Goal: Participate in discussion: Engage in conversation with other users on a specific topic

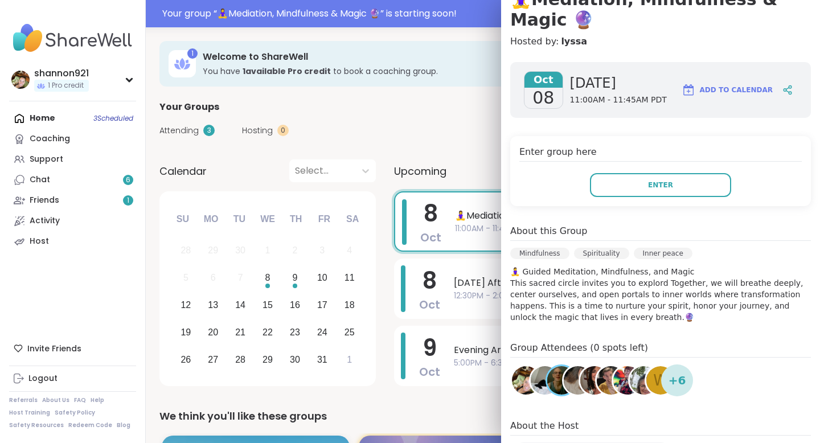
scroll to position [114, 0]
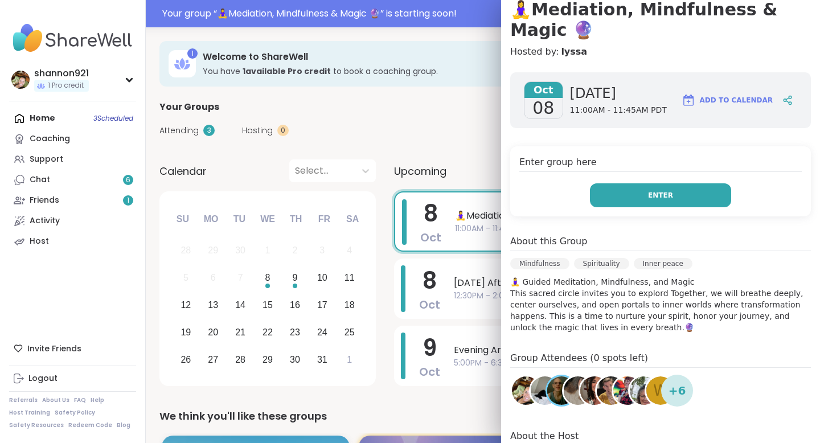
click at [673, 183] on button "Enter" at bounding box center [660, 195] width 141 height 24
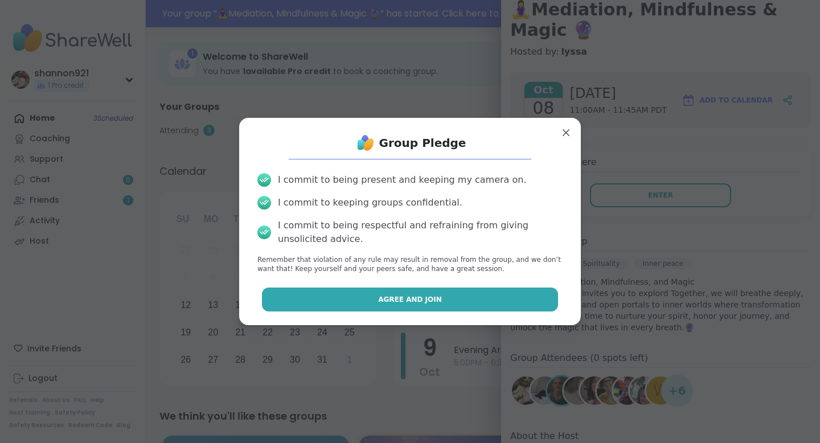
click at [447, 291] on button "Agree and Join" at bounding box center [410, 299] width 297 height 24
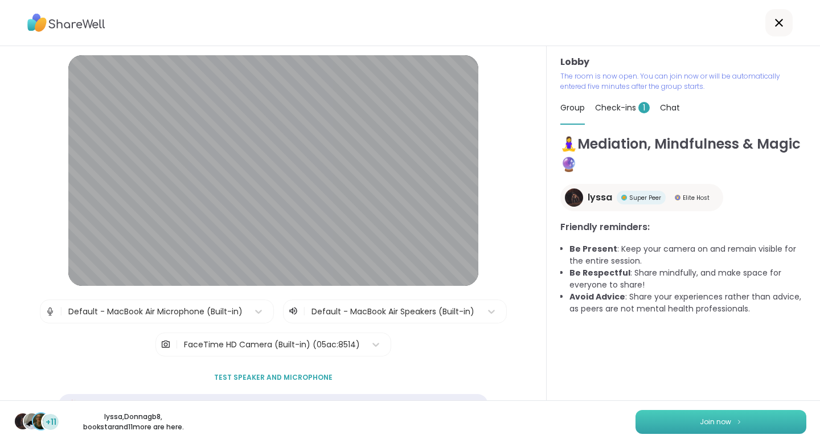
click at [657, 422] on button "Join now" at bounding box center [720, 422] width 171 height 24
click at [614, 113] on span "Check-ins 1" at bounding box center [622, 107] width 55 height 11
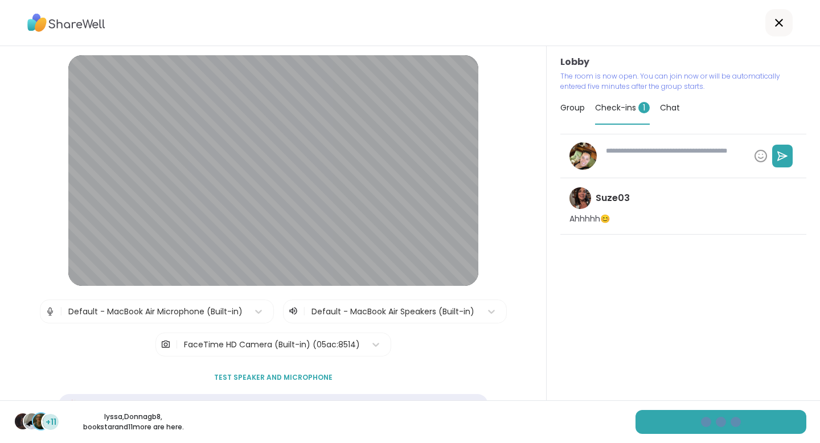
type textarea "*"
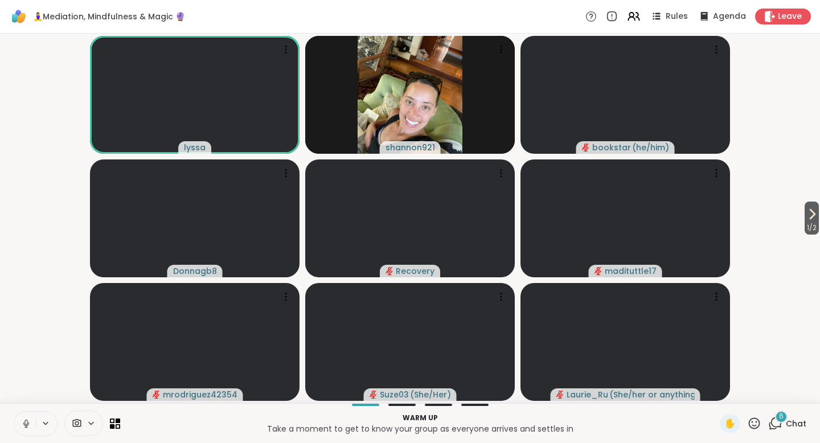
click at [21, 424] on icon at bounding box center [26, 423] width 10 height 10
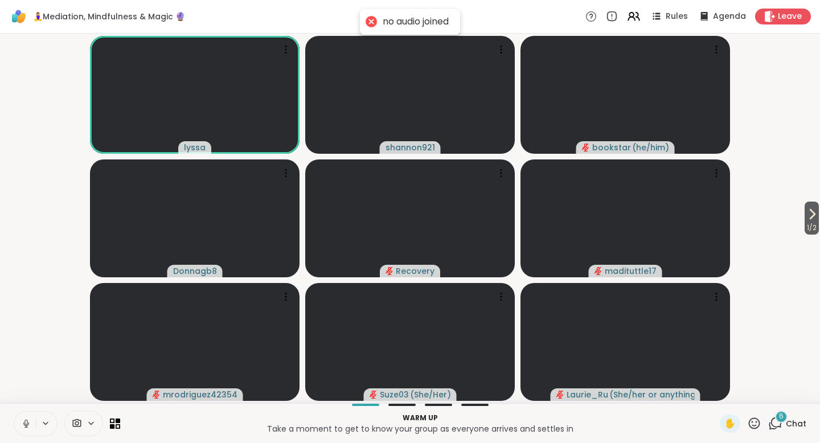
click at [26, 420] on icon at bounding box center [26, 423] width 10 height 10
click at [777, 422] on icon at bounding box center [775, 423] width 14 height 14
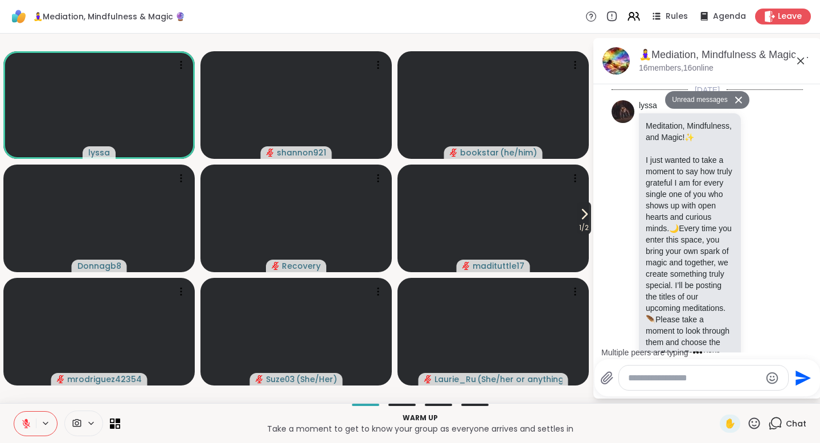
click at [585, 218] on icon at bounding box center [584, 214] width 14 height 14
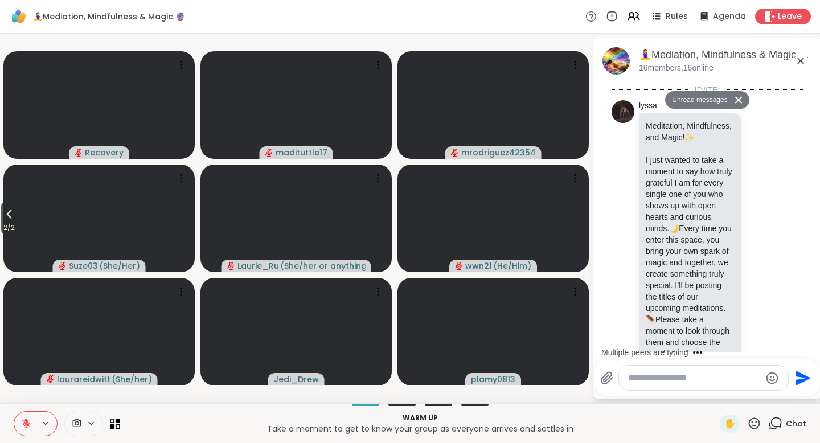
scroll to position [1807, 0]
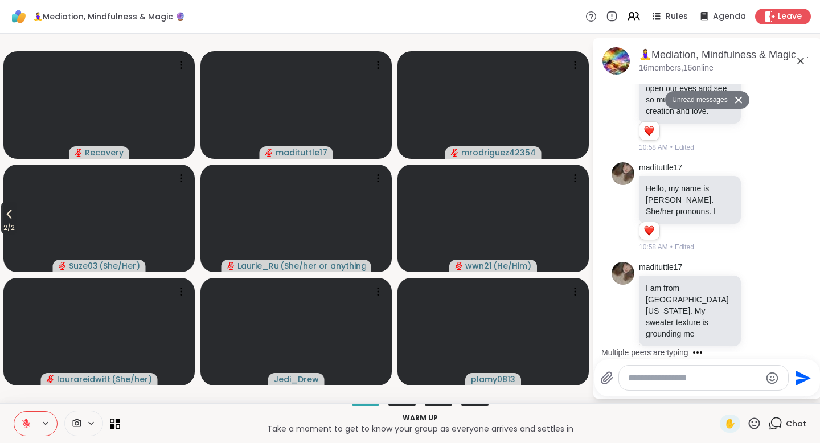
click at [12, 225] on span "2 / 2" at bounding box center [9, 228] width 16 height 14
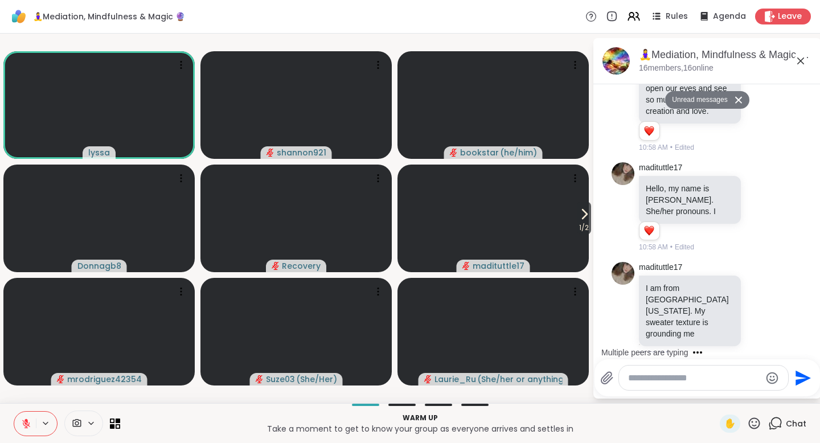
click at [719, 384] on div at bounding box center [703, 377] width 169 height 24
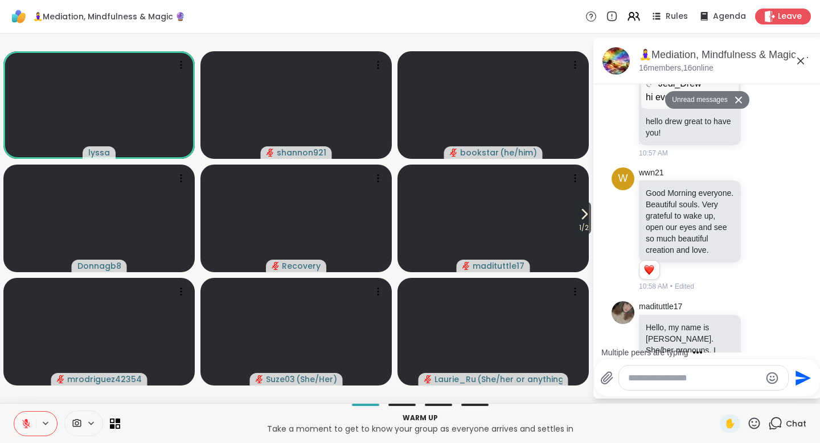
scroll to position [1701, 0]
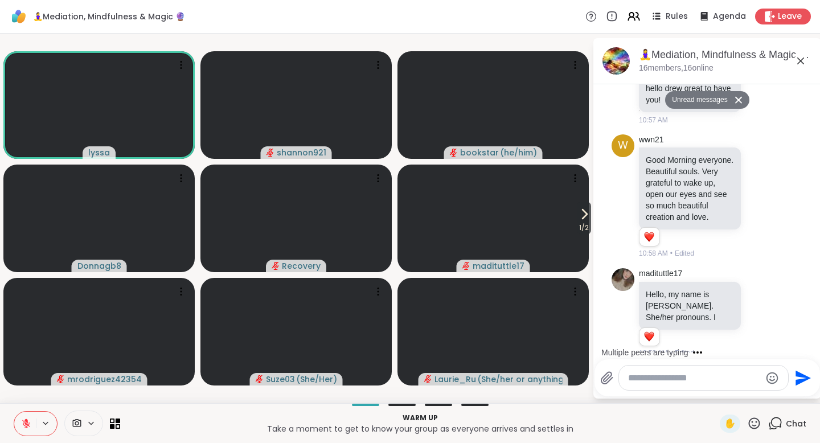
click at [694, 376] on textarea "Type your message" at bounding box center [694, 377] width 133 height 11
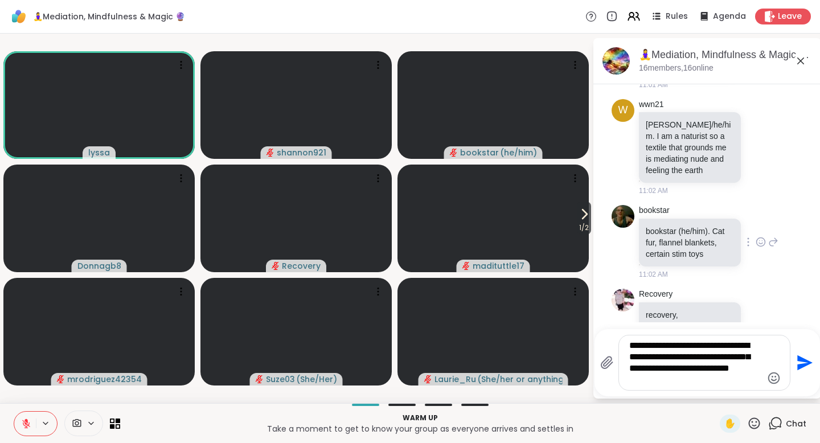
scroll to position [2216, 0]
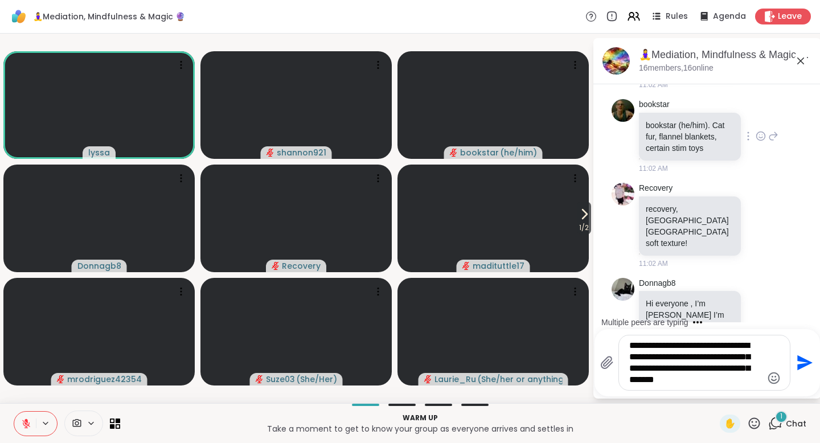
type textarea "**********"
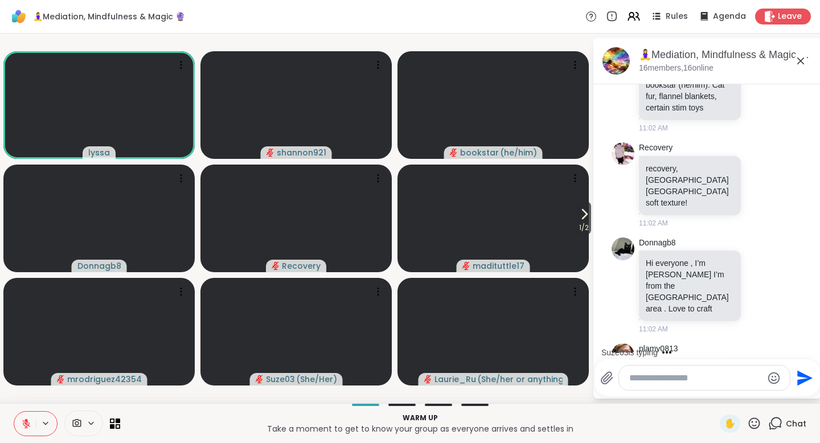
scroll to position [2364, 0]
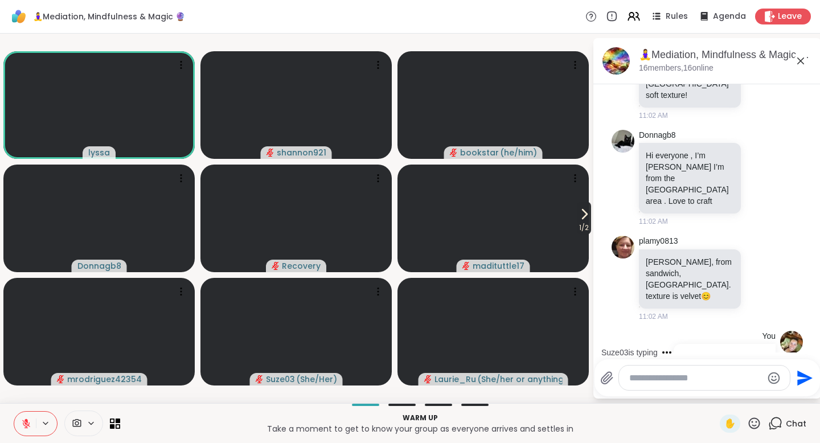
click at [585, 224] on span "1 / 2" at bounding box center [584, 228] width 14 height 14
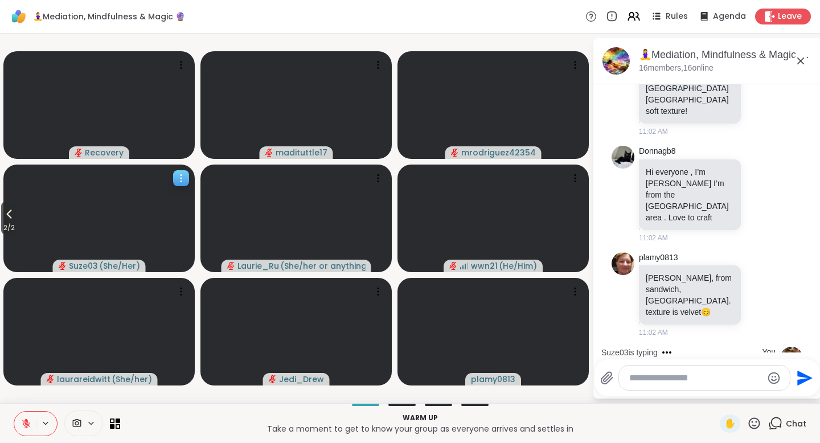
scroll to position [2381, 0]
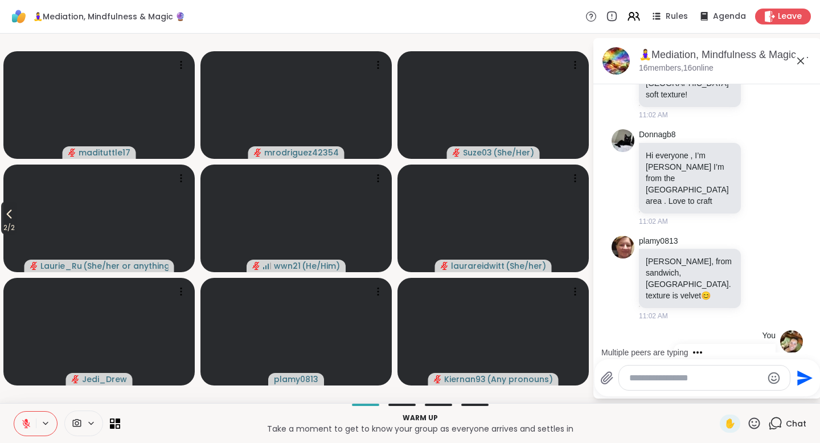
click at [6, 224] on span "2 / 2" at bounding box center [9, 228] width 16 height 14
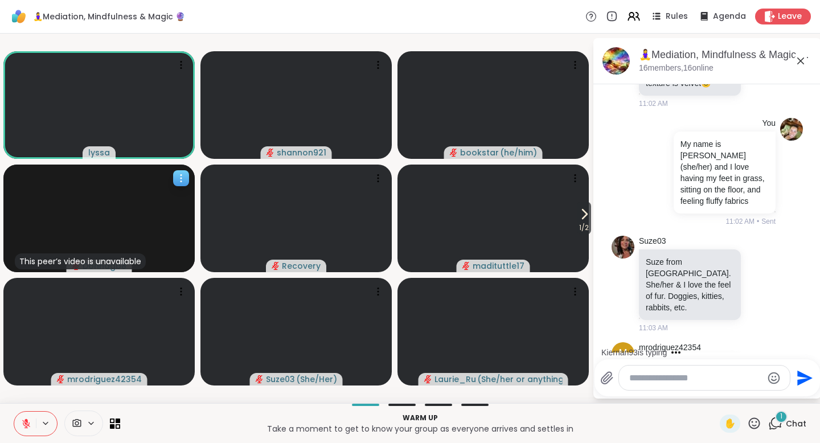
scroll to position [2688, 0]
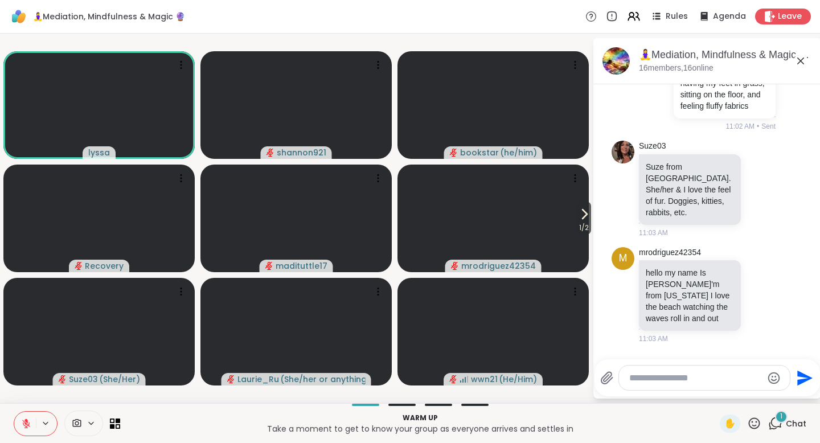
click at [780, 422] on div "1" at bounding box center [781, 416] width 13 height 13
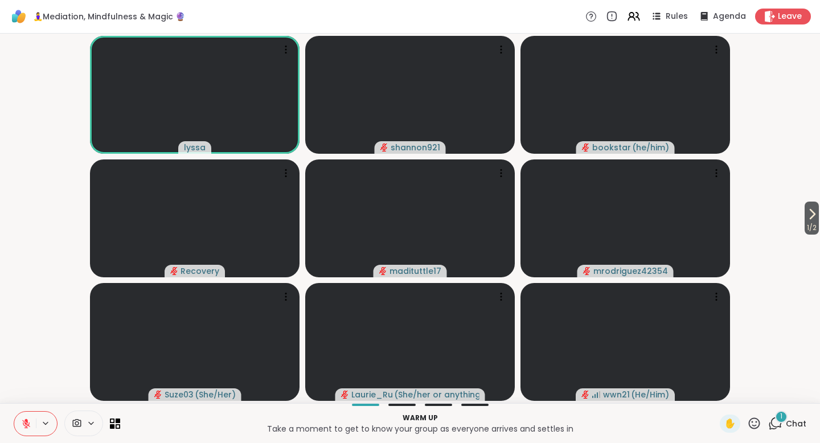
click at [783, 414] on div "1" at bounding box center [781, 416] width 13 height 13
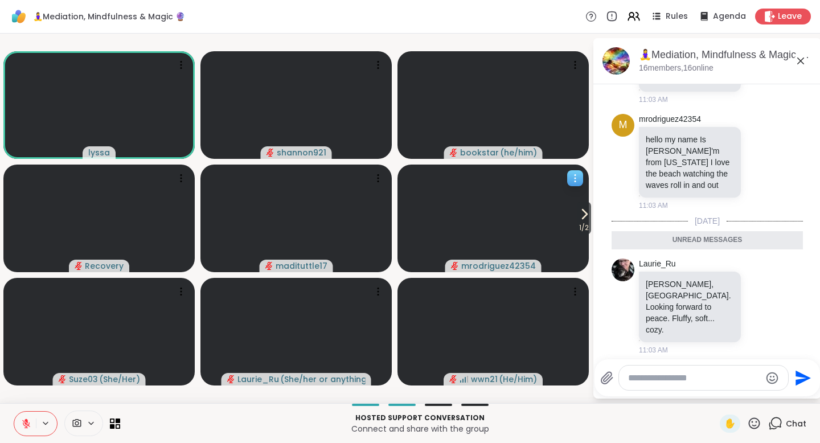
scroll to position [2782, 0]
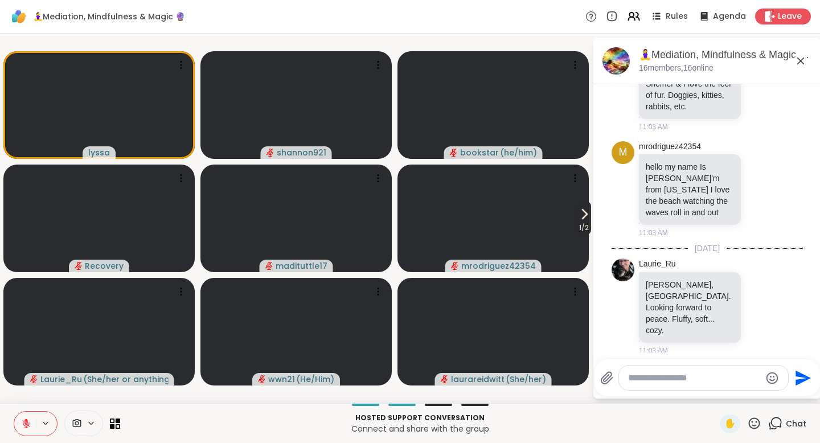
click at [590, 222] on span "1 / 2" at bounding box center [584, 228] width 14 height 14
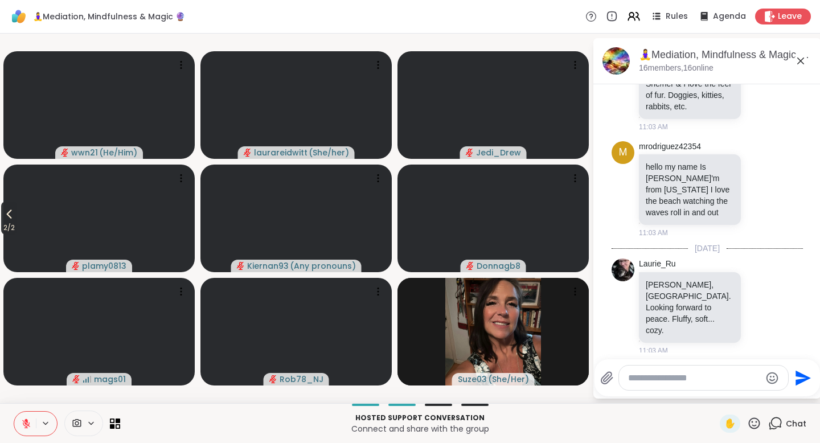
click at [10, 216] on icon at bounding box center [9, 214] width 14 height 14
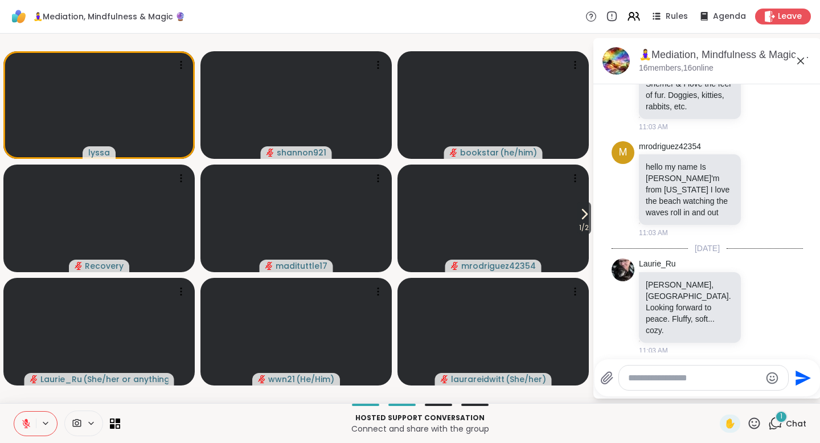
scroll to position [2843, 0]
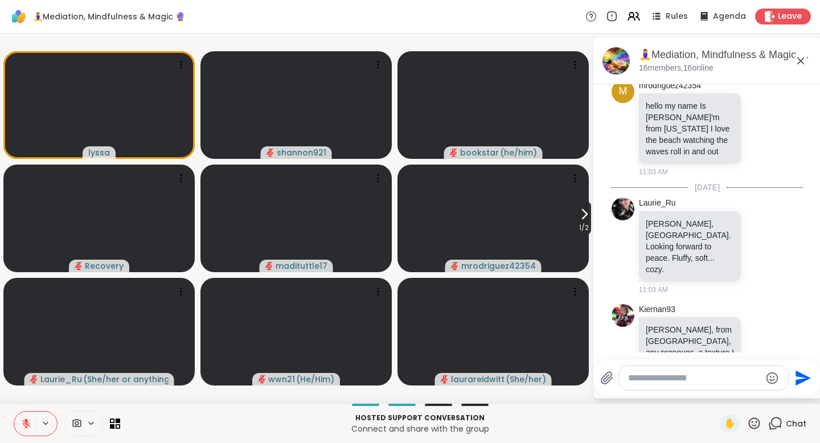
click at [585, 221] on span "1 / 2" at bounding box center [584, 228] width 14 height 14
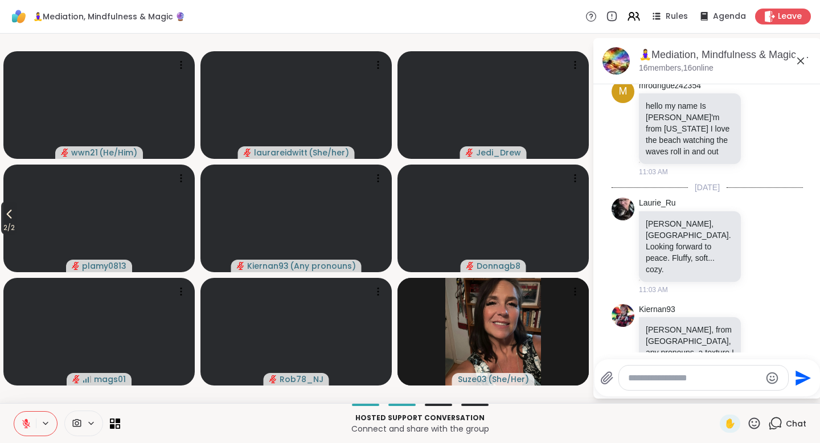
click at [9, 219] on icon at bounding box center [9, 214] width 14 height 14
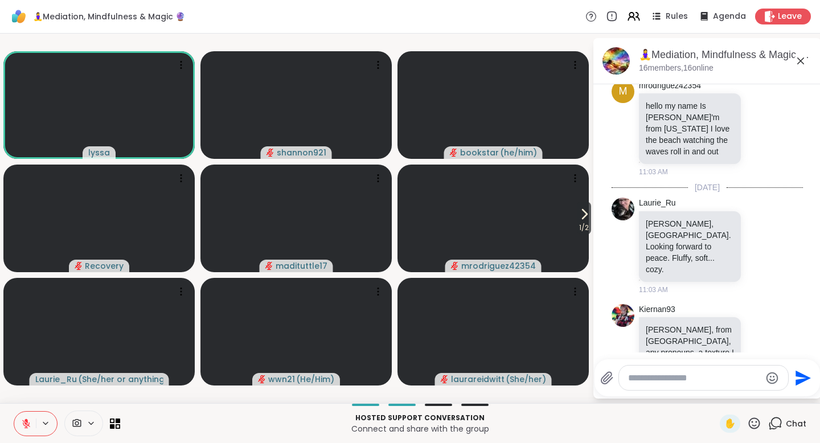
click at [688, 375] on textarea "Type your message" at bounding box center [694, 377] width 133 height 11
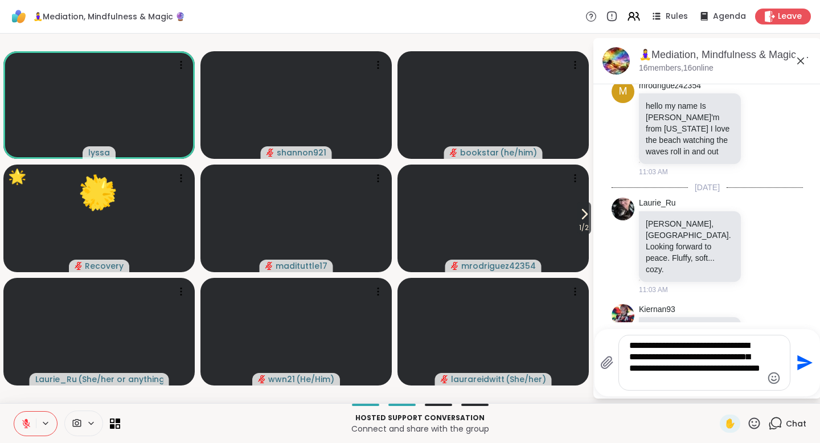
type textarea "**********"
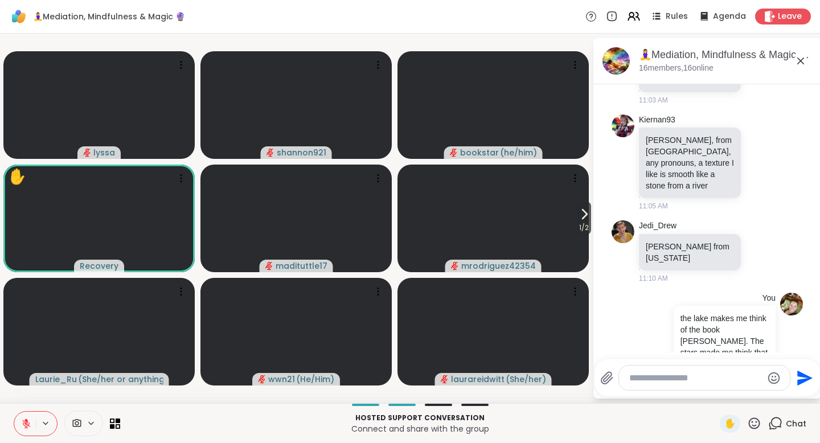
scroll to position [3049, 0]
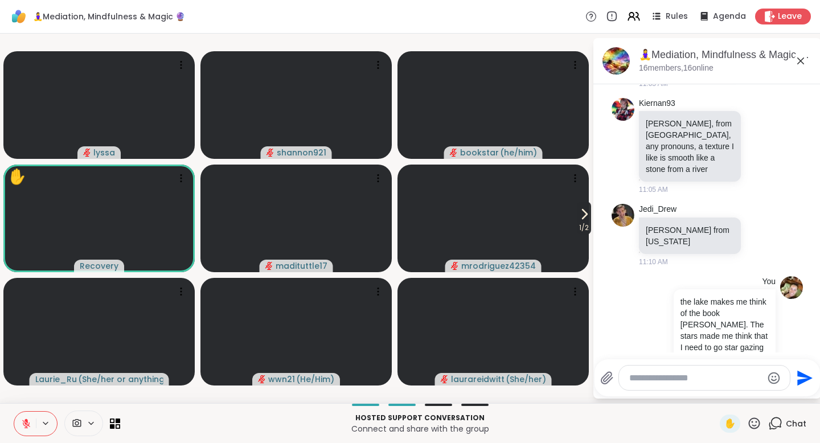
click at [582, 219] on icon at bounding box center [584, 214] width 14 height 14
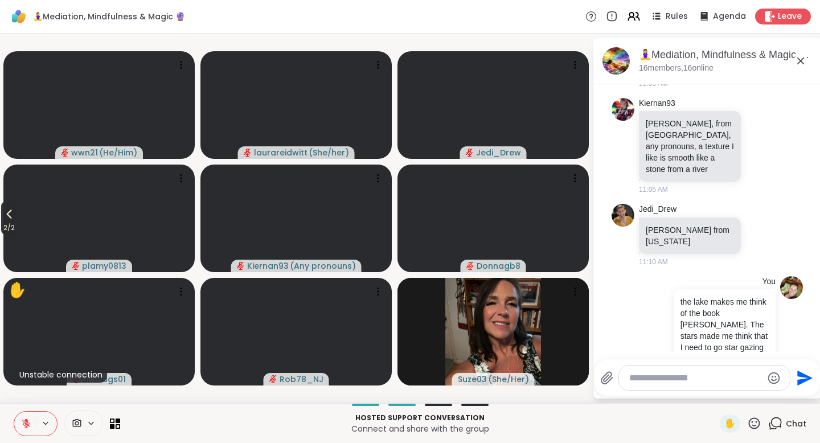
click at [9, 218] on icon at bounding box center [9, 214] width 14 height 14
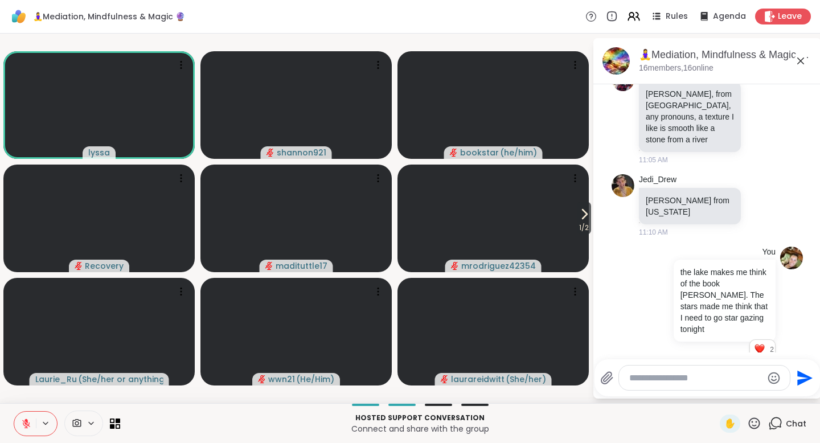
scroll to position [3138, 0]
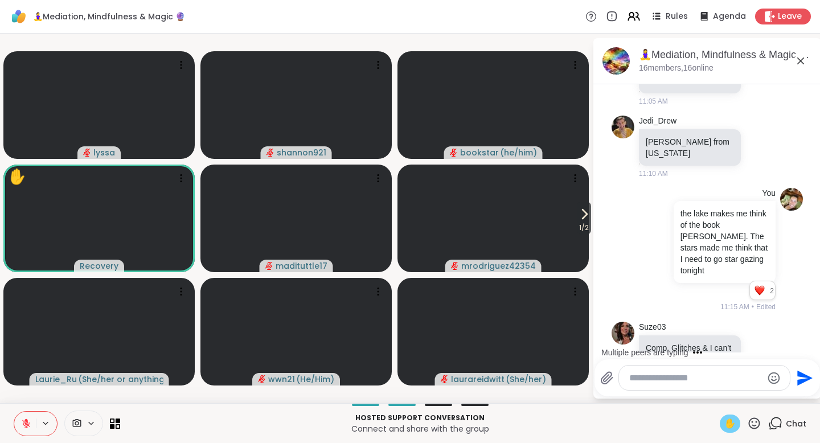
click at [730, 423] on span "✋" at bounding box center [729, 424] width 11 height 14
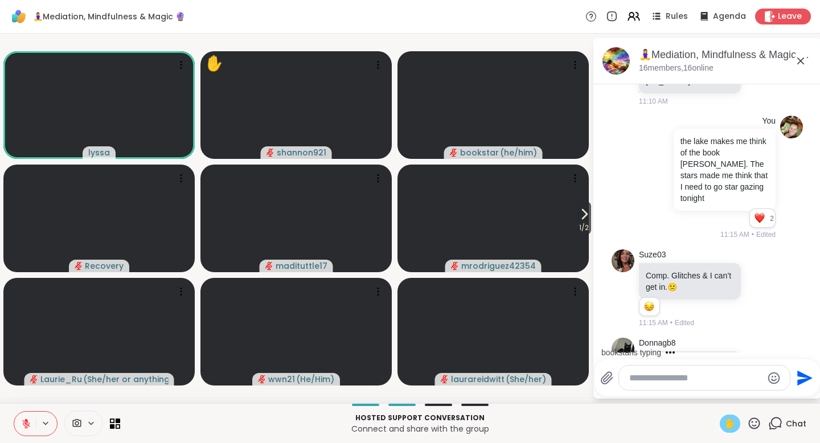
scroll to position [3282, 0]
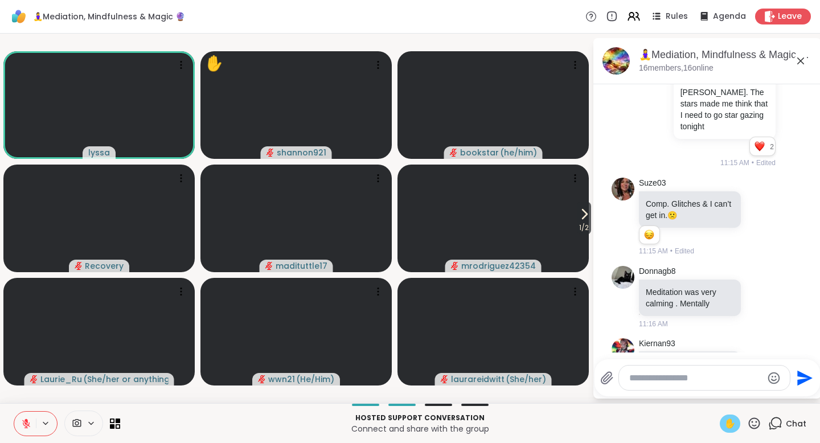
click at [24, 422] on icon at bounding box center [26, 423] width 10 height 10
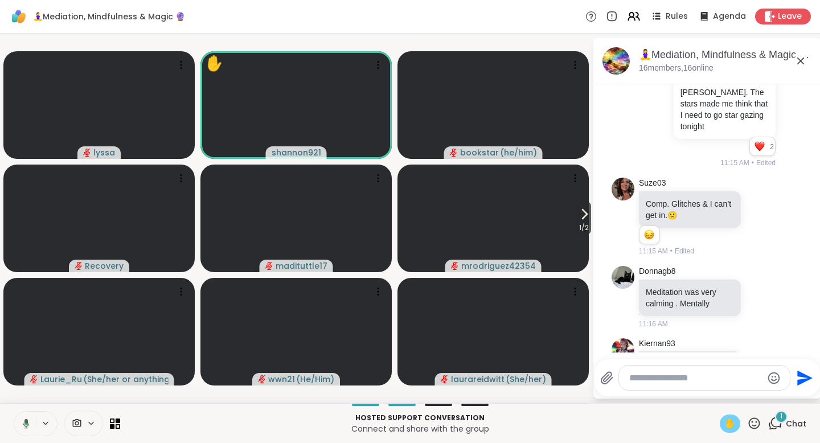
scroll to position [3388, 0]
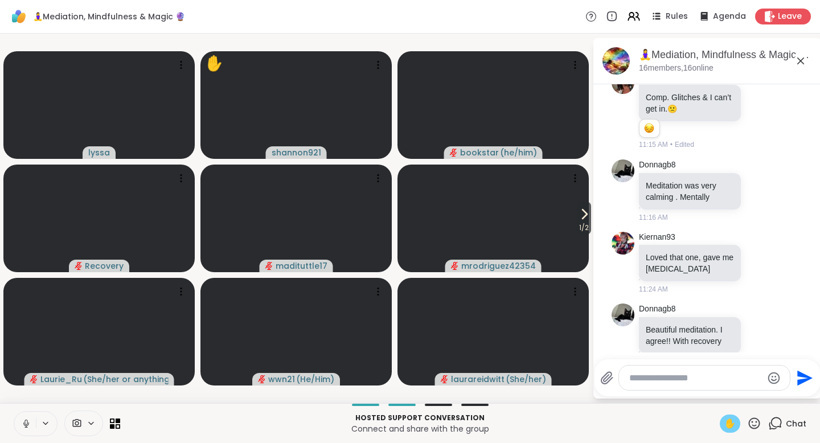
click at [24, 422] on icon at bounding box center [25, 422] width 3 height 5
click at [582, 228] on span "1 / 2" at bounding box center [584, 228] width 14 height 14
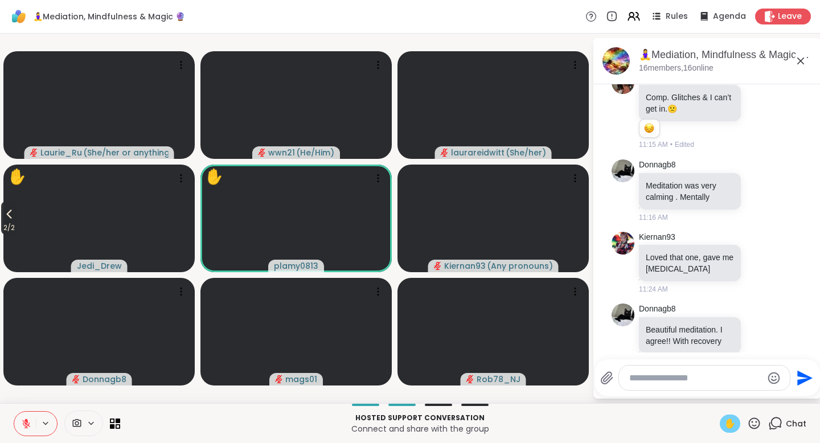
click at [10, 215] on icon at bounding box center [9, 214] width 5 height 9
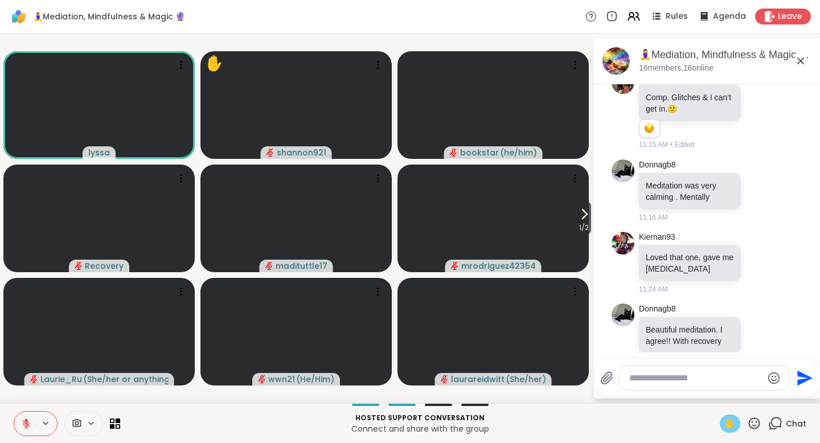
click at [730, 426] on span "✋" at bounding box center [729, 424] width 11 height 14
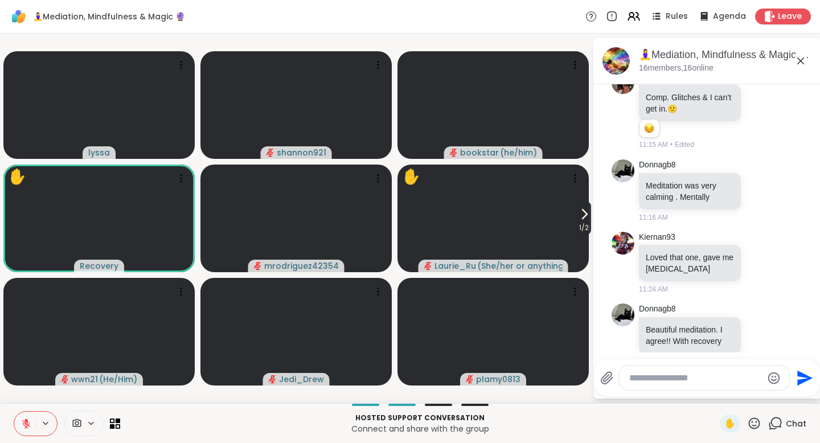
click at [582, 221] on span "1 / 2" at bounding box center [584, 228] width 14 height 14
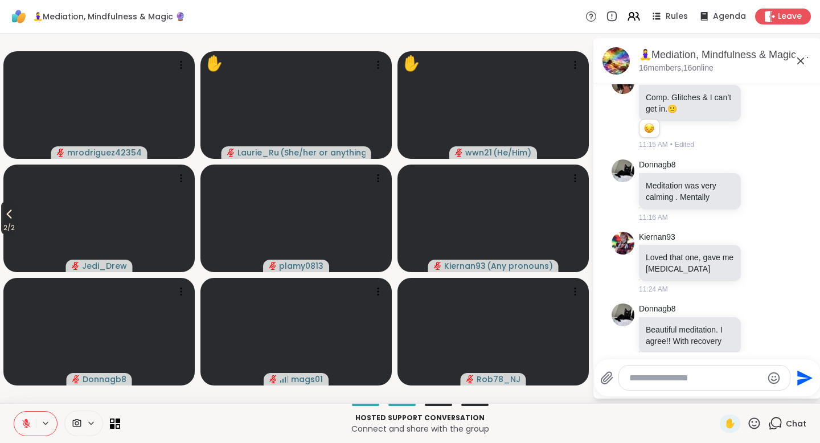
click at [10, 216] on icon at bounding box center [9, 214] width 5 height 9
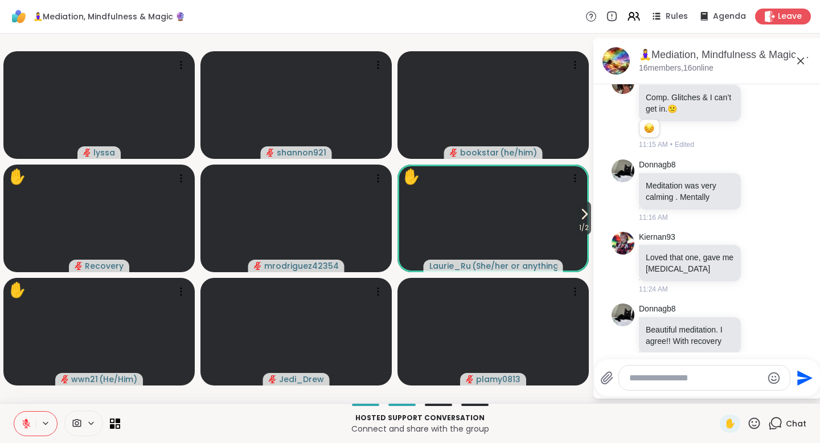
scroll to position [3621, 0]
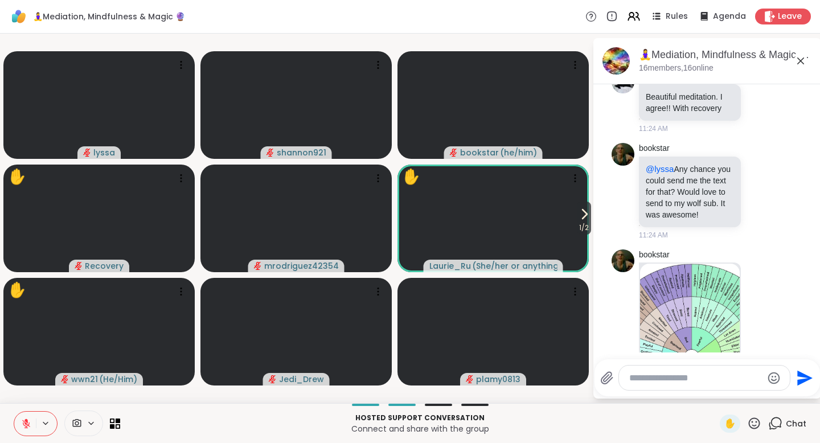
click at [710, 264] on img at bounding box center [690, 357] width 100 height 187
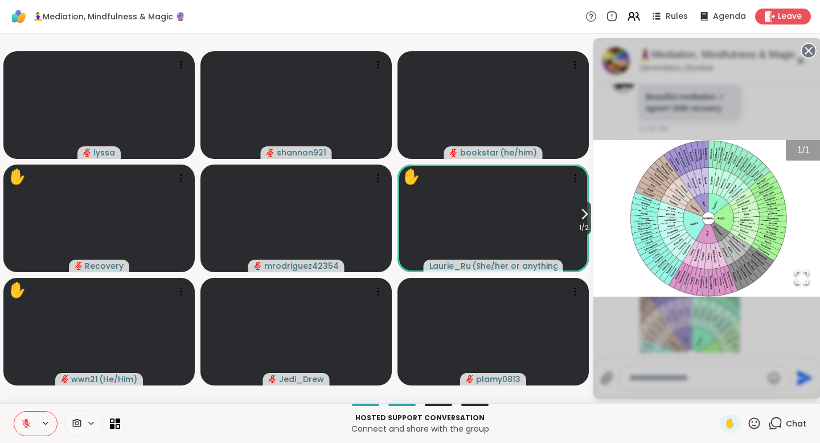
click at [737, 193] on img "Go to Slide 1" at bounding box center [707, 218] width 228 height 157
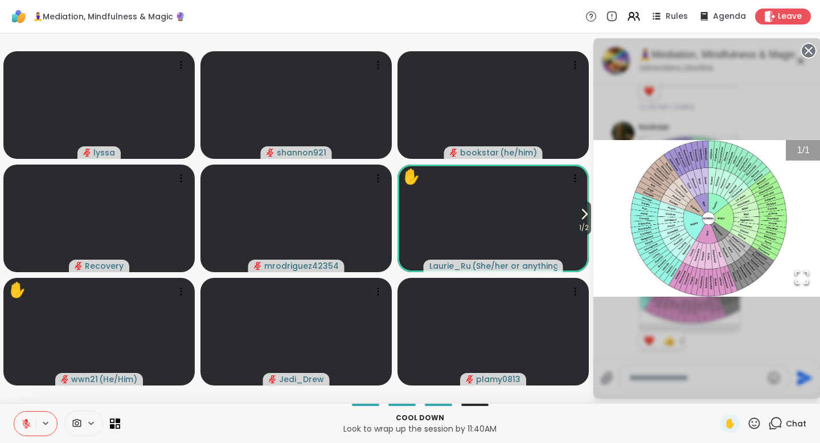
scroll to position [3797, 0]
click at [807, 52] on icon at bounding box center [808, 51] width 16 height 16
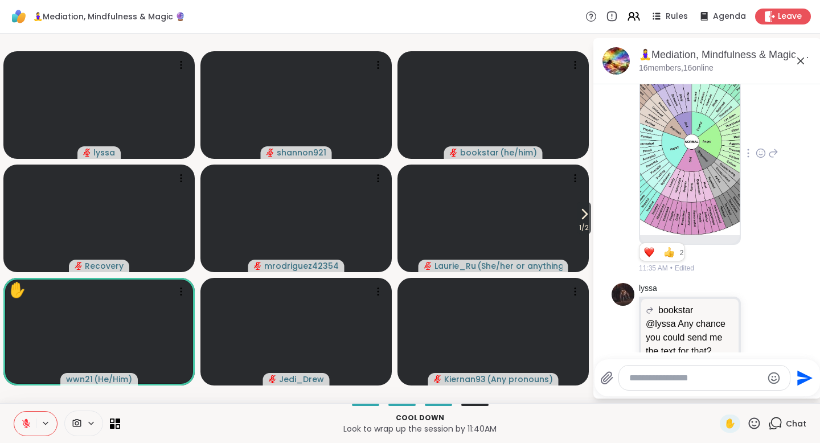
scroll to position [3945, 0]
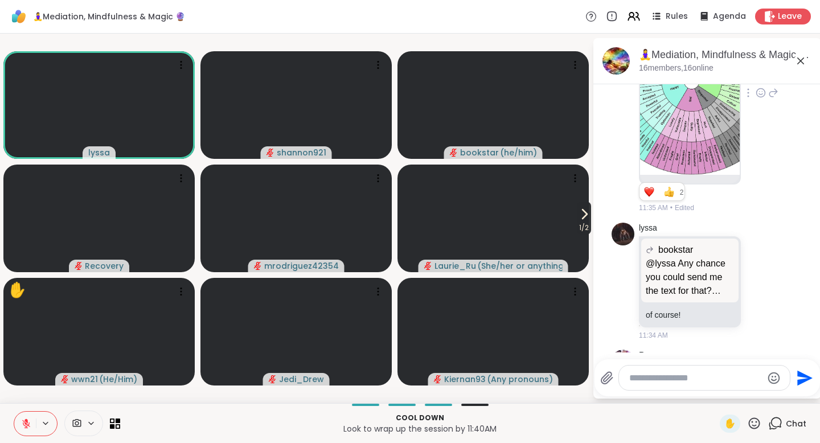
click at [586, 221] on span "1 / 2" at bounding box center [584, 228] width 14 height 14
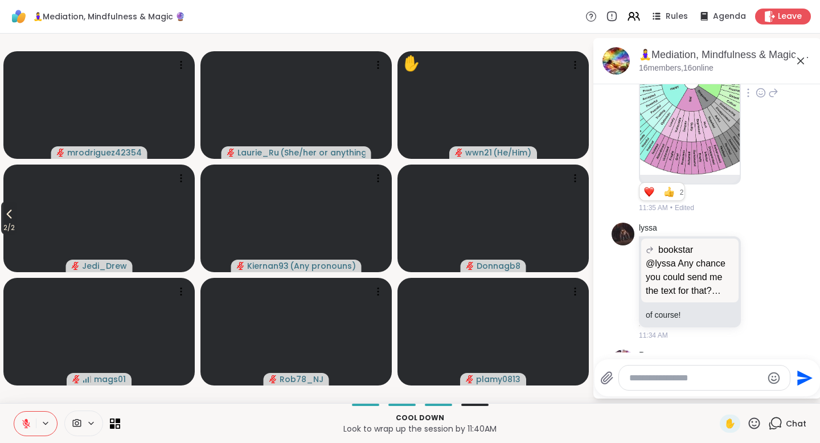
click at [6, 217] on icon at bounding box center [9, 214] width 14 height 14
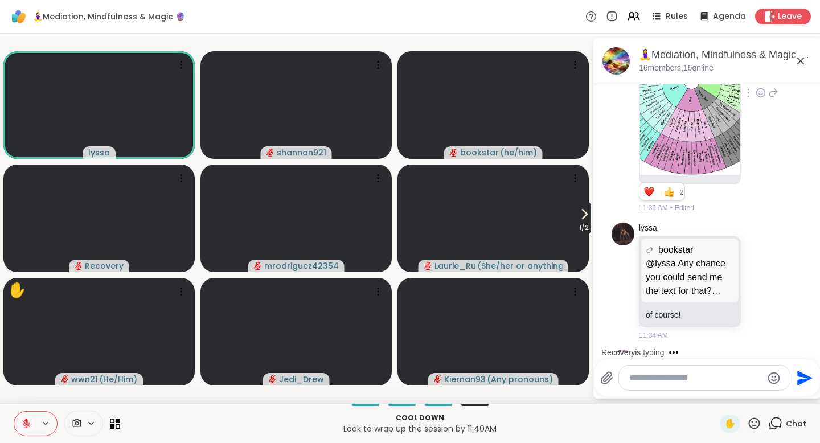
click at [582, 213] on icon at bounding box center [584, 214] width 14 height 14
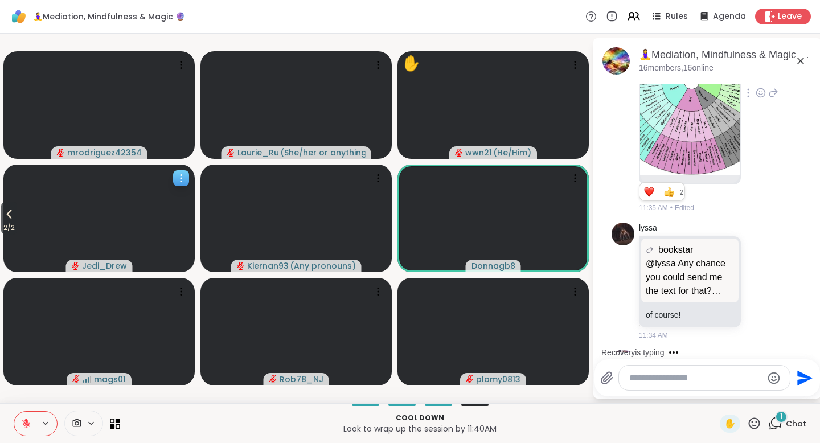
scroll to position [4018, 0]
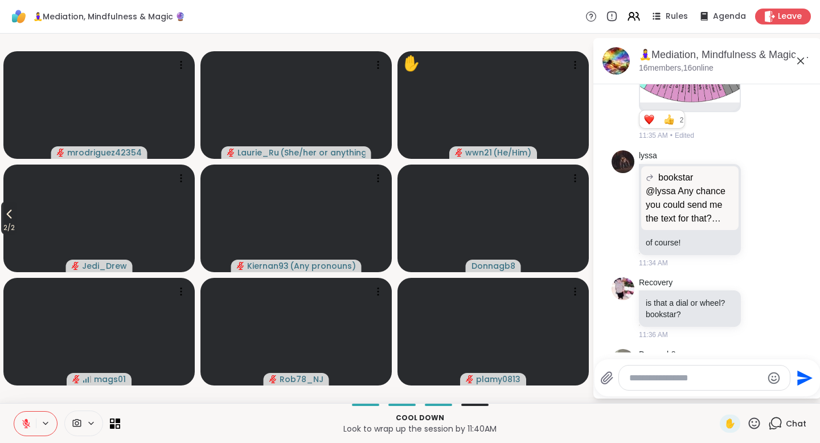
click at [14, 218] on icon at bounding box center [9, 214] width 14 height 14
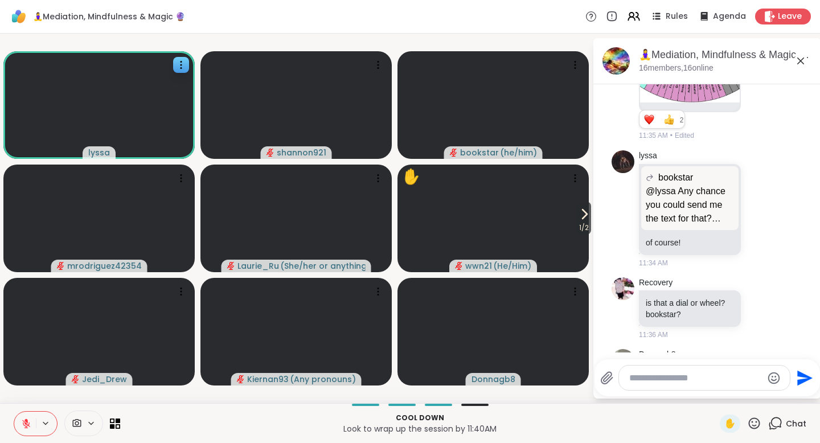
scroll to position [4034, 0]
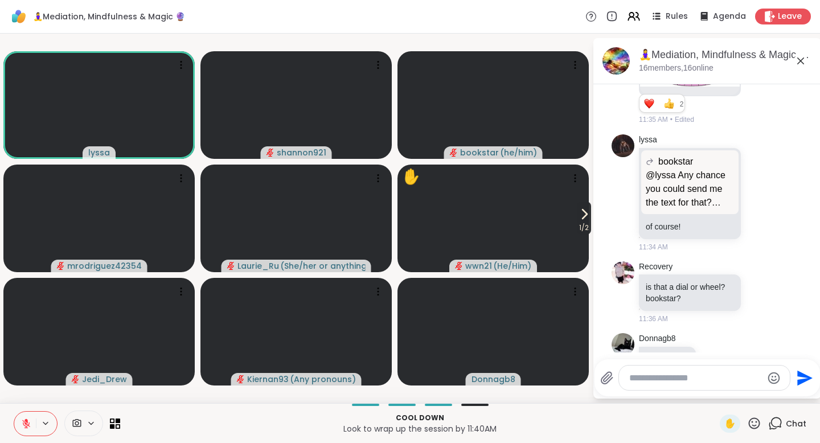
click at [586, 217] on icon at bounding box center [584, 214] width 14 height 14
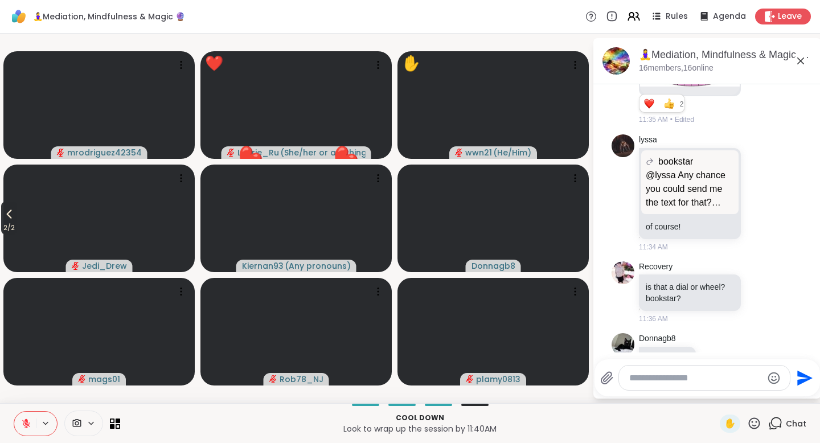
click at [17, 216] on button "2 / 2" at bounding box center [9, 218] width 16 height 33
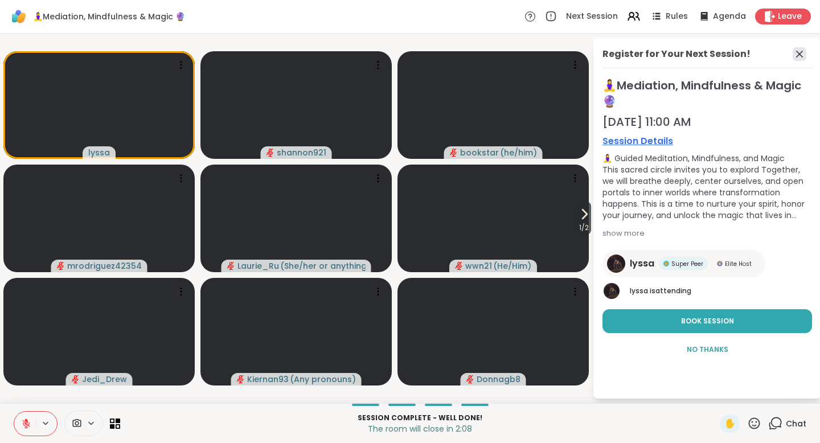
click at [799, 54] on icon at bounding box center [799, 54] width 7 height 7
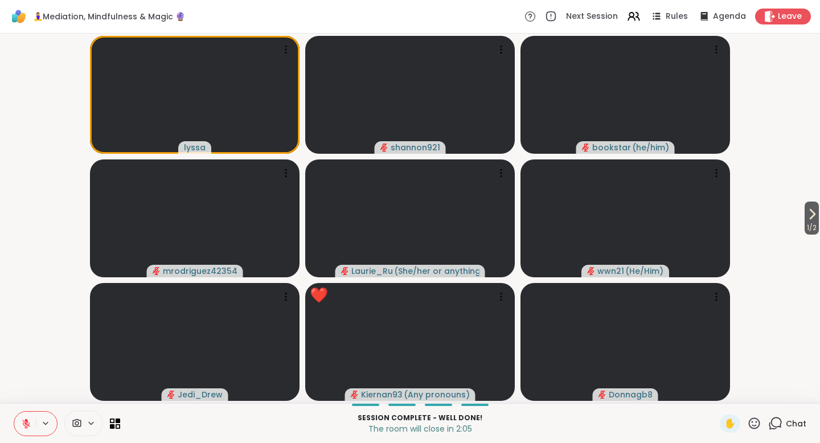
click at [776, 427] on icon at bounding box center [776, 422] width 11 height 10
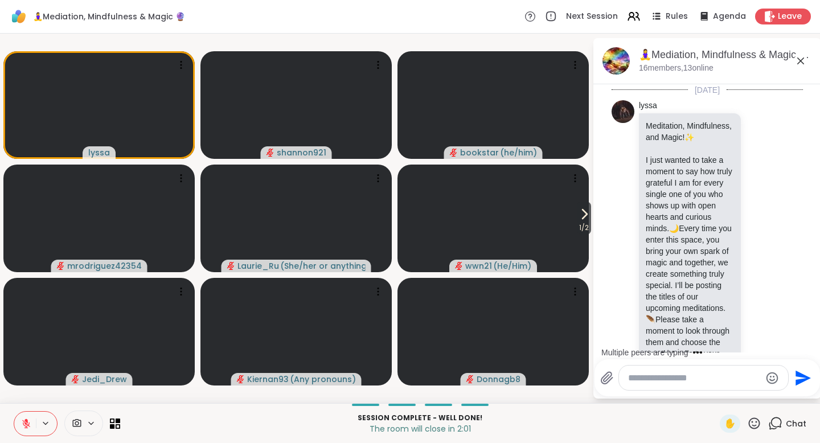
click at [688, 379] on textarea "Type your message" at bounding box center [694, 377] width 133 height 11
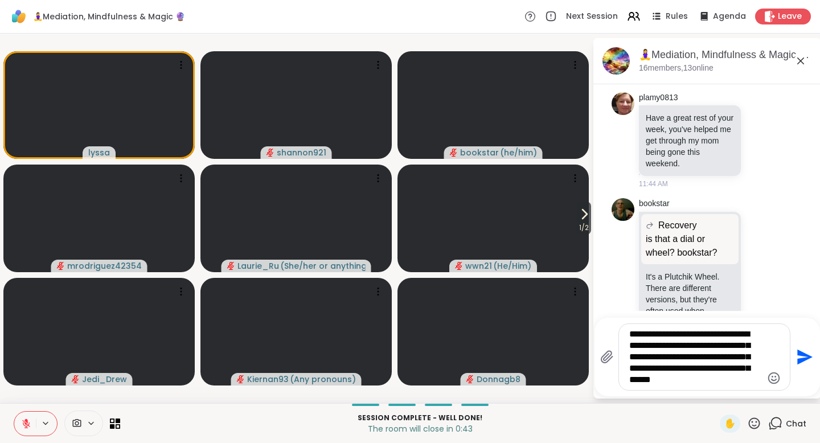
scroll to position [4535, 0]
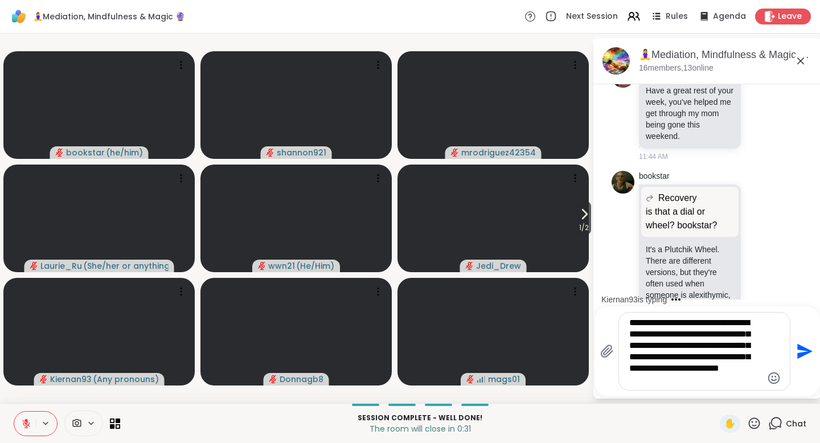
type textarea "**********"
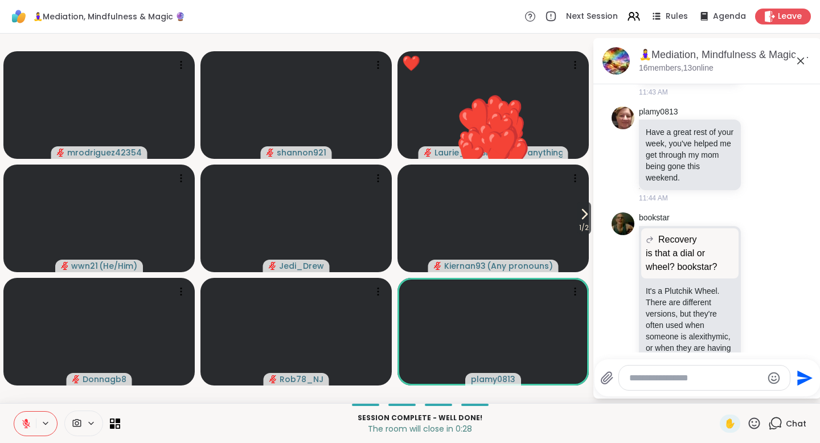
scroll to position [4634, 0]
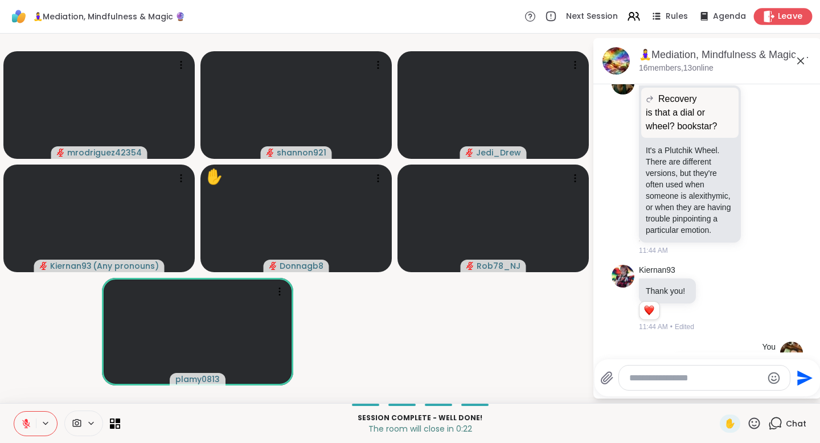
click at [779, 17] on span "Leave" at bounding box center [790, 17] width 25 height 12
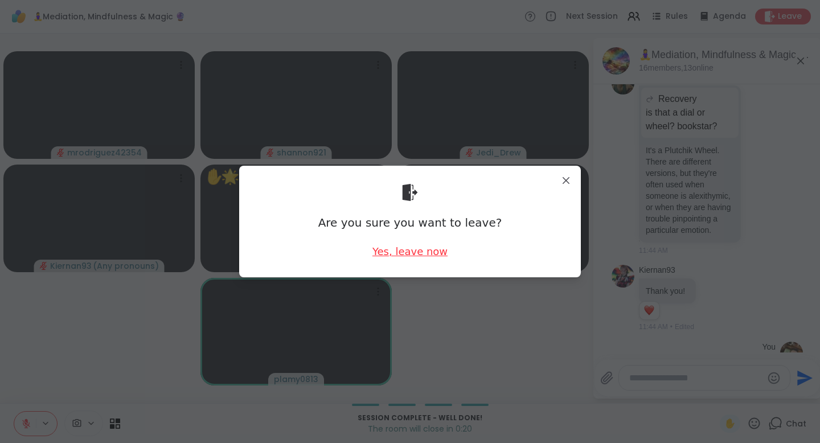
click at [404, 256] on div "Yes, leave now" at bounding box center [409, 251] width 75 height 14
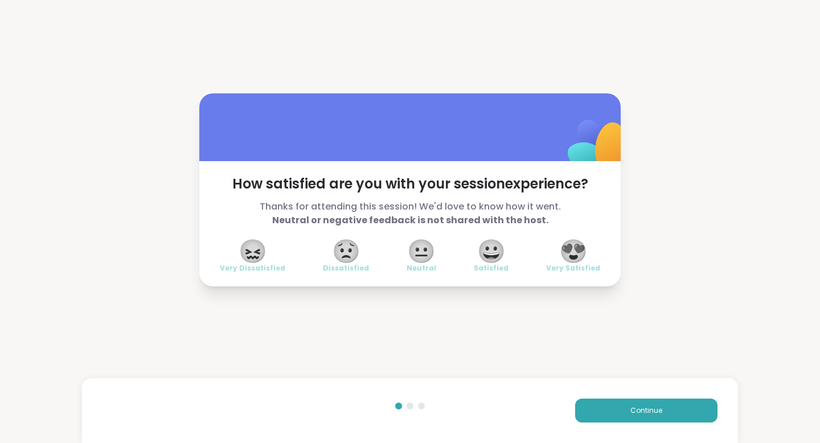
click at [580, 254] on span "😍" at bounding box center [573, 251] width 28 height 20
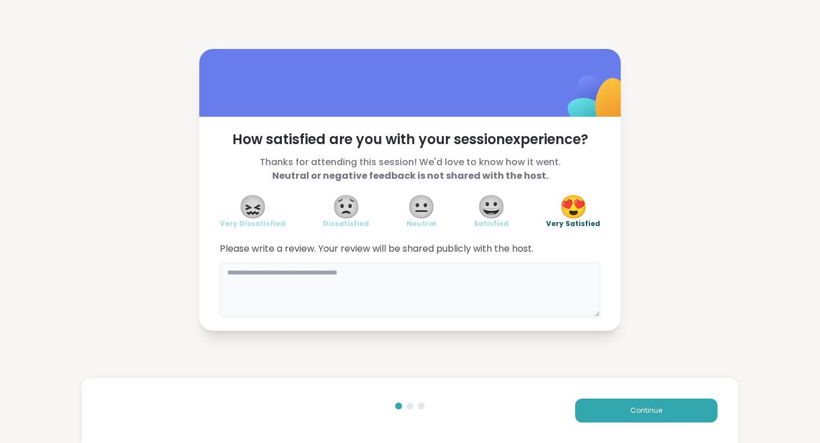
click at [495, 295] on textarea at bounding box center [410, 289] width 380 height 55
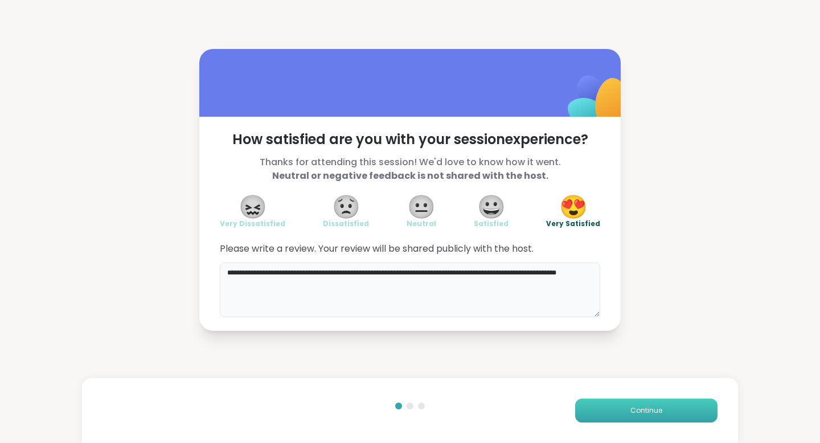
type textarea "**********"
click at [638, 404] on button "Continue" at bounding box center [646, 410] width 142 height 24
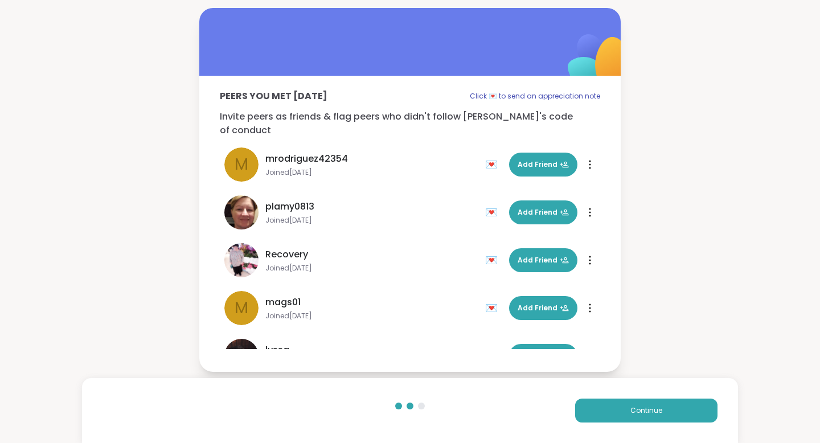
scroll to position [512, 0]
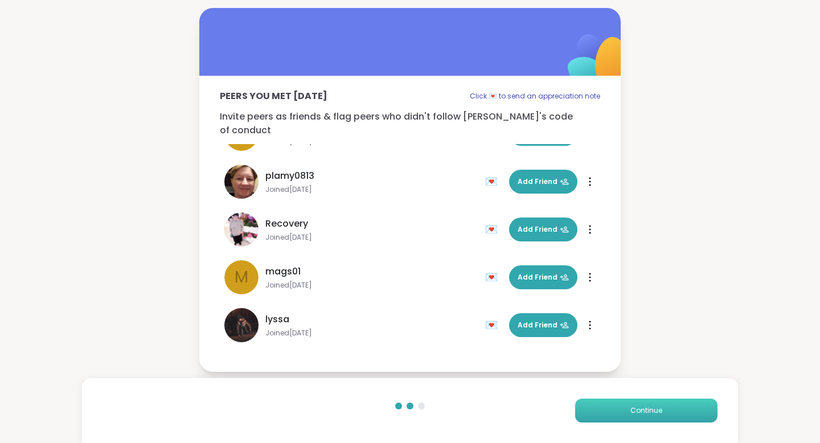
click at [604, 412] on button "Continue" at bounding box center [646, 410] width 142 height 24
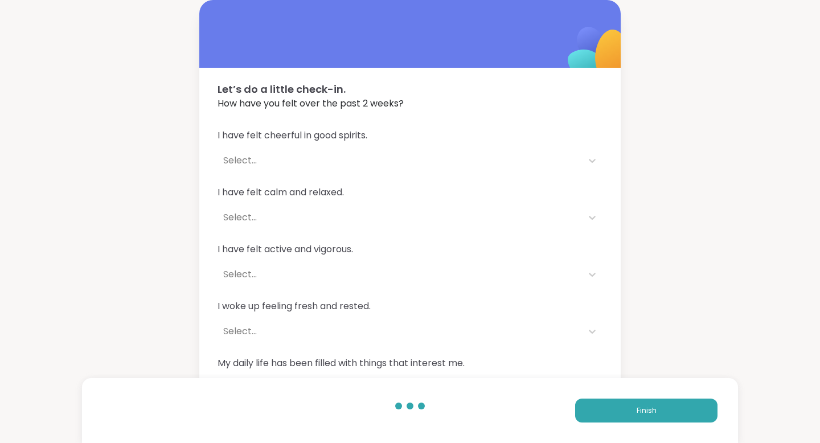
click at [307, 153] on div "Select..." at bounding box center [399, 160] width 364 height 23
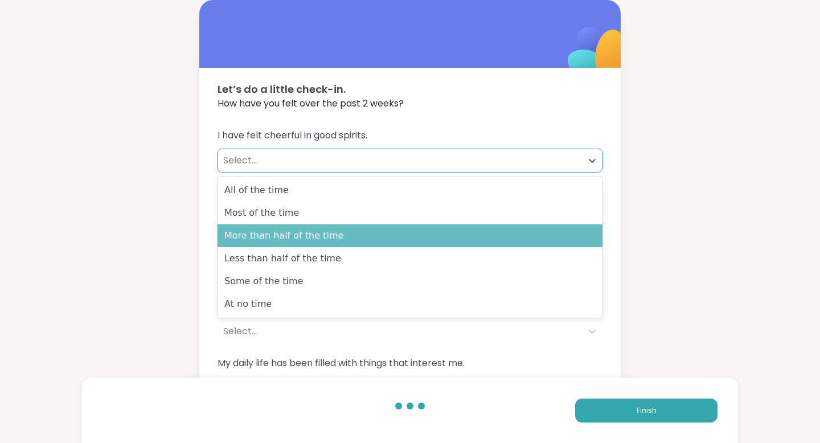
click at [307, 233] on div "More than half of the time" at bounding box center [409, 235] width 385 height 23
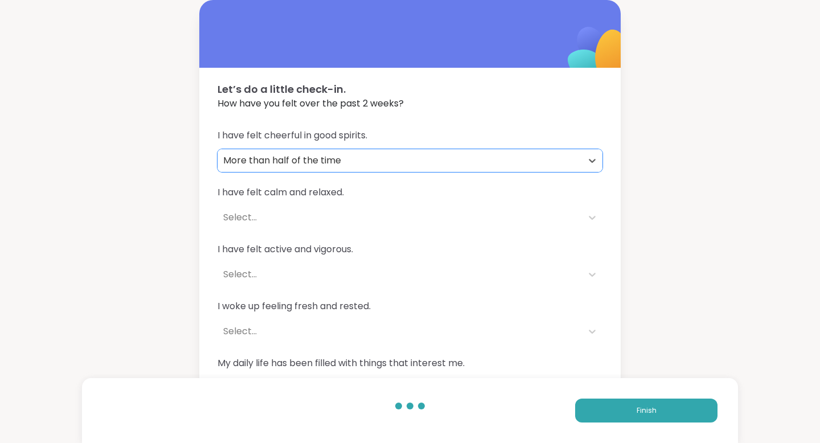
click at [313, 223] on div "Select..." at bounding box center [399, 218] width 353 height 14
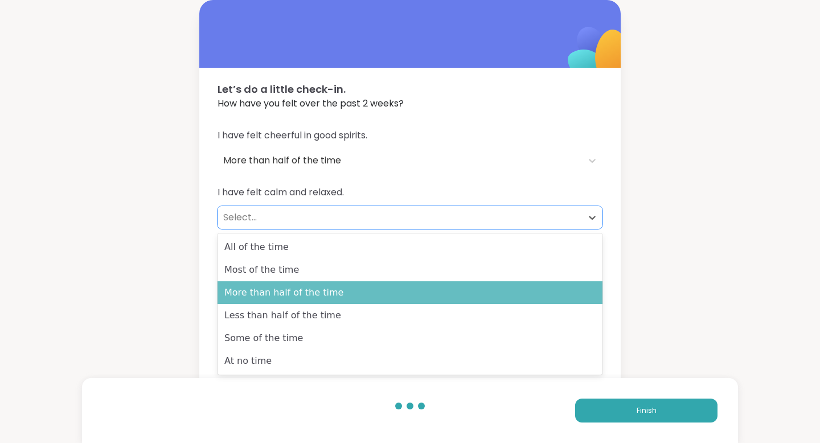
click at [294, 286] on div "More than half of the time" at bounding box center [409, 292] width 385 height 23
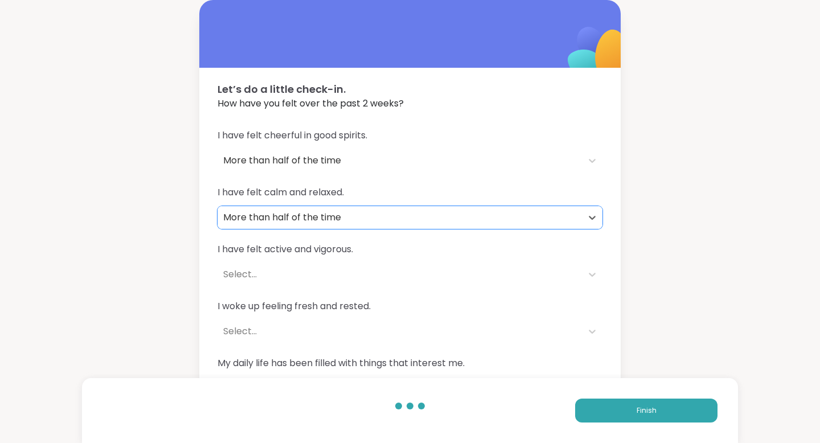
click at [296, 260] on div "I have felt active and vigorous. Select..." at bounding box center [409, 263] width 385 height 43
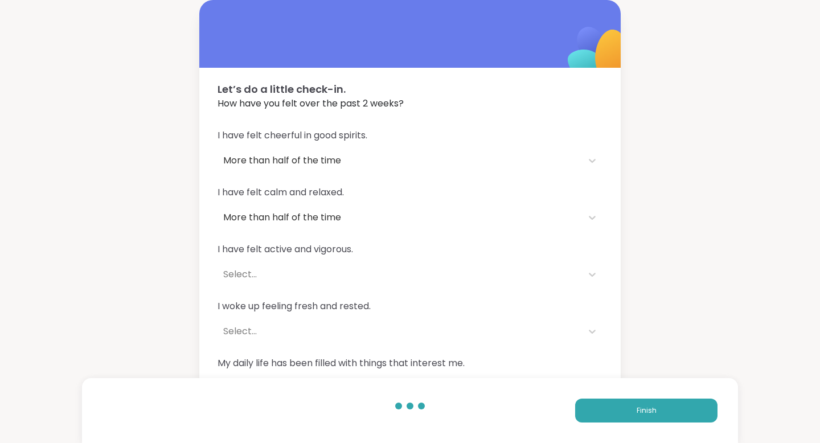
click at [295, 280] on div "Select..." at bounding box center [399, 275] width 353 height 14
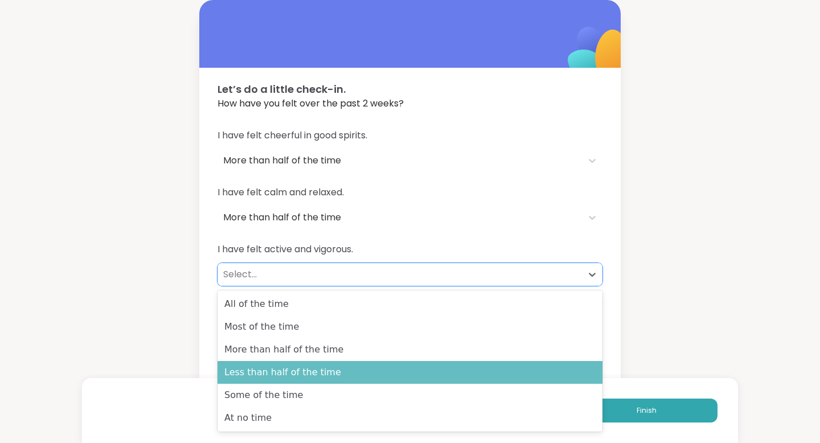
click at [281, 367] on div "Less than half of the time" at bounding box center [409, 372] width 385 height 23
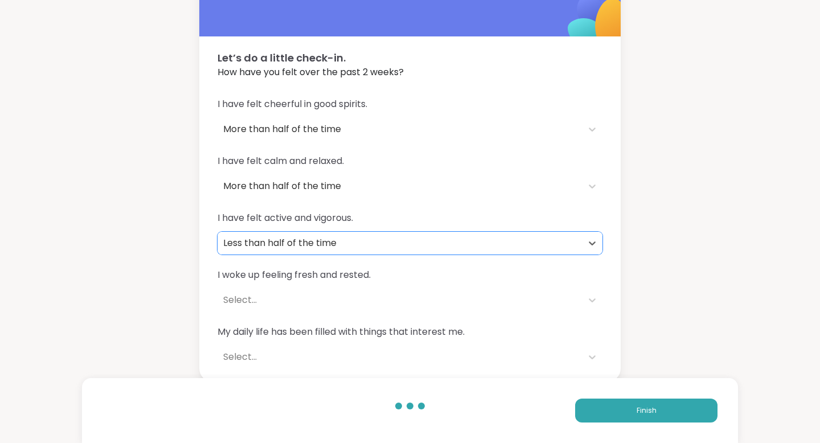
scroll to position [34, 0]
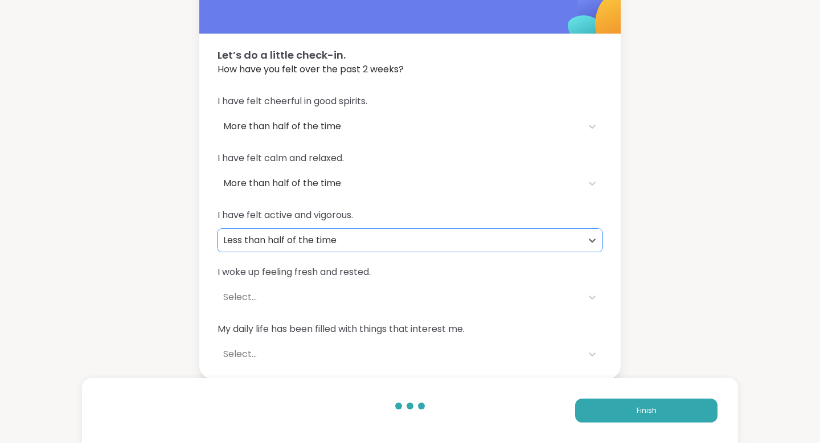
click at [285, 290] on div "Select..." at bounding box center [399, 297] width 353 height 14
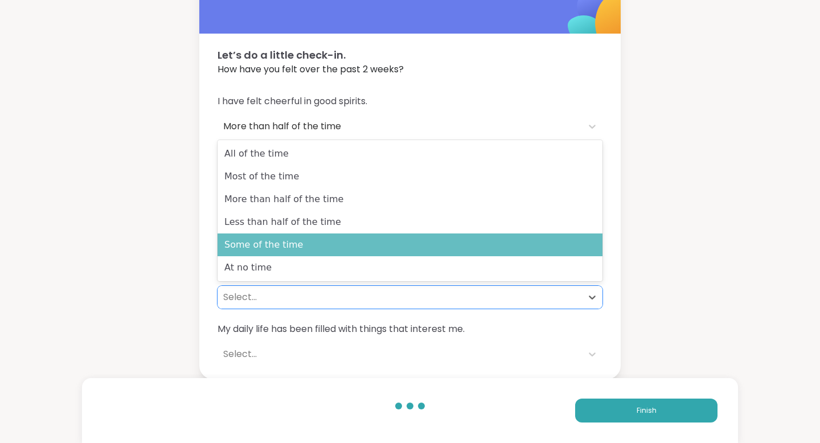
click at [286, 249] on div "Some of the time" at bounding box center [409, 244] width 385 height 23
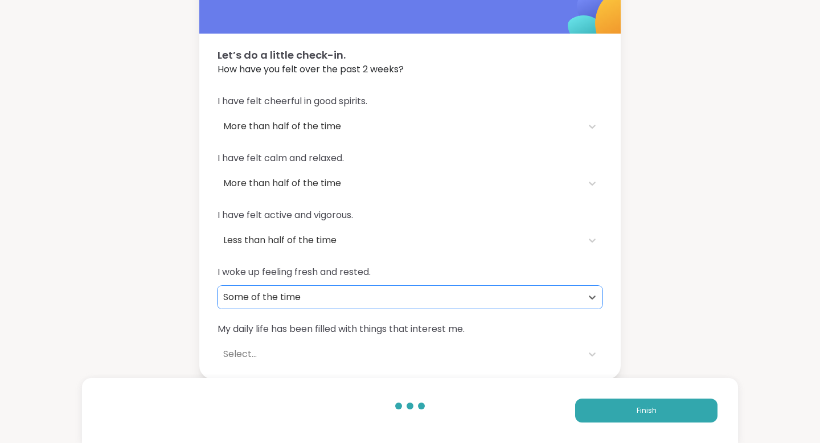
click at [301, 352] on div "Select..." at bounding box center [399, 354] width 353 height 14
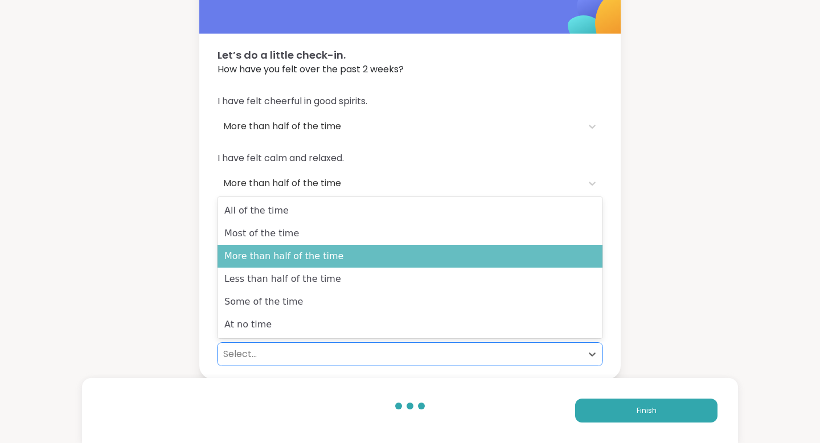
click at [323, 259] on div "More than half of the time" at bounding box center [409, 256] width 385 height 23
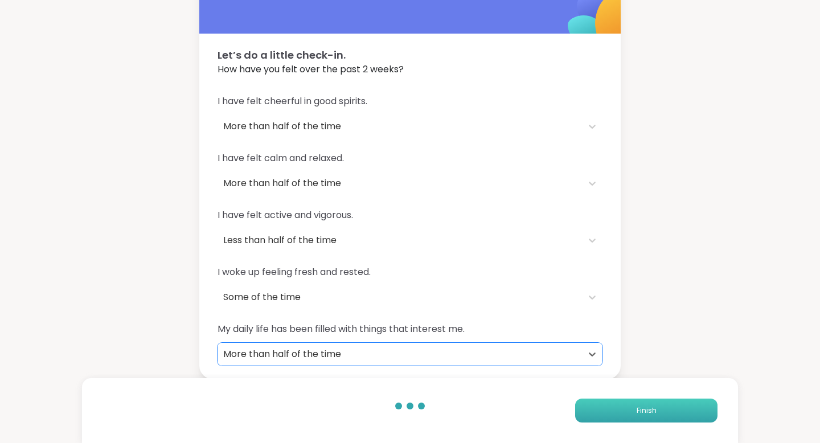
click at [594, 408] on button "Finish" at bounding box center [646, 410] width 142 height 24
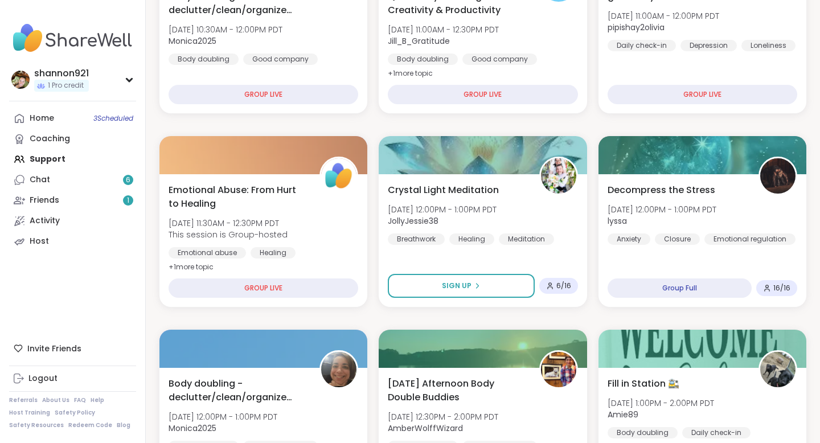
scroll to position [278, 0]
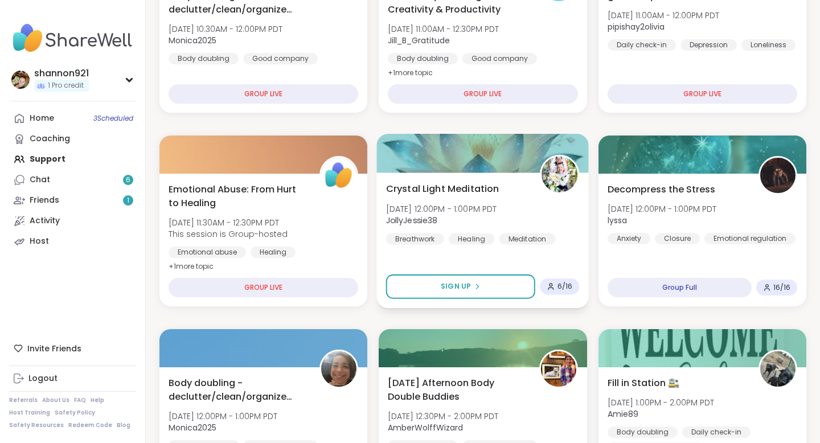
click at [556, 210] on div "Crystal Light Meditation [DATE] 12:00PM - 1:00PM PDT JollyJessie38 Breathwork H…" at bounding box center [483, 213] width 194 height 63
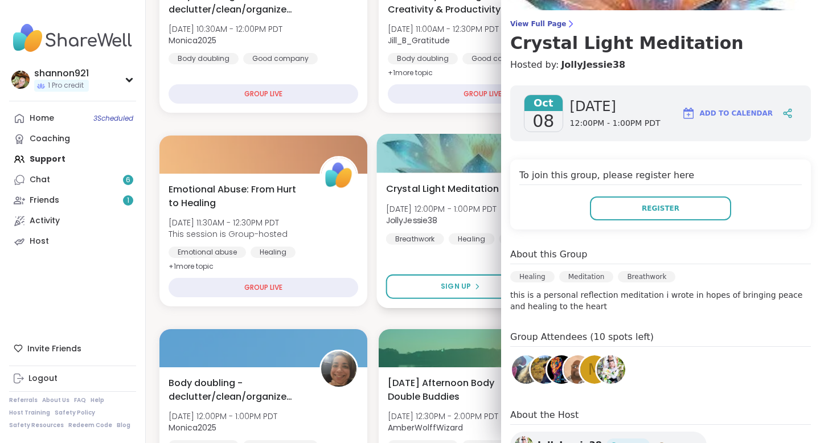
scroll to position [84, 0]
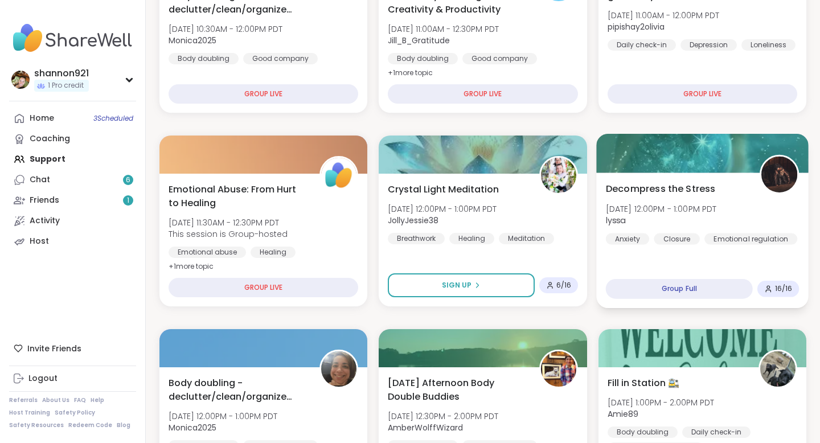
click at [746, 204] on div "Decompress the Stress [DATE] 12:00PM - 1:00PM PDT lyssa Anxiety Closure Emotion…" at bounding box center [702, 213] width 194 height 63
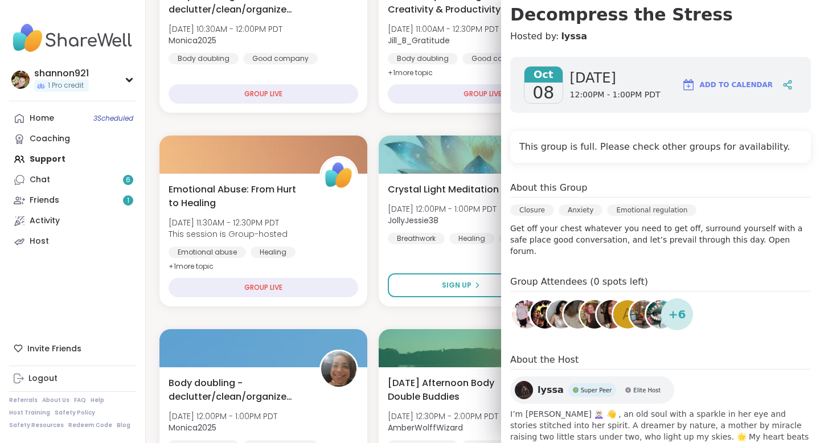
scroll to position [147, 0]
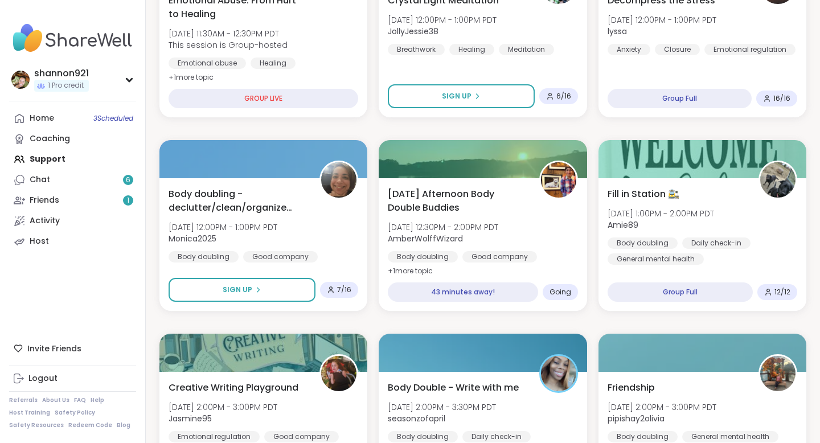
scroll to position [468, 0]
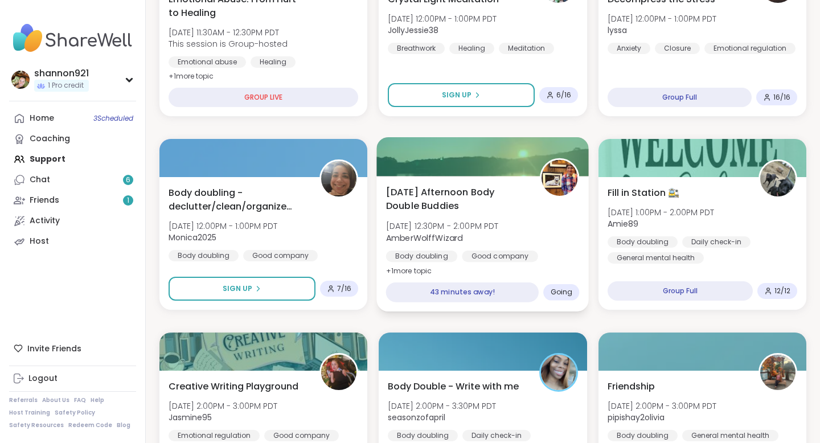
click at [554, 227] on div "[DATE] Afternoon Body Double Buddies [DATE] 12:30PM - 2:00PM PDT AmberWolffWiza…" at bounding box center [483, 231] width 194 height 93
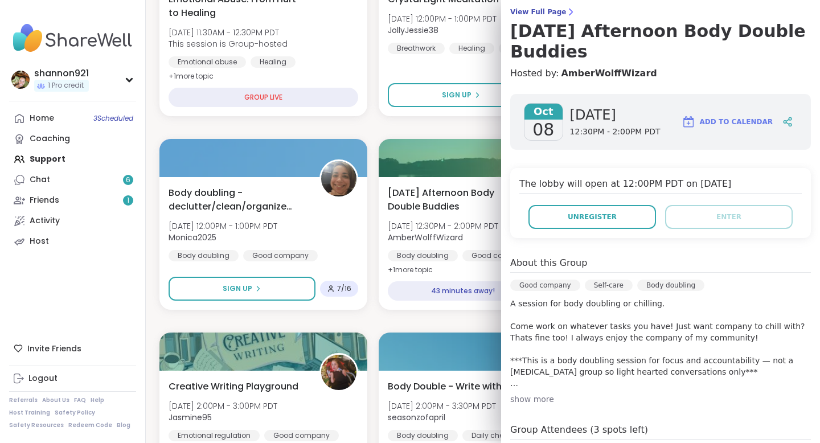
scroll to position [20, 0]
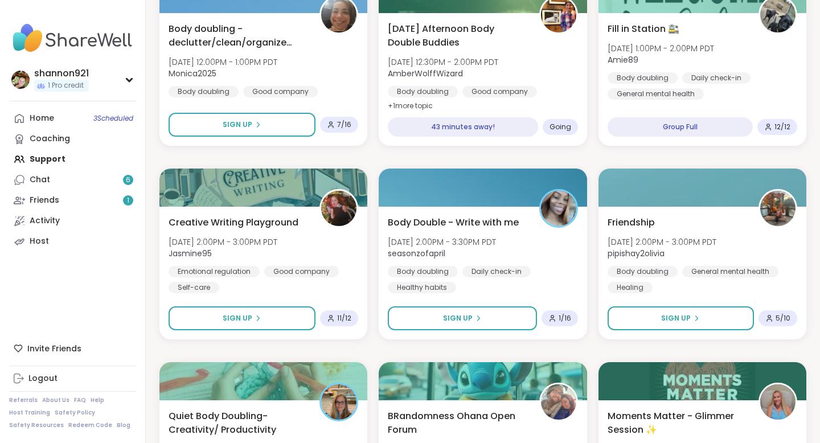
scroll to position [641, 0]
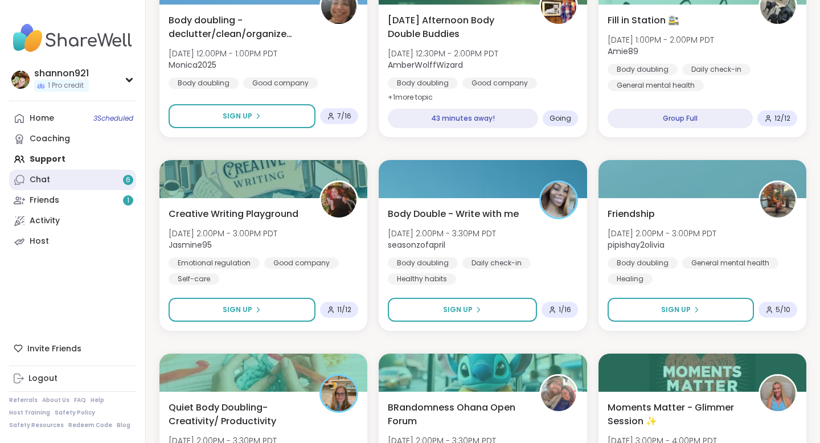
click at [89, 170] on link "Chat 6" at bounding box center [72, 180] width 127 height 20
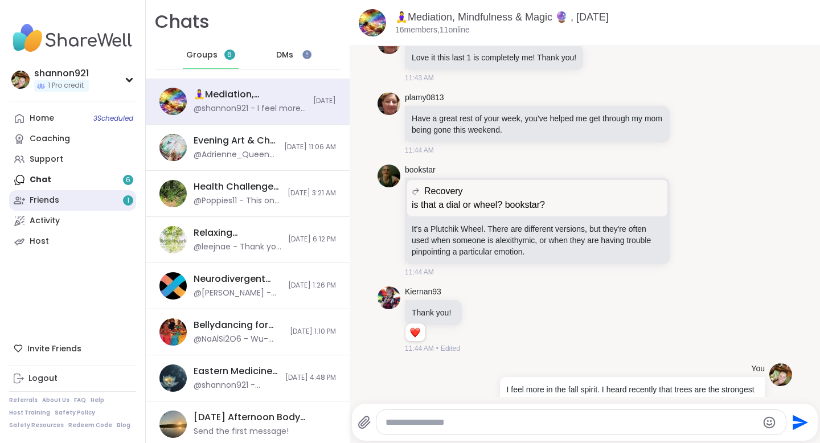
click at [106, 196] on link "Friends 1" at bounding box center [72, 200] width 127 height 20
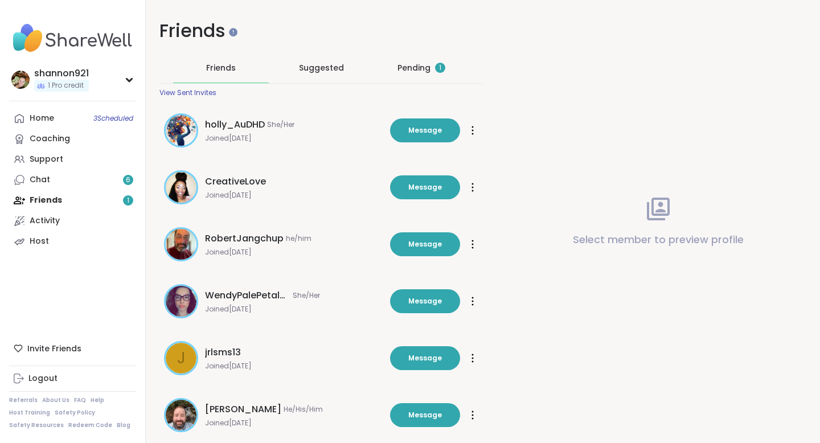
click at [411, 65] on div "Pending 1" at bounding box center [421, 67] width 48 height 11
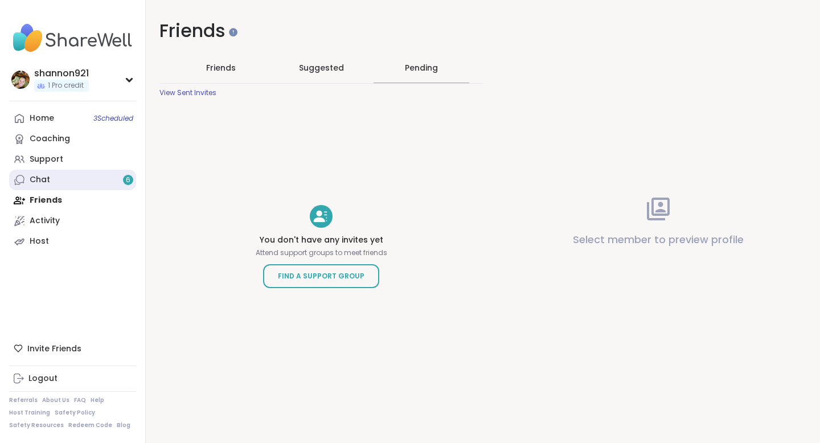
click at [84, 186] on link "Chat 6" at bounding box center [72, 180] width 127 height 20
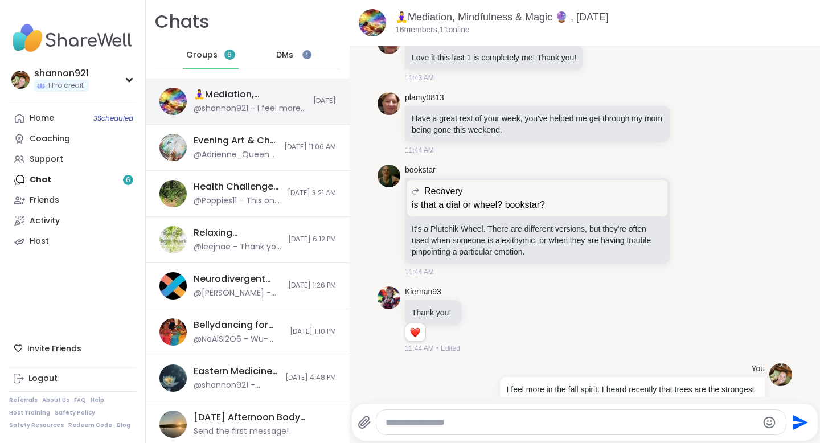
click at [223, 104] on div "@shannon921 - I feel more in the fall spirit. I heard recently that trees are t…" at bounding box center [250, 108] width 113 height 11
click at [305, 46] on div "DMs" at bounding box center [285, 55] width 56 height 27
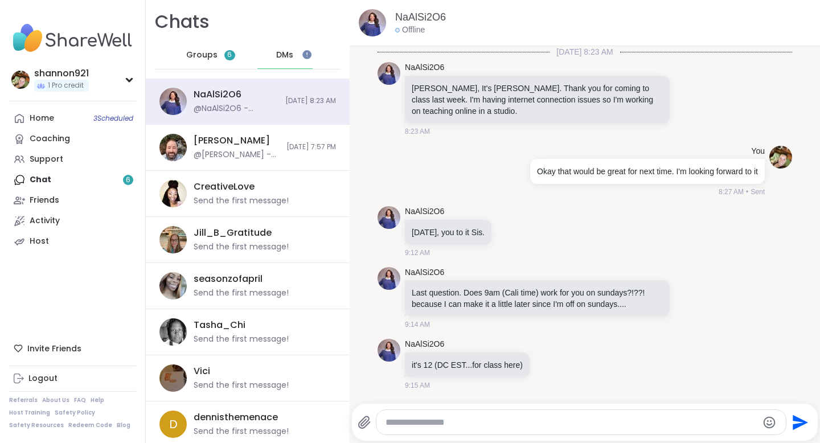
scroll to position [165, 0]
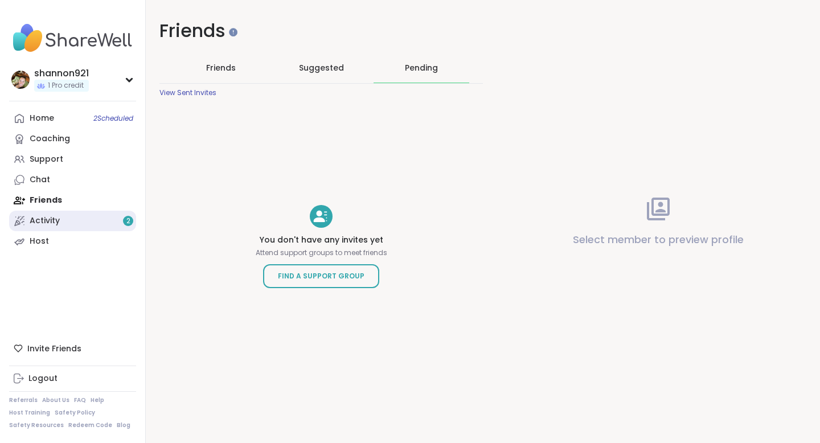
click at [57, 220] on div "Activity 2" at bounding box center [45, 220] width 30 height 11
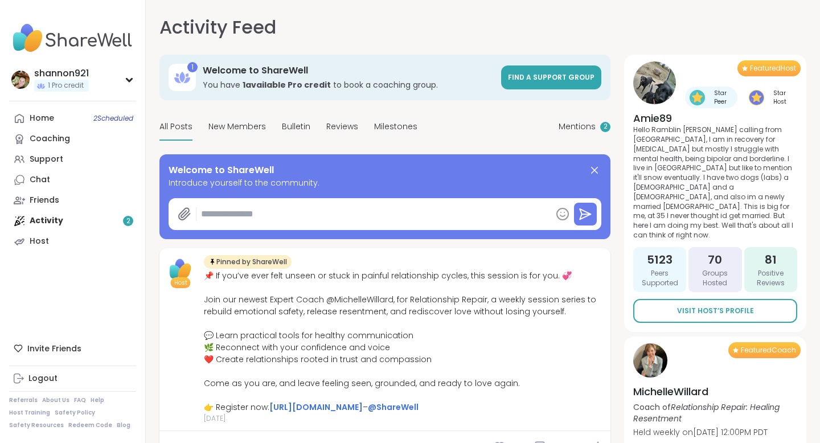
type textarea "*"
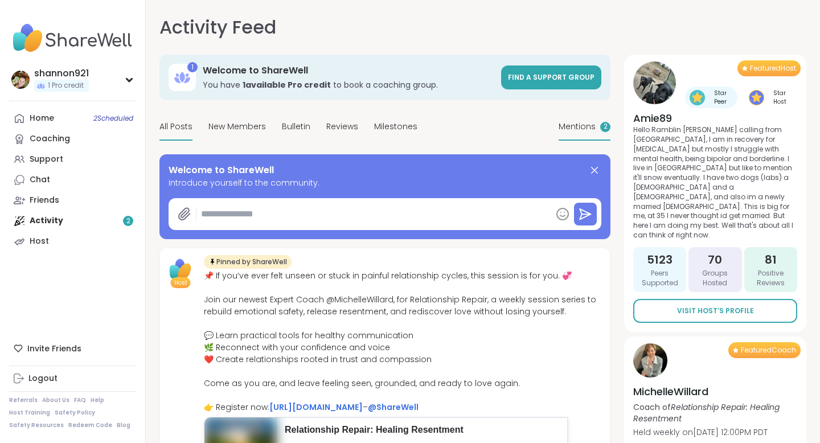
click at [573, 125] on span "Mentions" at bounding box center [576, 127] width 37 height 12
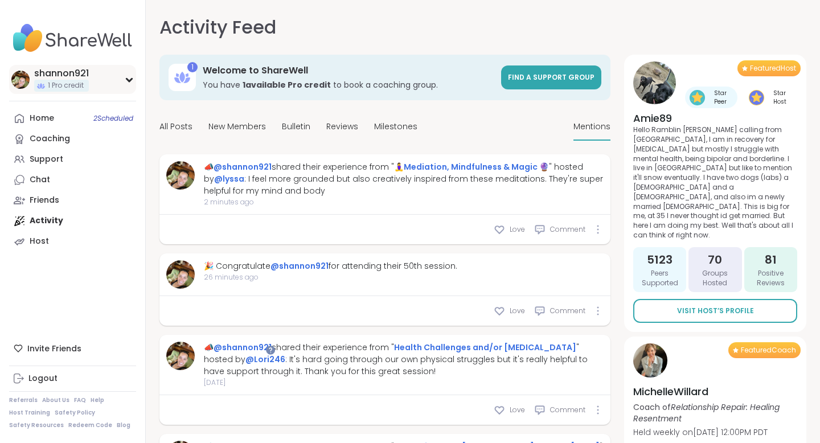
click at [75, 70] on div "shannon921" at bounding box center [61, 73] width 55 height 13
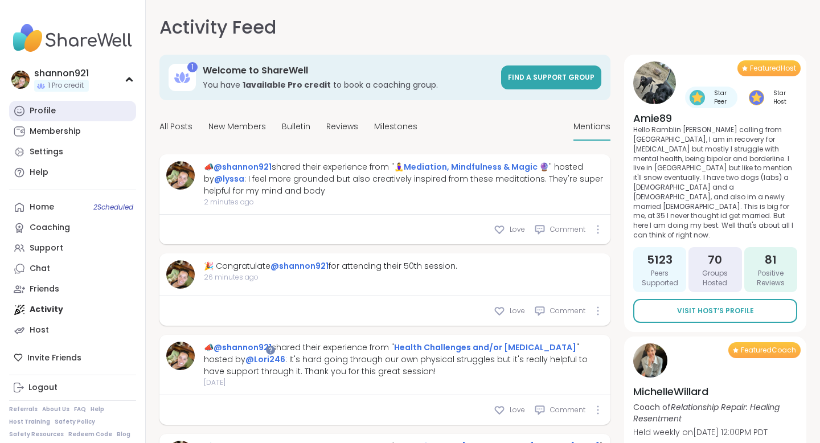
click at [67, 106] on link "Profile" at bounding box center [72, 111] width 127 height 20
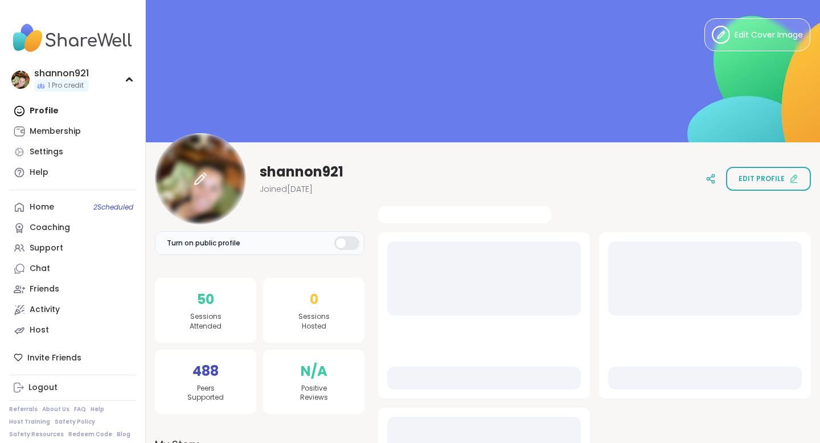
click at [224, 212] on div at bounding box center [200, 178] width 91 height 91
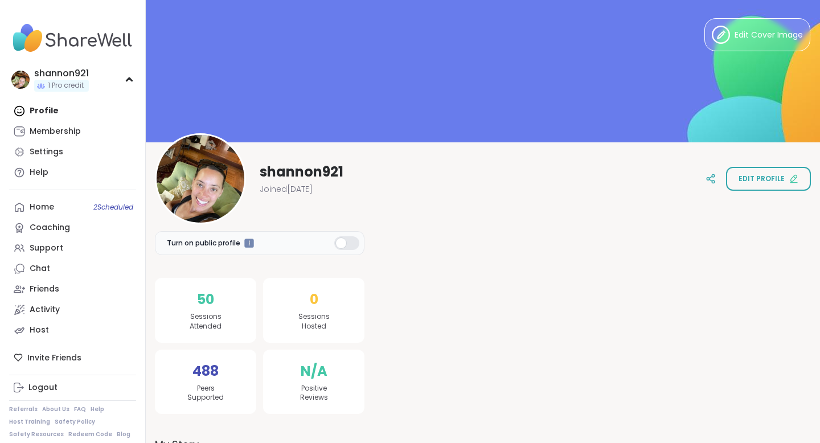
click at [101, 47] on img at bounding box center [72, 38] width 127 height 40
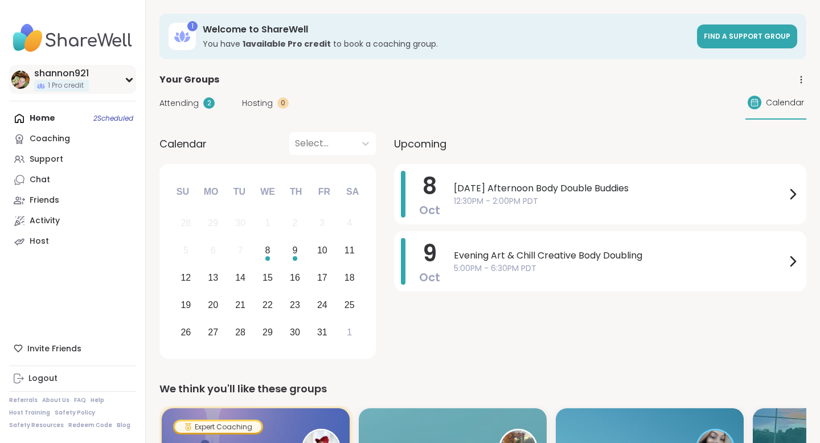
click at [67, 74] on div "shannon921" at bounding box center [61, 73] width 55 height 13
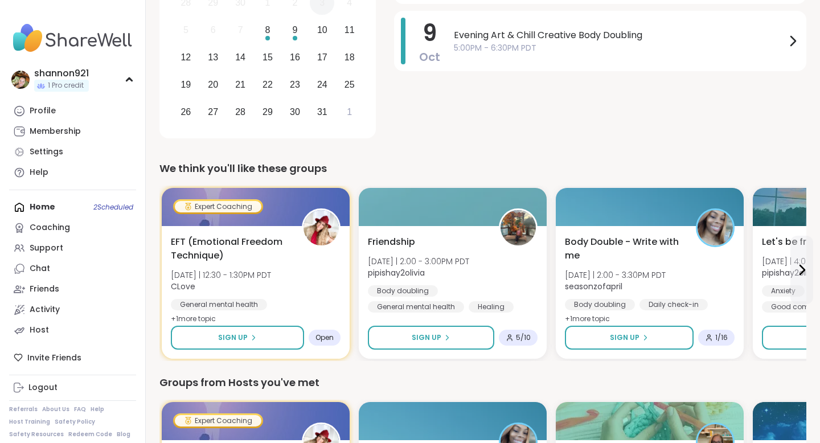
scroll to position [223, 0]
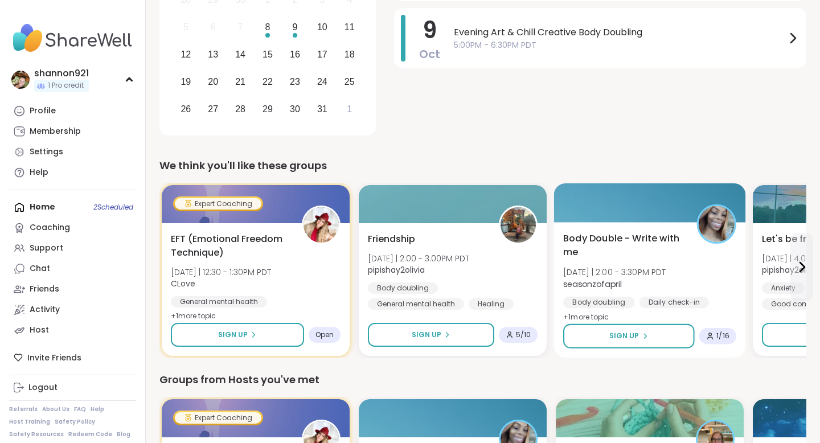
click at [686, 265] on div "Body Double - Write with me Wed 10/8 | 2:00 - 3:30PM PDT seasonzofapril Body do…" at bounding box center [649, 278] width 173 height 93
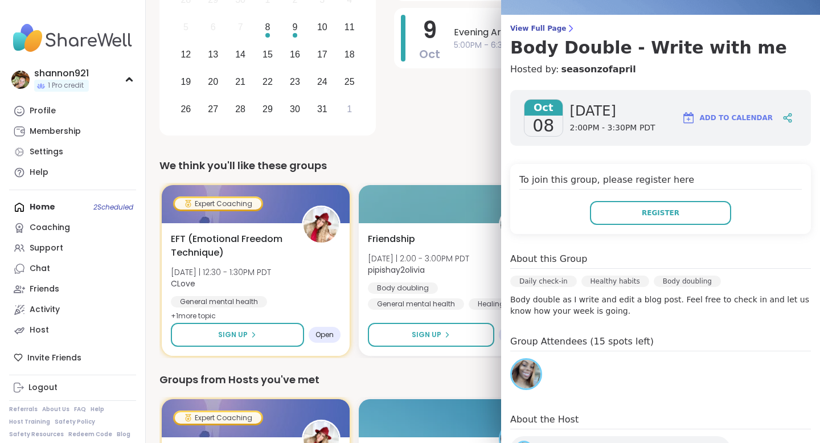
scroll to position [98, 0]
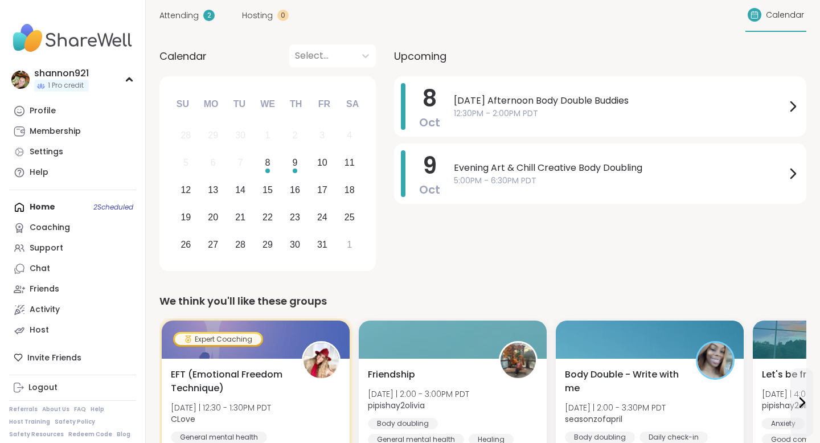
scroll to position [0, 0]
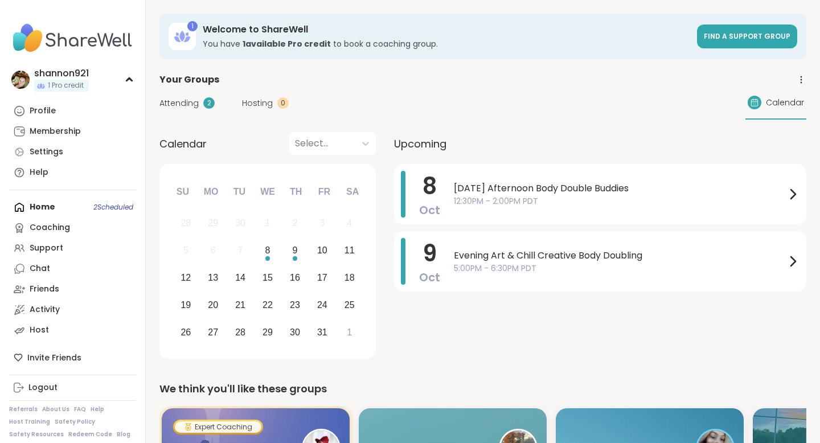
click at [61, 213] on div "Home 2 Scheduled Coaching Support Chat Friends Activity Host" at bounding box center [72, 268] width 127 height 143
click at [68, 196] on nav "shannon921 1 Pro credit Profile Membership Settings Help Home 2 Scheduled Coach…" at bounding box center [73, 221] width 146 height 443
click at [60, 110] on link "Profile" at bounding box center [72, 111] width 127 height 20
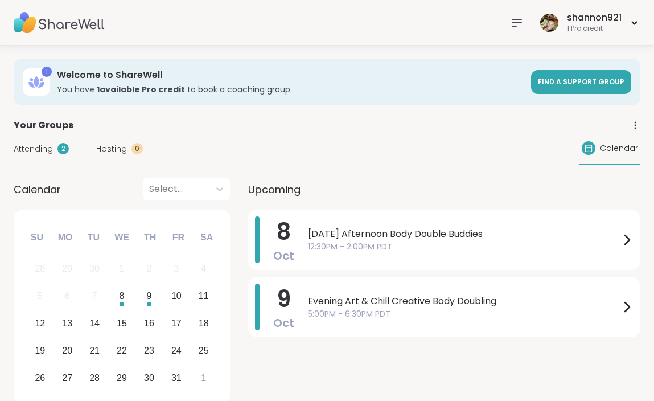
click at [68, 25] on img at bounding box center [59, 23] width 91 height 40
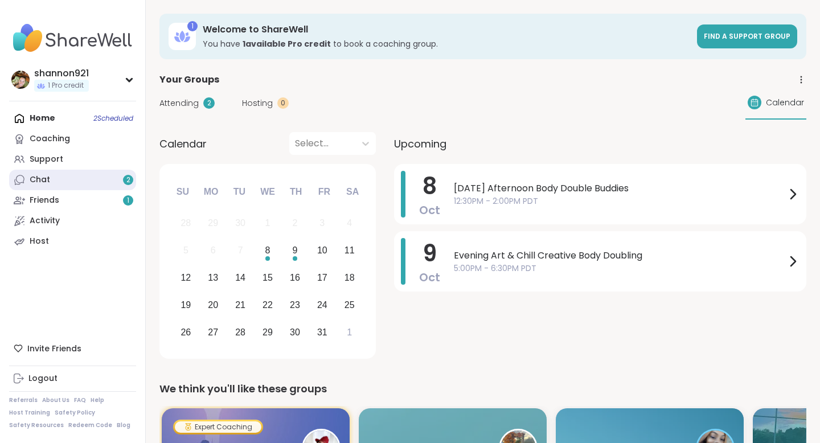
click at [80, 180] on link "Chat 2" at bounding box center [72, 180] width 127 height 20
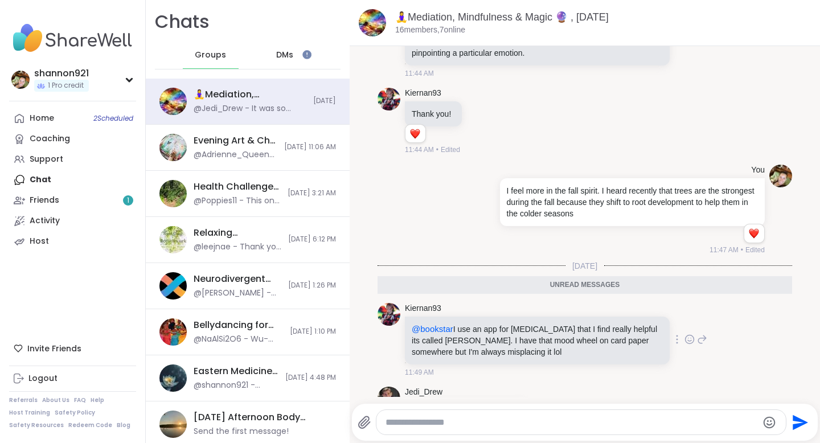
click at [653, 336] on icon at bounding box center [702, 340] width 8 height 8
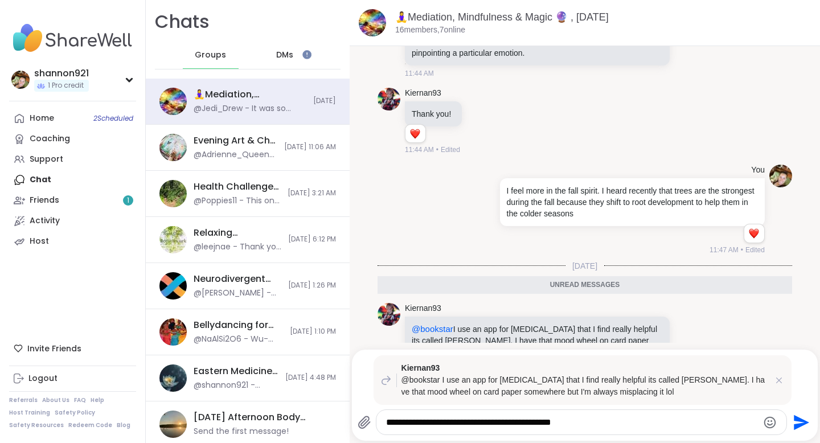
type textarea "**********"
click at [653, 400] on icon "Send" at bounding box center [800, 422] width 18 height 18
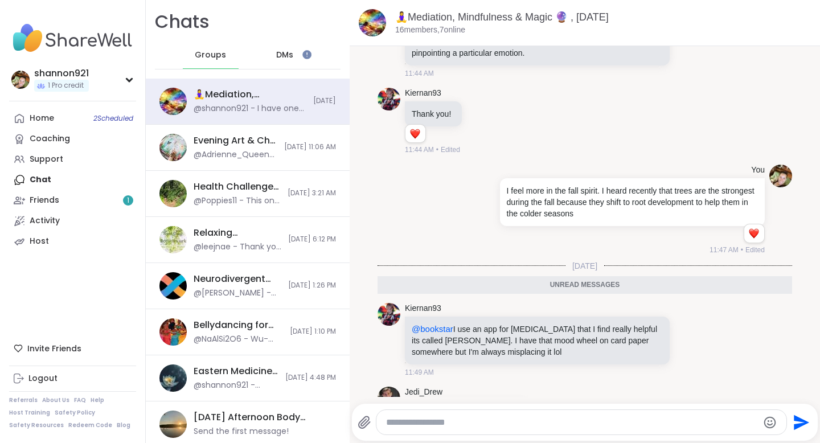
scroll to position [3661, 0]
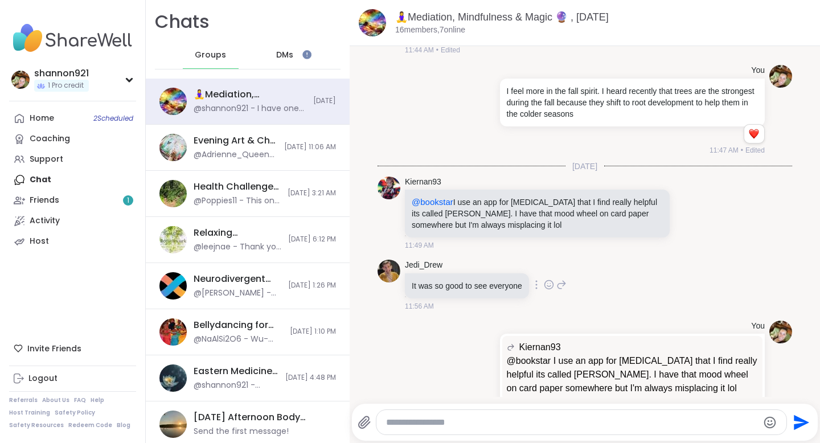
click at [552, 279] on icon at bounding box center [549, 284] width 10 height 11
click at [463, 261] on div "Select Reaction: Heart" at bounding box center [458, 266] width 10 height 10
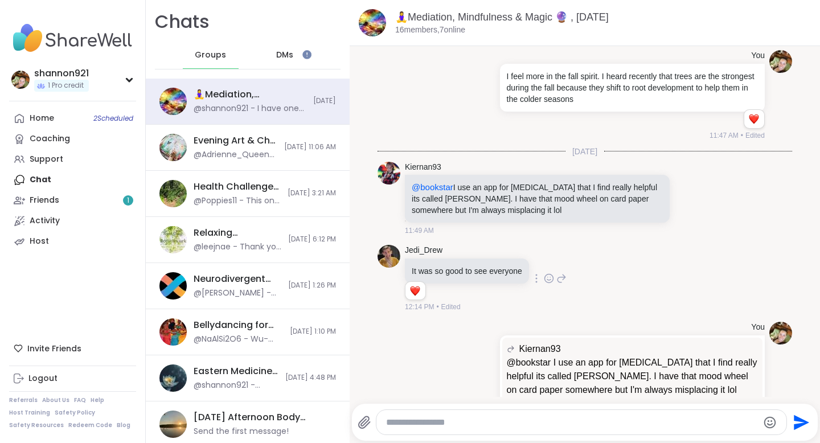
scroll to position [3677, 0]
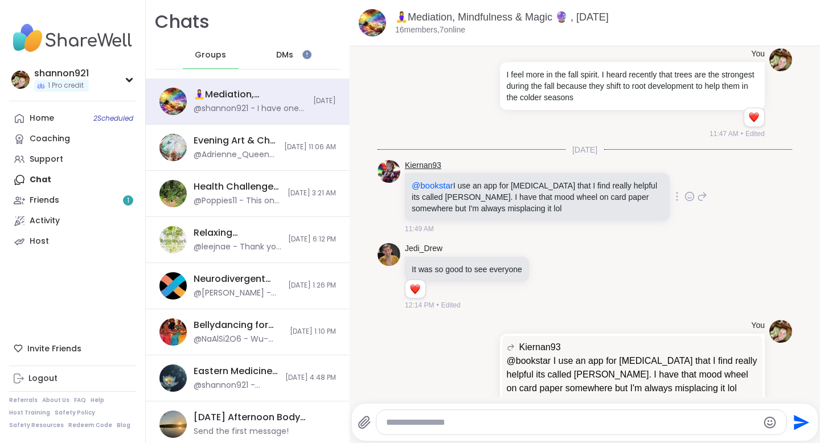
click at [432, 160] on link "Kiernan93" at bounding box center [423, 165] width 36 height 11
click at [64, 202] on link "Friends 1" at bounding box center [72, 200] width 127 height 20
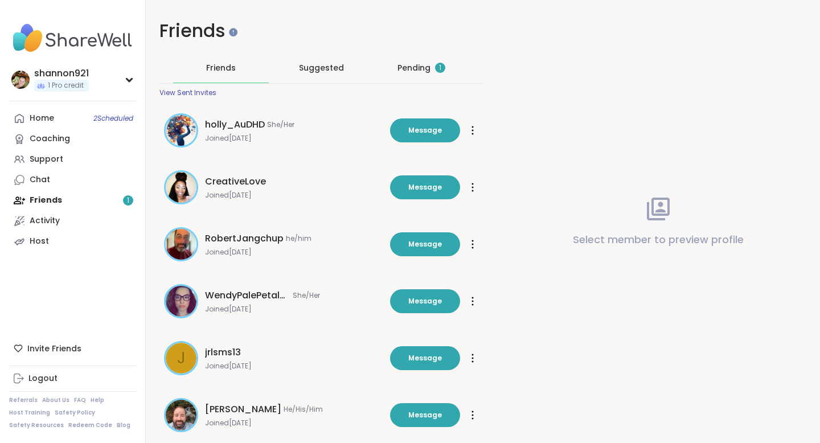
click at [417, 65] on div "Pending 1" at bounding box center [421, 67] width 48 height 11
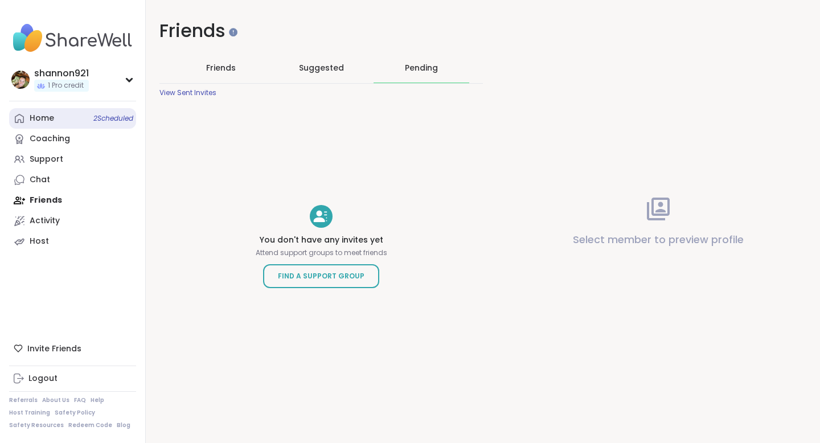
click at [84, 117] on link "Home 2 Scheduled" at bounding box center [72, 118] width 127 height 20
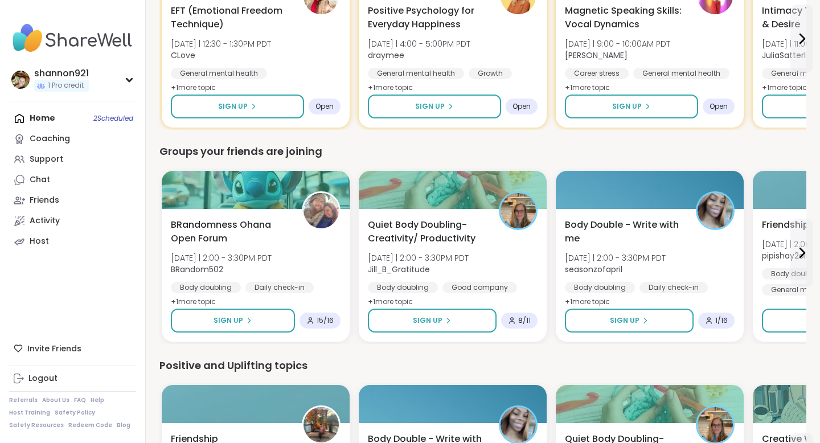
scroll to position [887, 0]
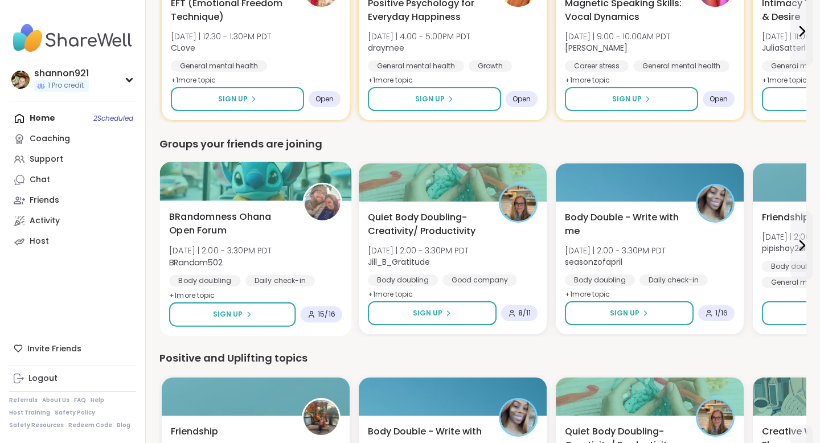
click at [272, 242] on div "BRandomness Ohana Open Forum Wed 10/8 | 2:00 - 3:30PM PDT BRandom502 Body doubl…" at bounding box center [255, 256] width 173 height 93
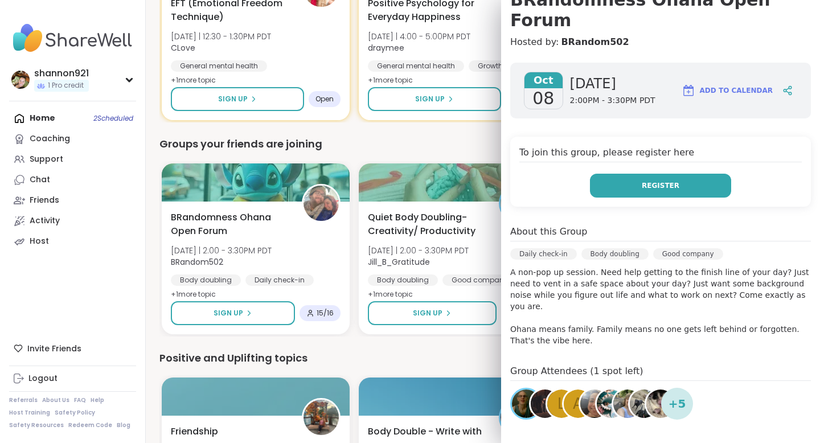
scroll to position [125, 0]
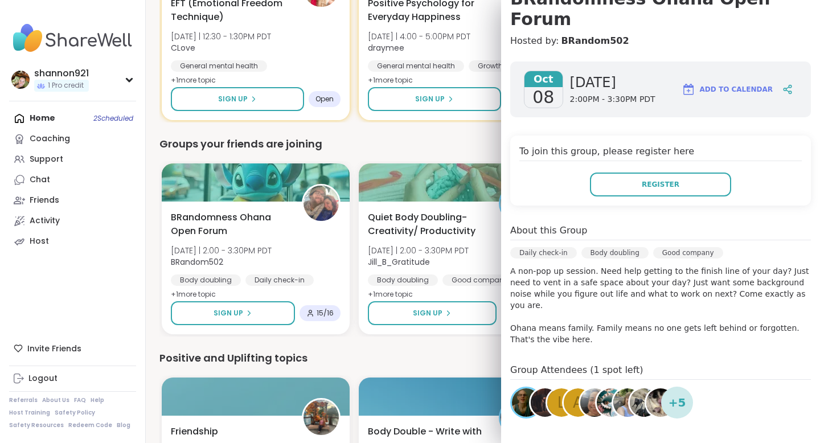
click at [472, 137] on div "Groups your friends are joining" at bounding box center [482, 144] width 647 height 16
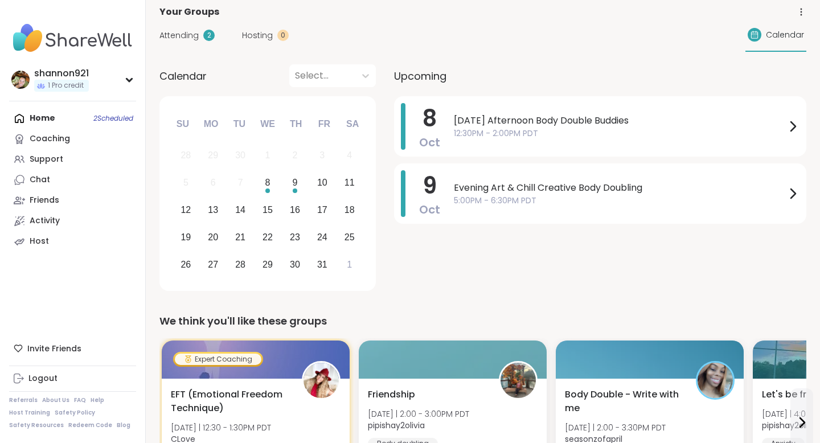
scroll to position [0, 0]
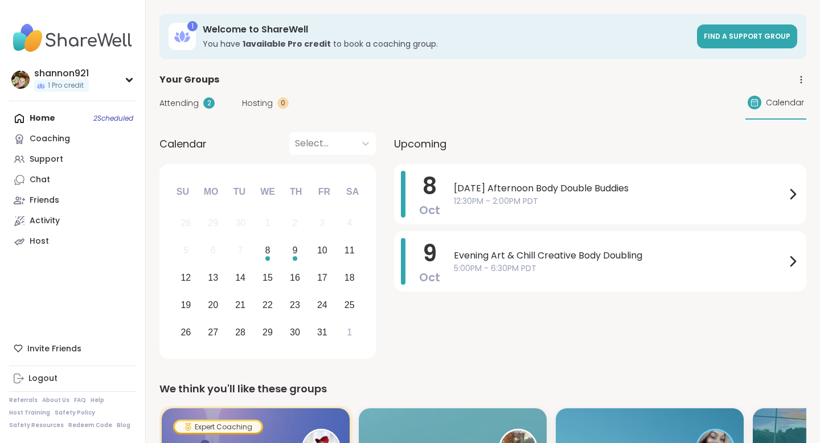
click at [106, 117] on div "Home 2 Scheduled Coaching Support Chat Friends Activity Host" at bounding box center [72, 179] width 127 height 143
click at [68, 114] on div "Home 2 Scheduled Coaching Support Chat Friends Activity Host" at bounding box center [72, 179] width 127 height 143
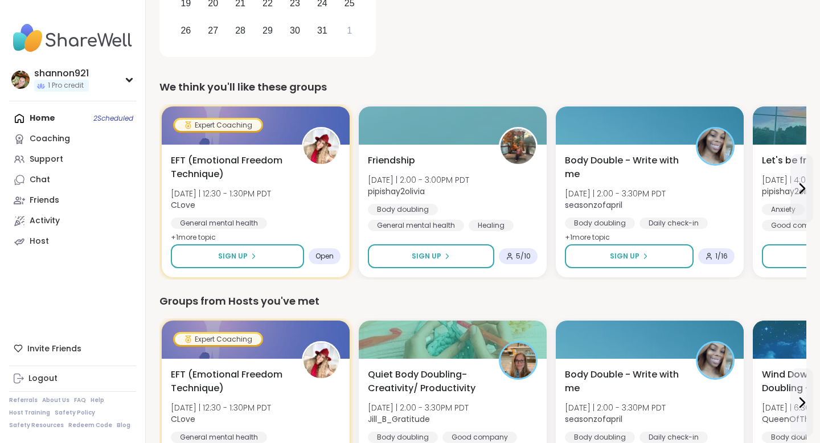
scroll to position [302, 0]
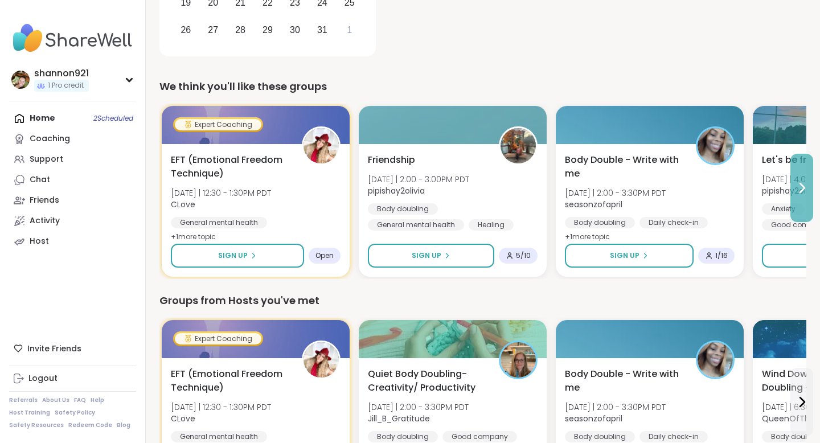
click at [653, 198] on button at bounding box center [801, 188] width 23 height 68
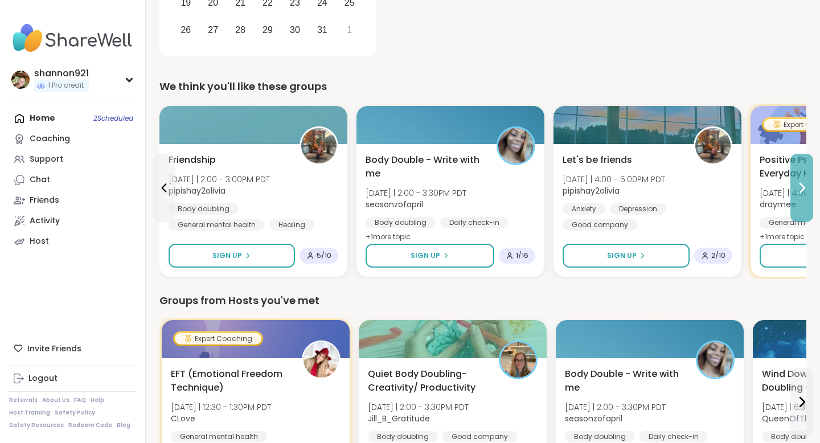
click at [653, 198] on button at bounding box center [801, 188] width 23 height 68
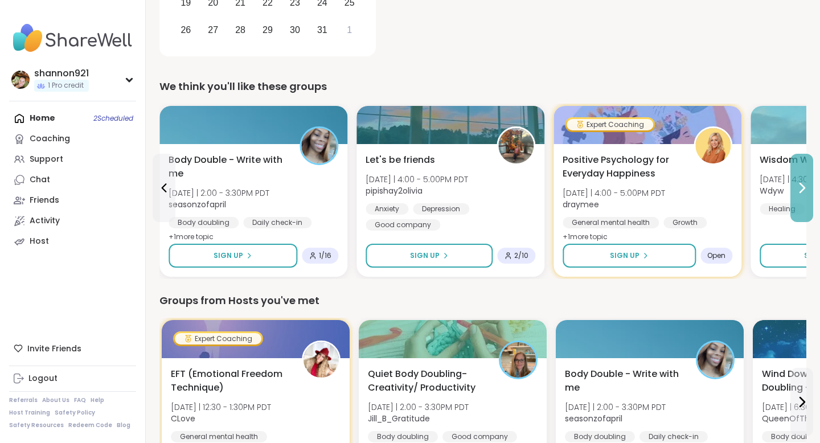
click at [653, 198] on button at bounding box center [801, 188] width 23 height 68
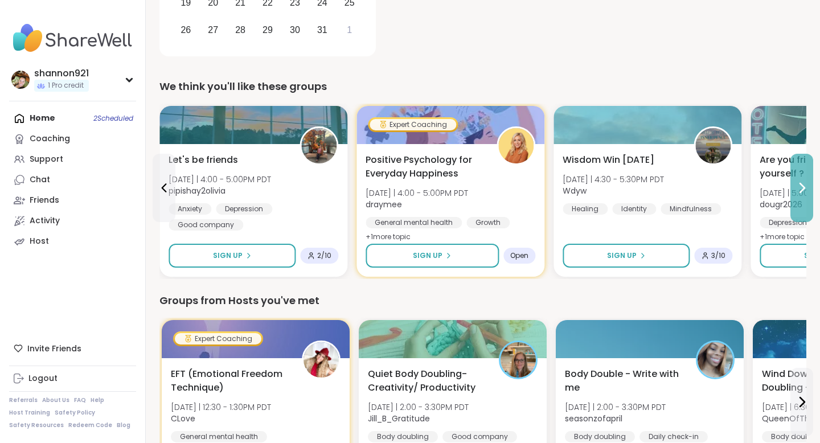
click at [653, 198] on button at bounding box center [801, 188] width 23 height 68
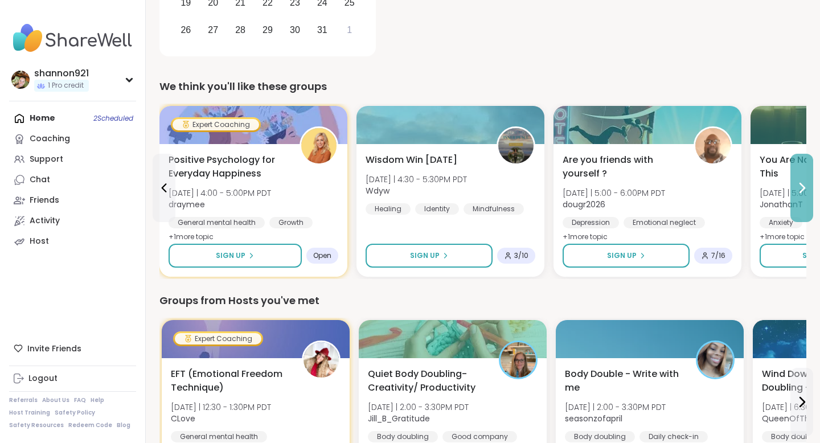
click at [653, 198] on button at bounding box center [801, 188] width 23 height 68
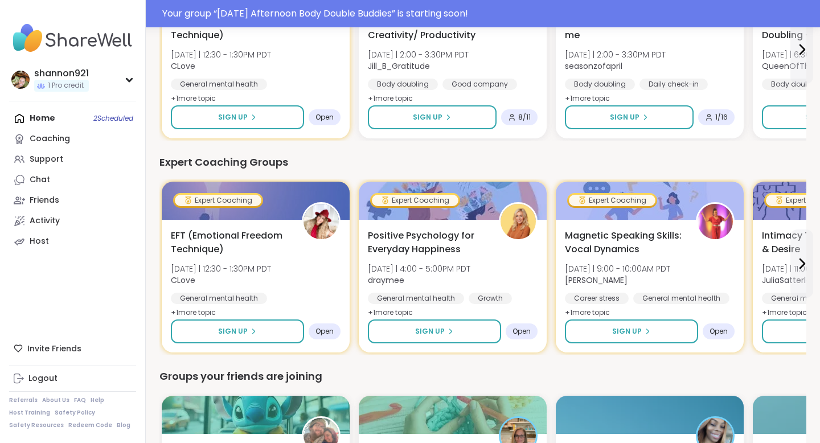
scroll to position [0, 0]
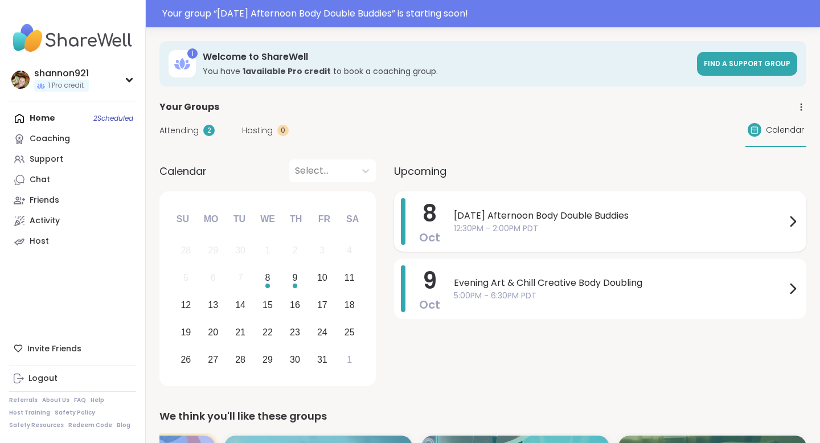
click at [646, 212] on span "[DATE] Afternoon Body Double Buddies" at bounding box center [620, 216] width 332 height 14
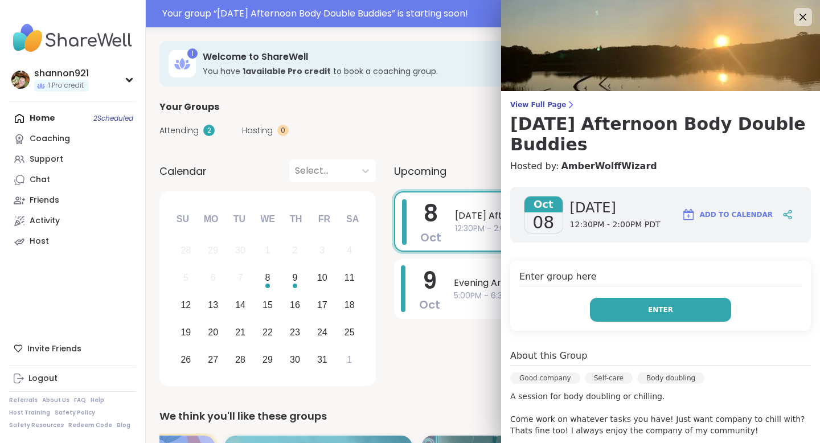
click at [624, 310] on button "Enter" at bounding box center [660, 310] width 141 height 24
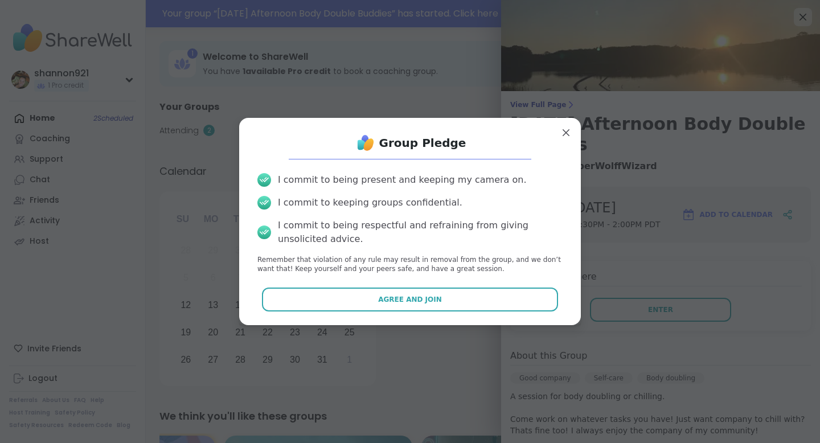
click at [467, 316] on div "Group Pledge I commit to being present and keeping my camera on. I commit to ke…" at bounding box center [409, 221] width 323 height 189
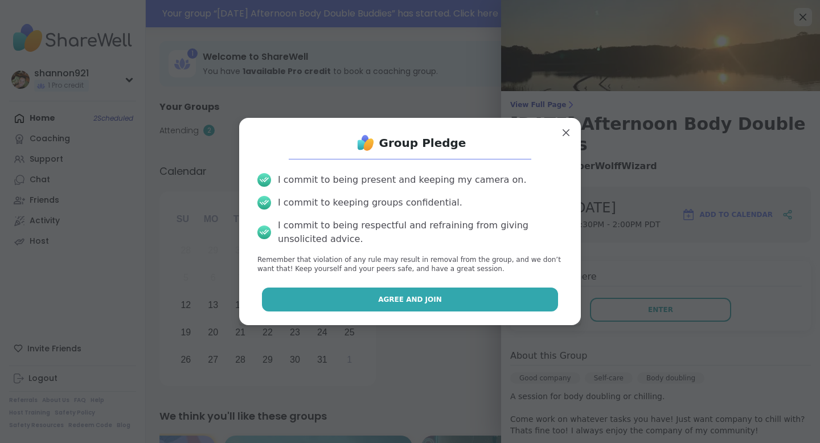
click at [474, 288] on button "Agree and Join" at bounding box center [410, 299] width 297 height 24
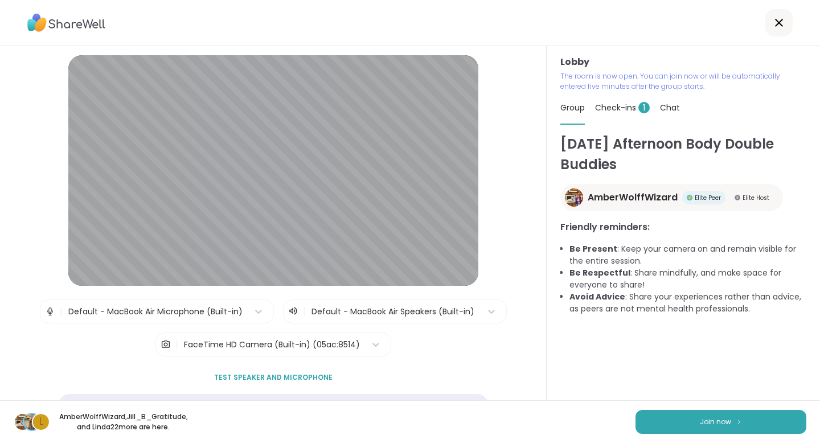
click at [604, 102] on span "Check-ins 1" at bounding box center [622, 107] width 55 height 11
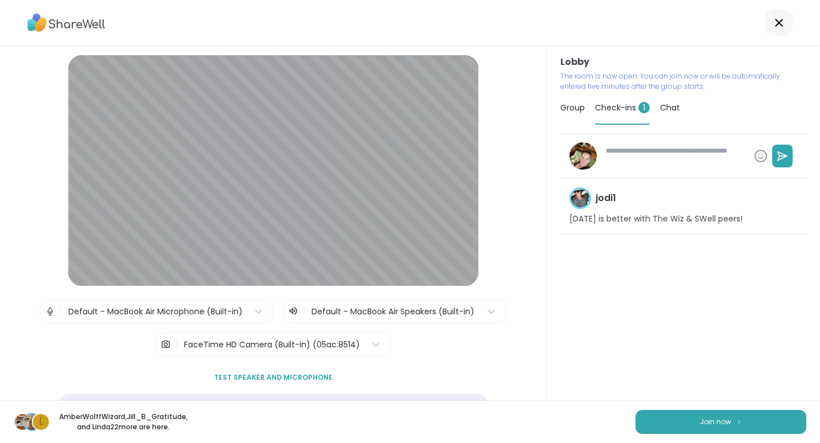
type textarea "*"
click at [573, 105] on span "Group" at bounding box center [572, 107] width 24 height 11
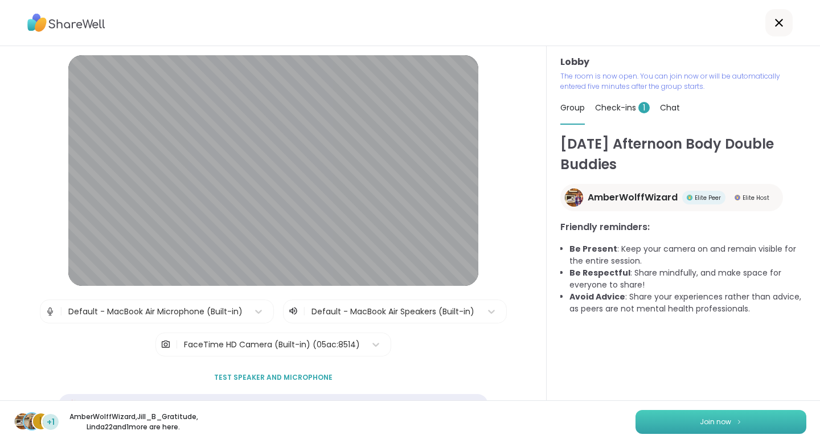
click at [651, 400] on button "Join now" at bounding box center [720, 422] width 171 height 24
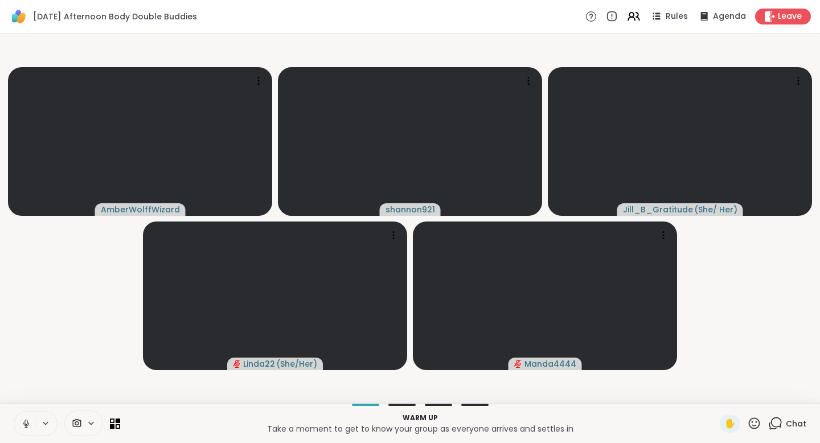
click at [19, 400] on button at bounding box center [25, 424] width 22 height 24
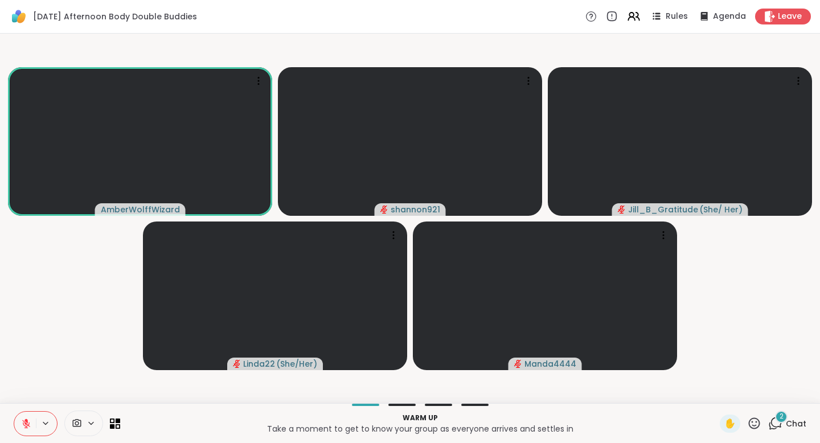
click at [653, 400] on icon at bounding box center [775, 423] width 14 height 14
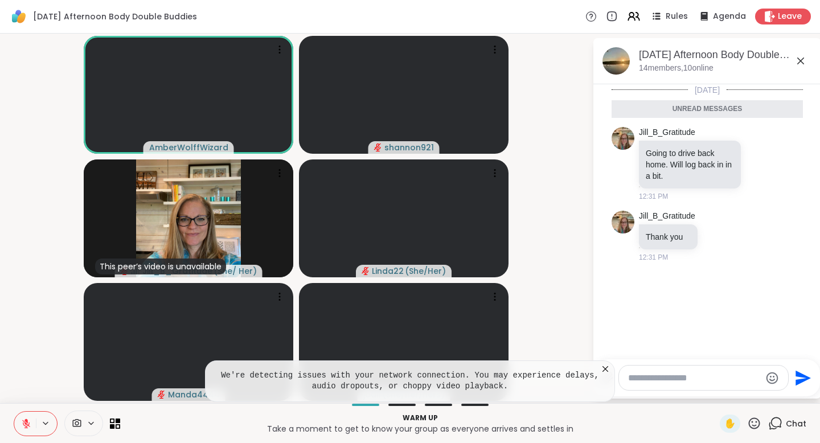
click at [604, 368] on icon at bounding box center [604, 368] width 11 height 11
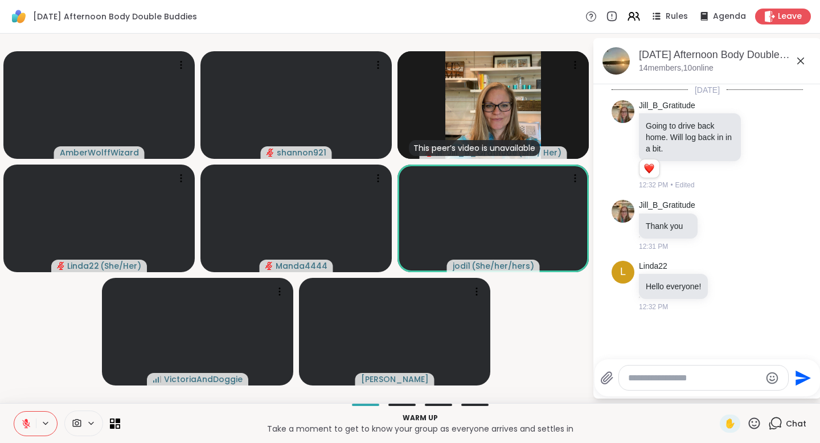
click at [26, 400] on icon at bounding box center [26, 424] width 8 height 8
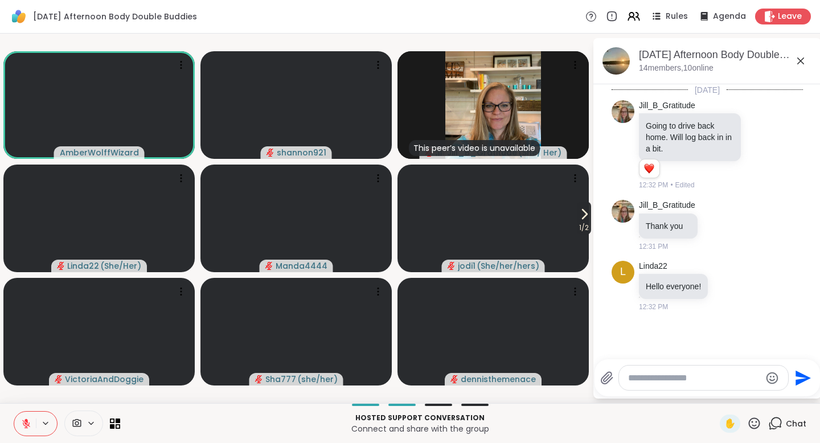
click at [587, 222] on span "1 / 2" at bounding box center [584, 228] width 14 height 14
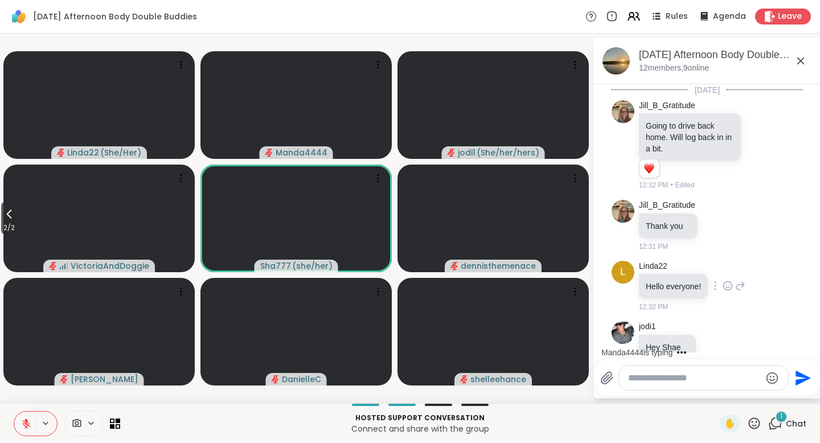
scroll to position [25, 0]
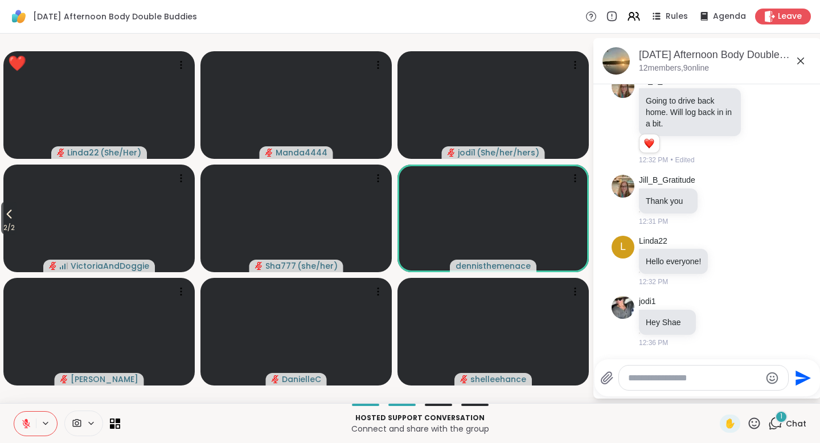
click at [653, 400] on icon at bounding box center [754, 423] width 14 height 14
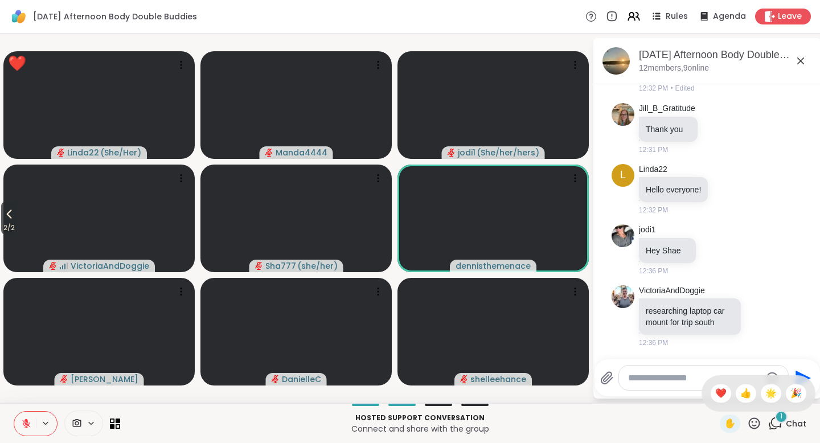
click at [653, 390] on span "🎉" at bounding box center [795, 394] width 11 height 14
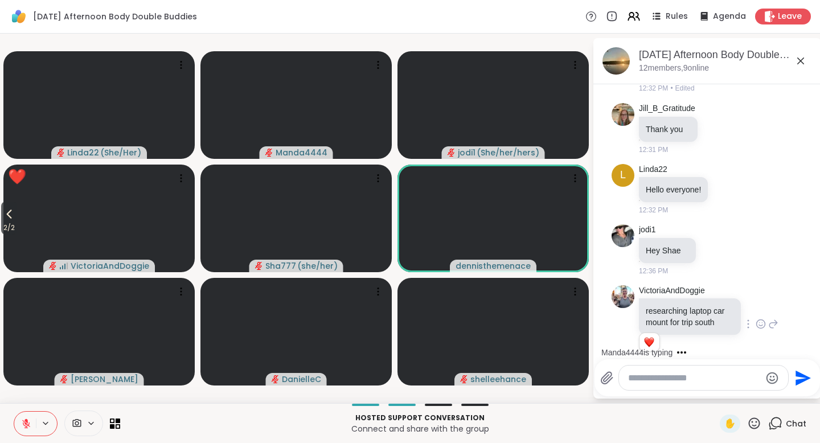
scroll to position [113, 0]
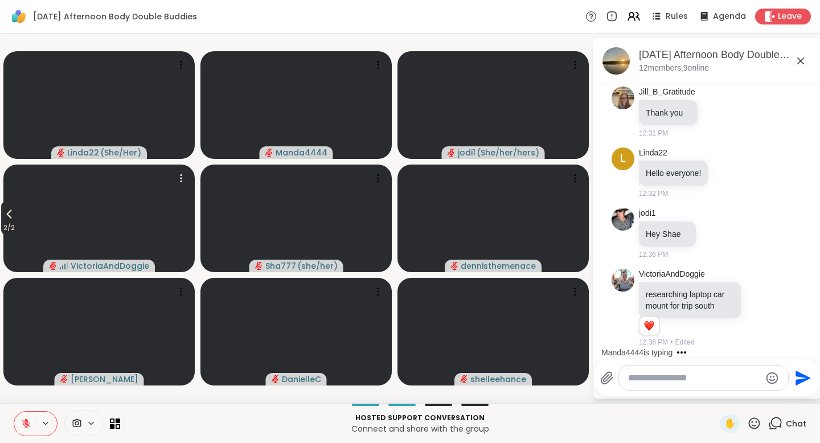
click at [5, 220] on icon at bounding box center [9, 214] width 14 height 14
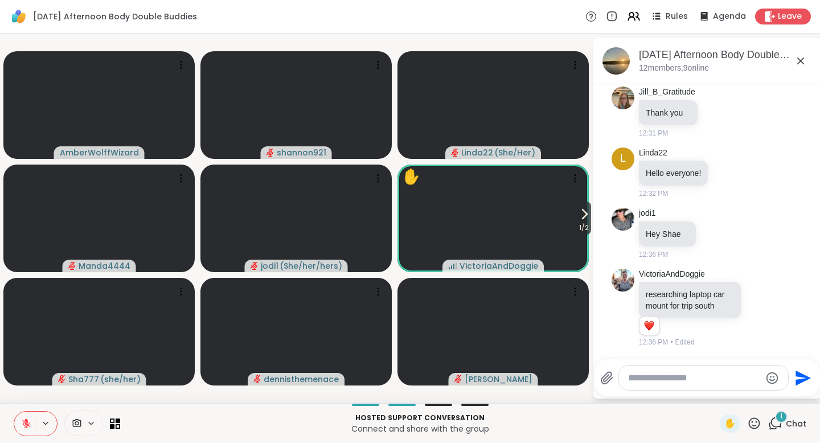
scroll to position [253, 0]
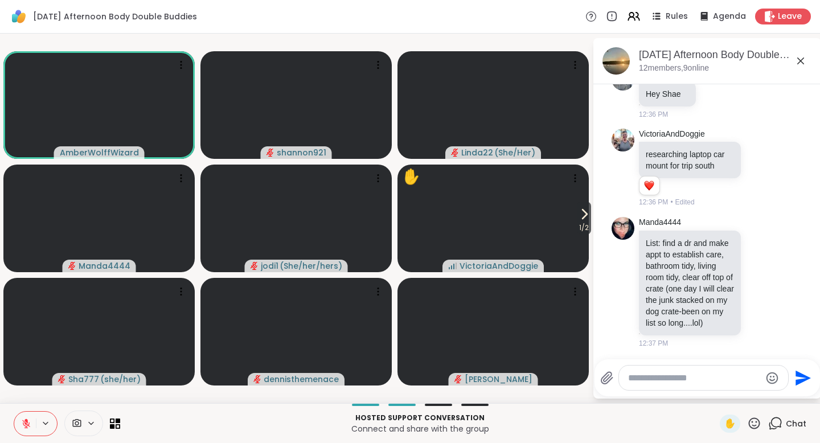
click at [653, 400] on icon at bounding box center [754, 423] width 14 height 14
click at [653, 391] on span "❤️" at bounding box center [720, 394] width 11 height 14
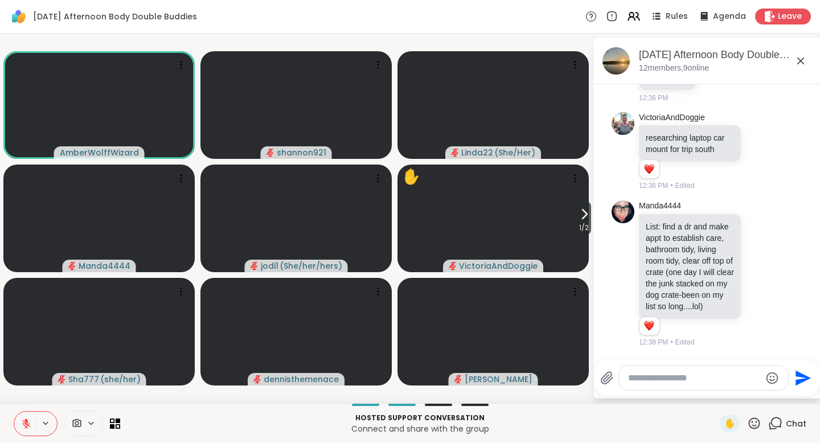
click at [24, 400] on icon at bounding box center [26, 424] width 8 height 8
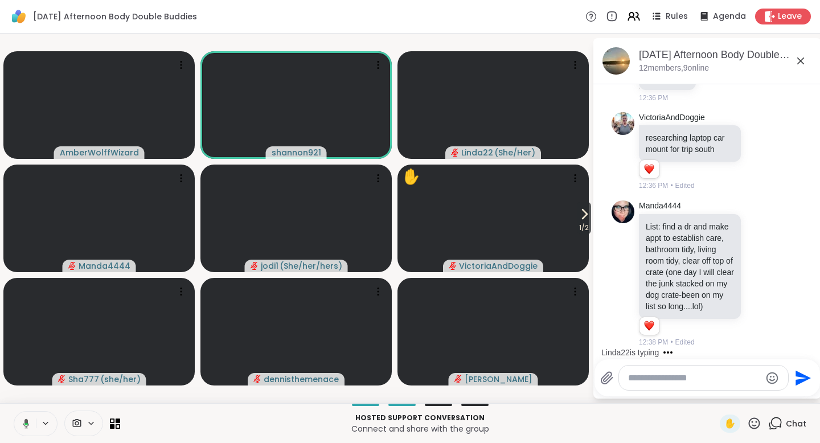
click at [24, 400] on icon at bounding box center [26, 423] width 6 height 10
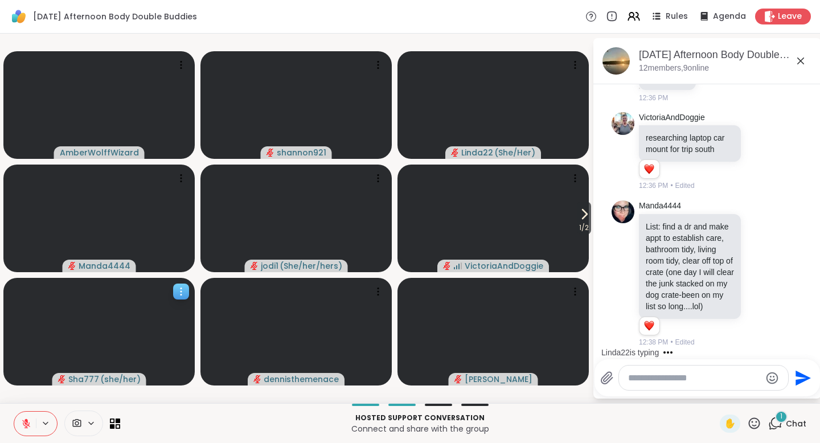
scroll to position [353, 0]
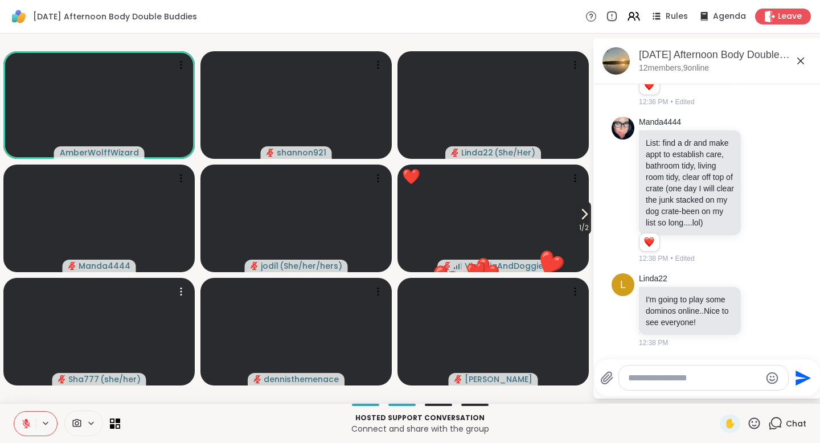
click at [581, 216] on icon at bounding box center [584, 214] width 14 height 14
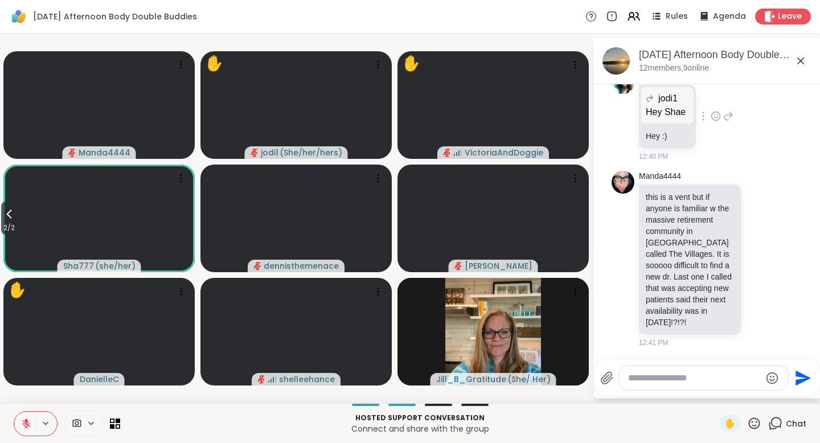
scroll to position [817, 0]
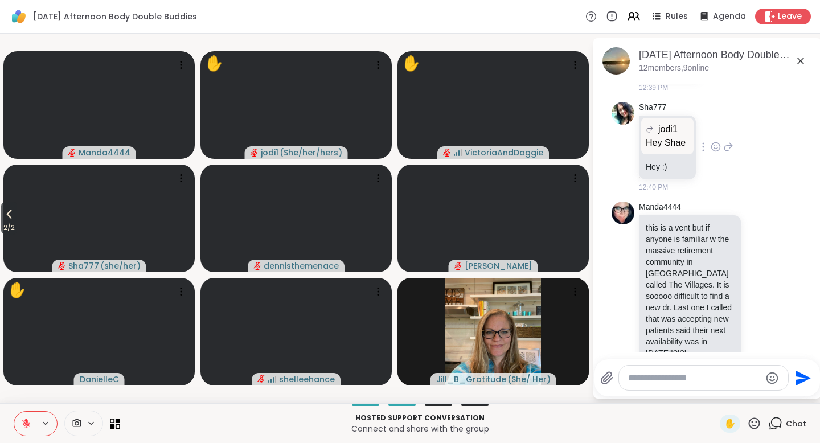
click at [653, 146] on icon at bounding box center [728, 147] width 10 height 14
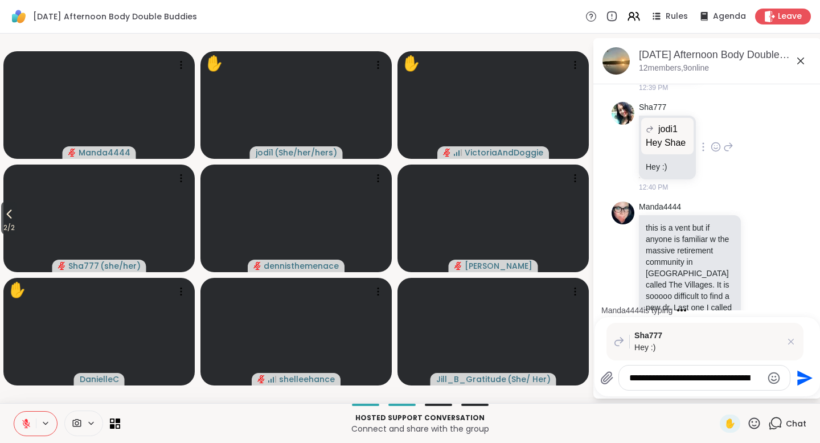
type textarea "**********"
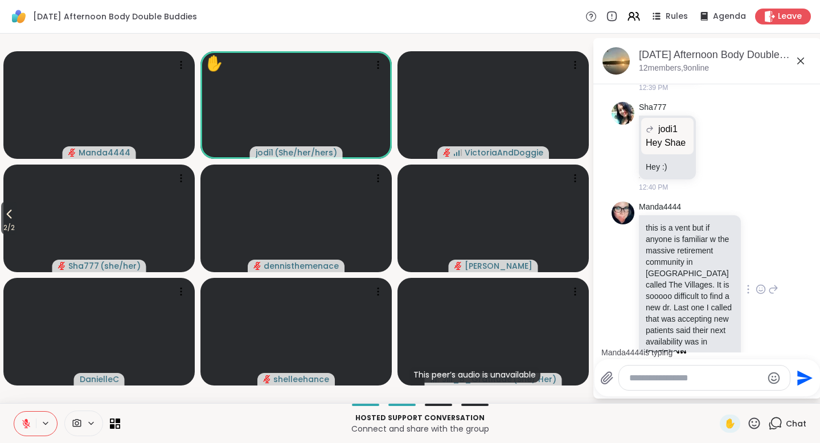
scroll to position [906, 0]
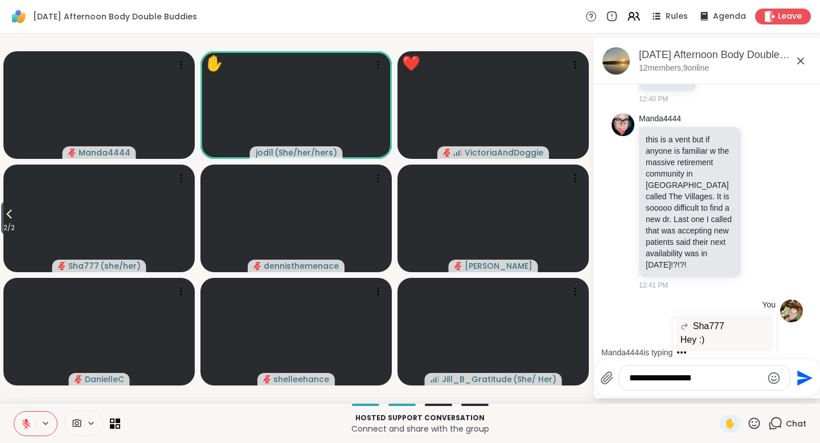
click at [635, 376] on textarea "**********" at bounding box center [695, 377] width 133 height 11
click at [653, 376] on textarea "**********" at bounding box center [695, 377] width 133 height 11
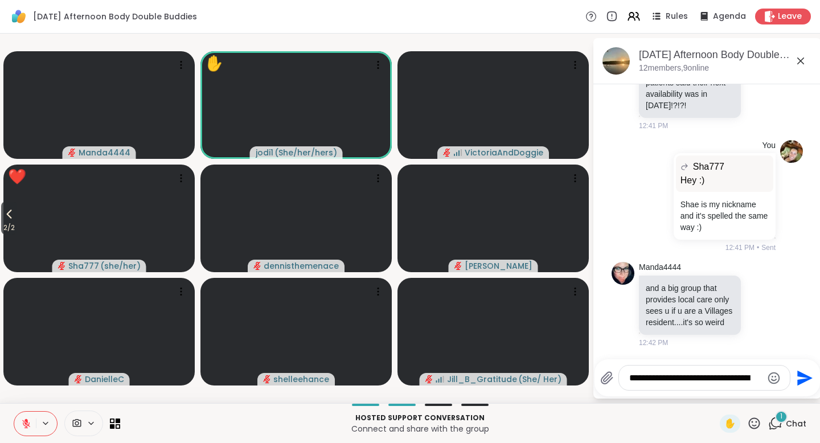
type textarea "**********"
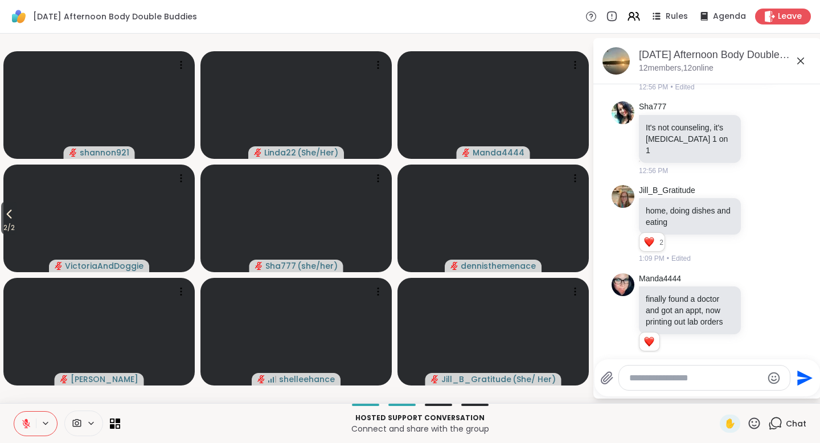
scroll to position [2180, 0]
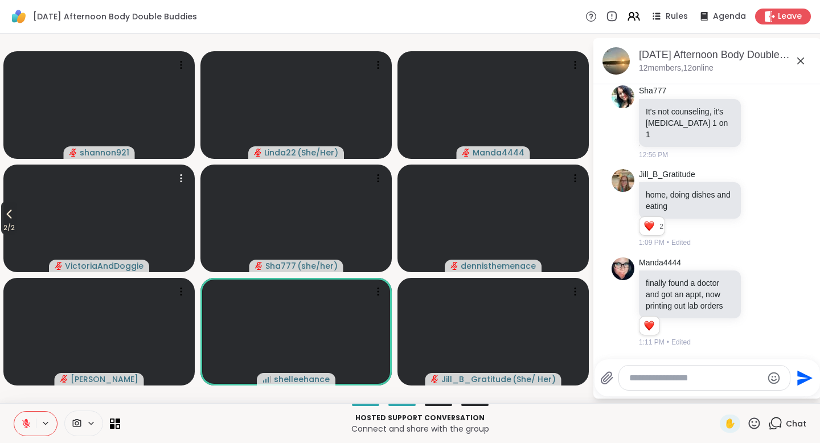
click at [9, 222] on span "2 / 2" at bounding box center [9, 228] width 16 height 14
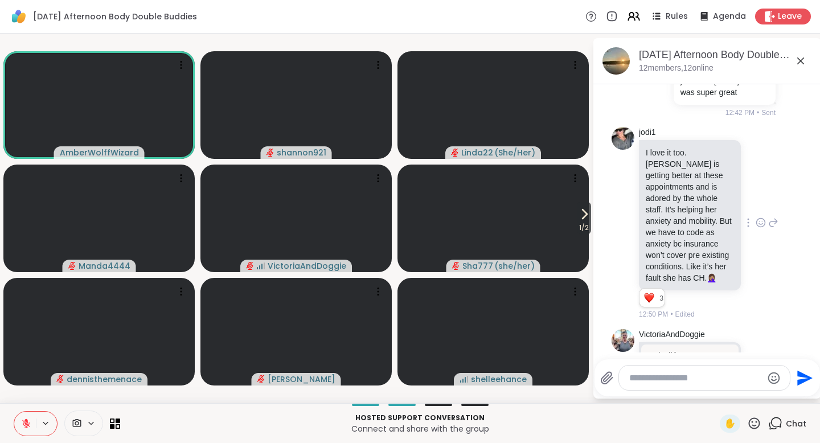
scroll to position [1436, 0]
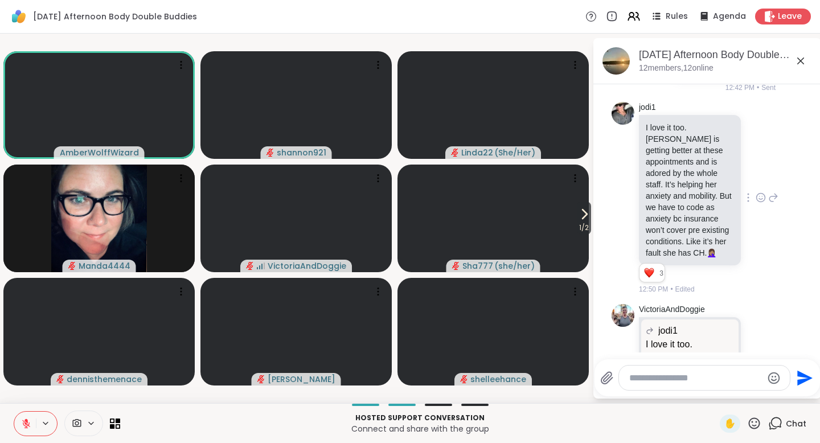
click at [653, 202] on icon at bounding box center [774, 198] width 8 height 8
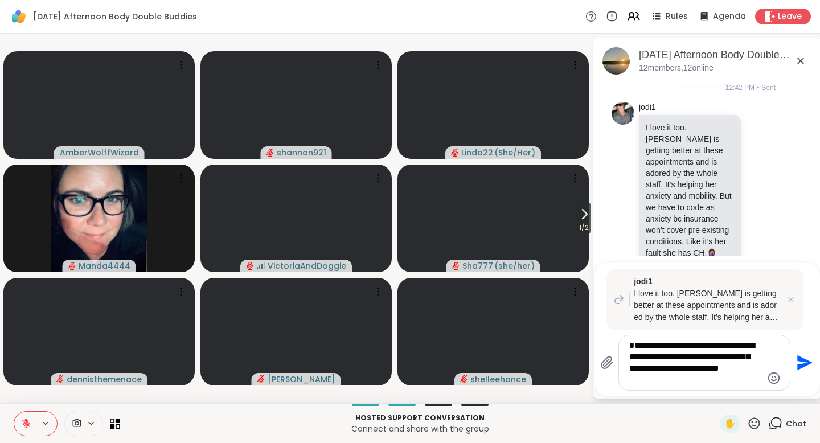
click at [653, 381] on textarea "**********" at bounding box center [695, 363] width 133 height 46
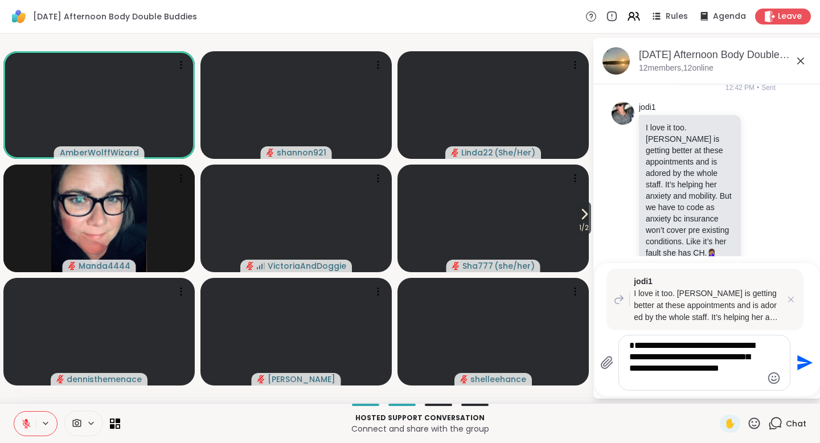
type textarea "**********"
click at [653, 364] on icon "Send" at bounding box center [804, 362] width 15 height 15
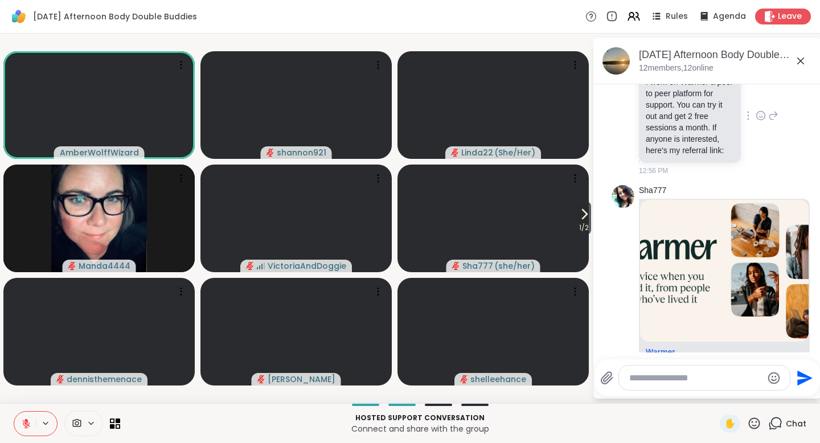
scroll to position [1959, 0]
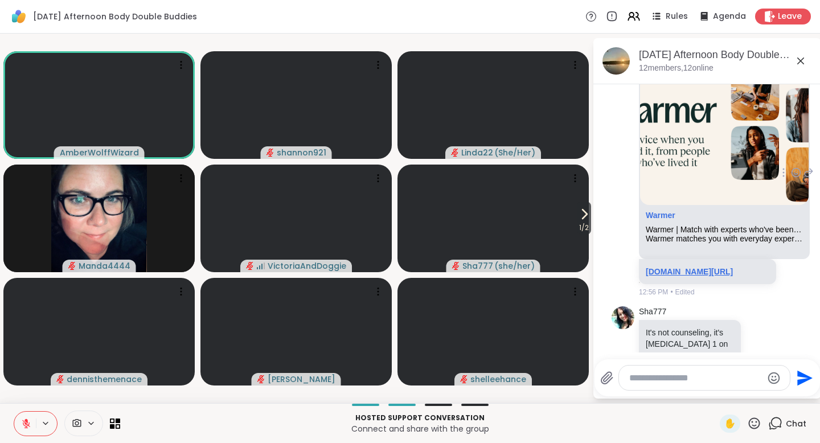
click at [653, 267] on link "web.withwarmer.com/signup?referralId=olej0llbjN" at bounding box center [689, 271] width 87 height 9
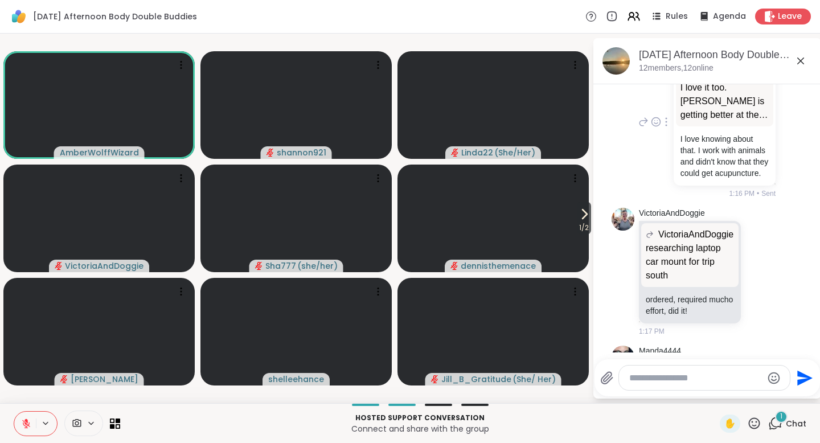
scroll to position [2551, 0]
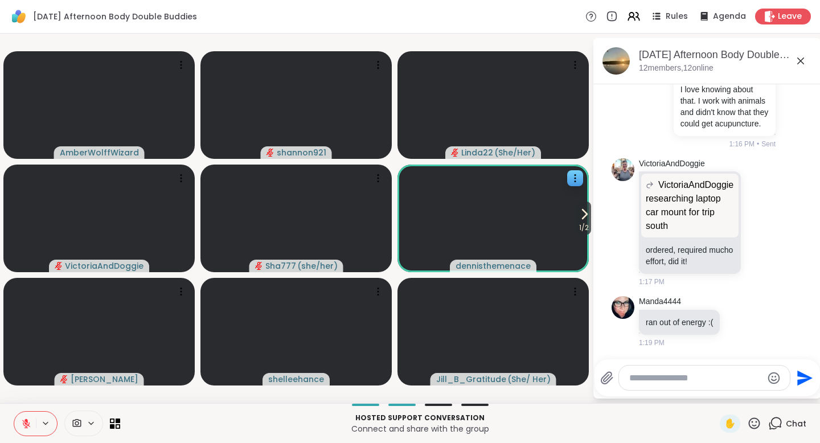
click at [577, 218] on icon at bounding box center [584, 214] width 14 height 14
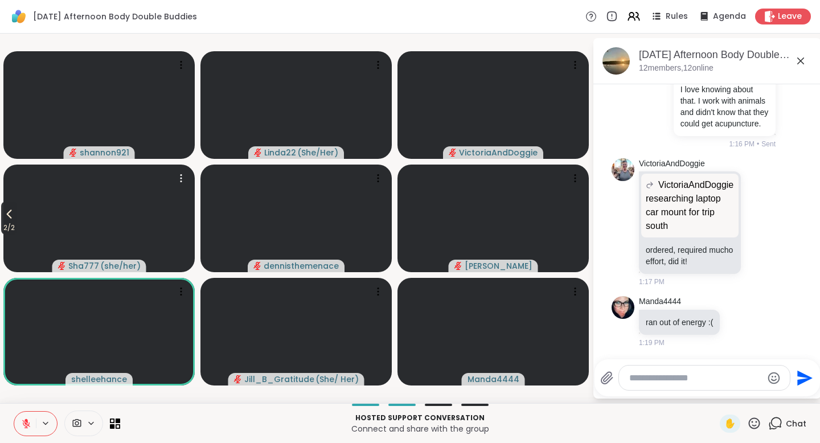
click at [9, 213] on icon at bounding box center [9, 214] width 5 height 9
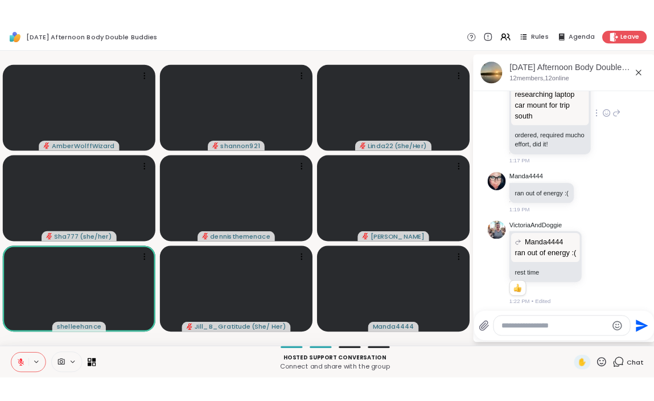
scroll to position [2666, 0]
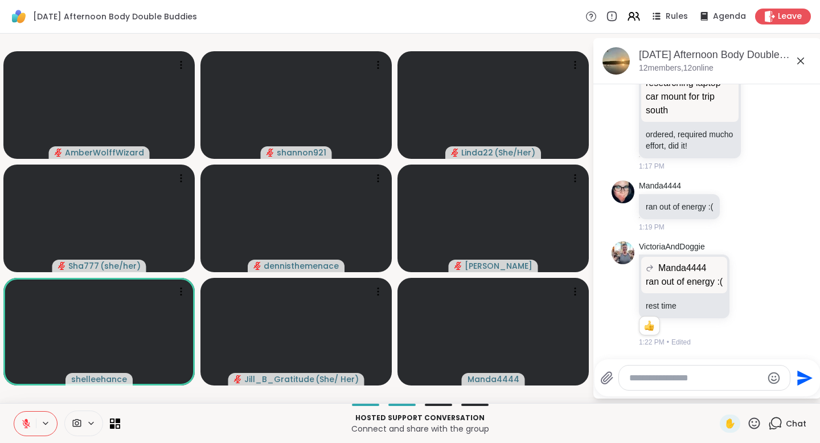
click at [653, 60] on icon at bounding box center [801, 61] width 14 height 14
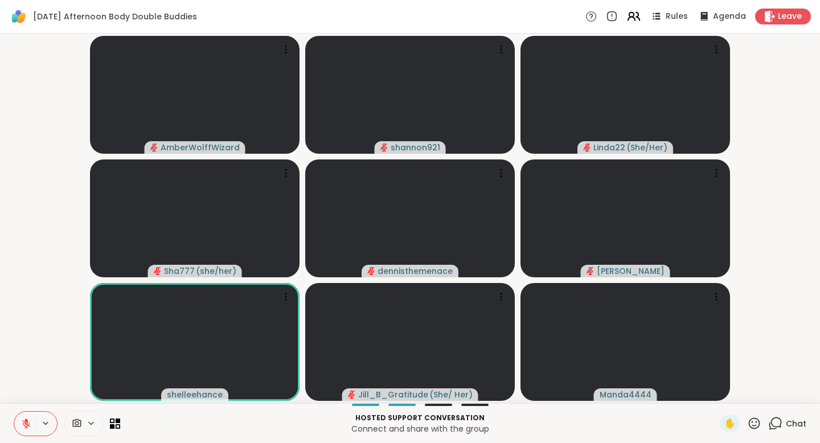
click at [636, 22] on icon at bounding box center [633, 16] width 14 height 14
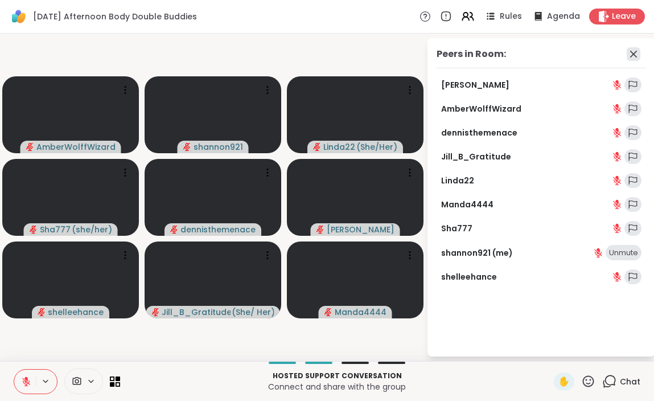
click at [631, 55] on icon at bounding box center [634, 54] width 14 height 14
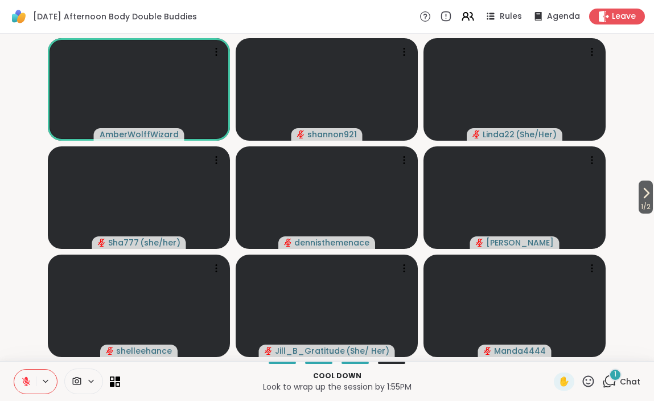
click at [608, 385] on icon at bounding box center [609, 381] width 14 height 14
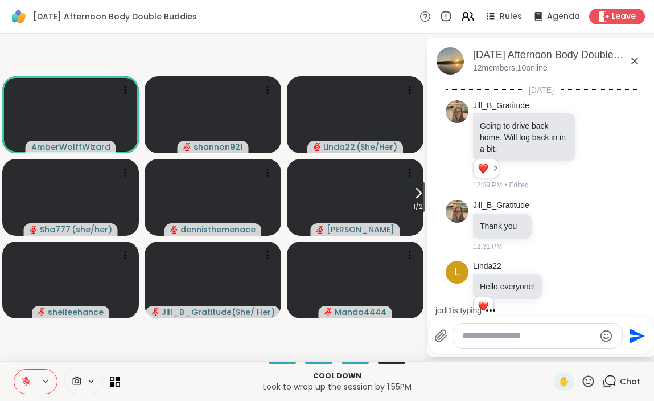
click at [631, 59] on icon at bounding box center [635, 61] width 14 height 14
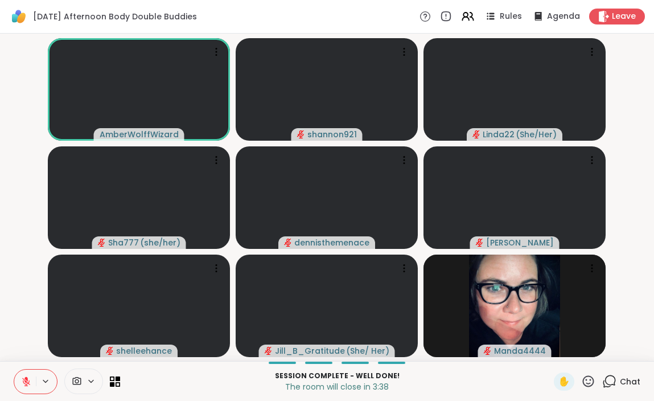
click at [616, 377] on icon at bounding box center [609, 381] width 14 height 14
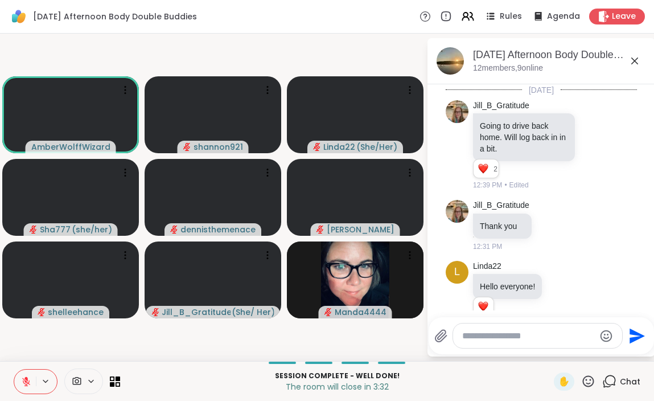
click at [635, 63] on icon at bounding box center [635, 61] width 14 height 14
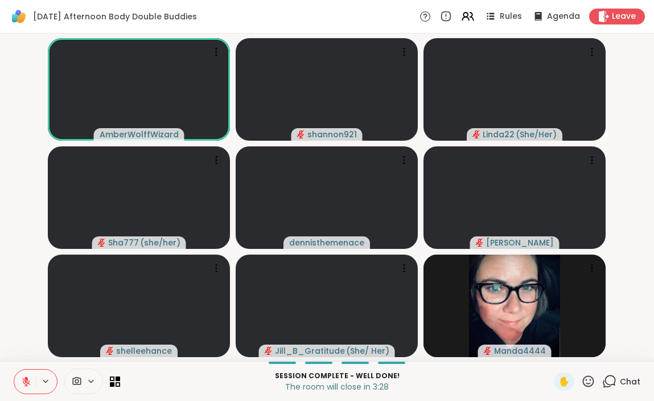
click at [618, 379] on div "Chat" at bounding box center [621, 381] width 38 height 18
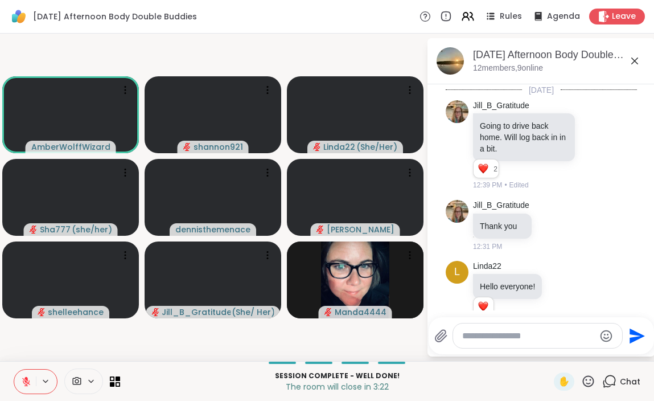
click at [505, 337] on textarea "Type your message" at bounding box center [528, 335] width 133 height 11
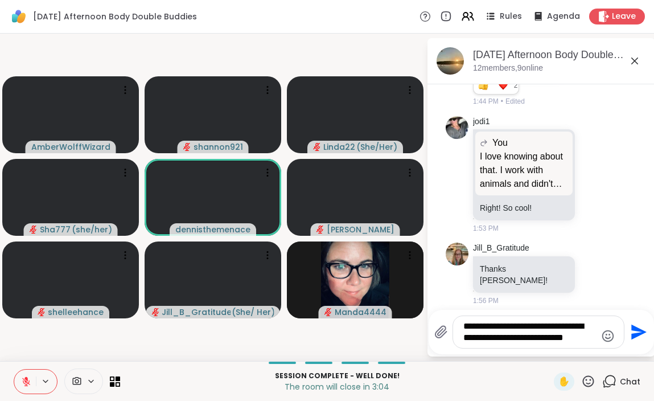
click at [499, 326] on textarea "**********" at bounding box center [529, 331] width 133 height 23
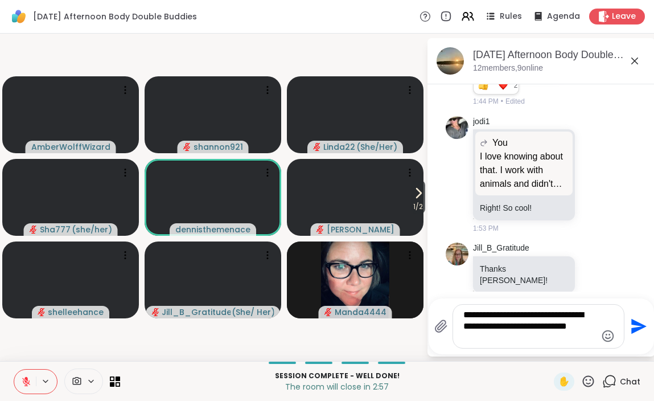
type textarea "**********"
click at [631, 328] on icon "Send" at bounding box center [638, 326] width 15 height 15
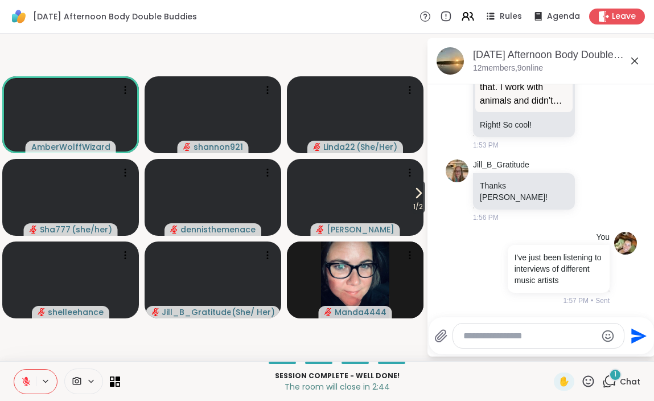
scroll to position [3056, 0]
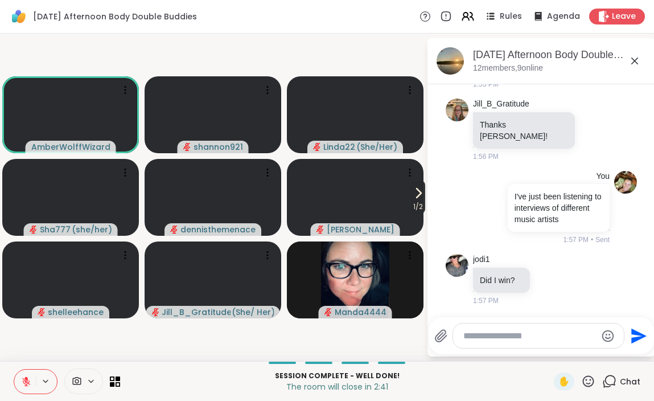
click at [412, 199] on icon at bounding box center [419, 193] width 14 height 14
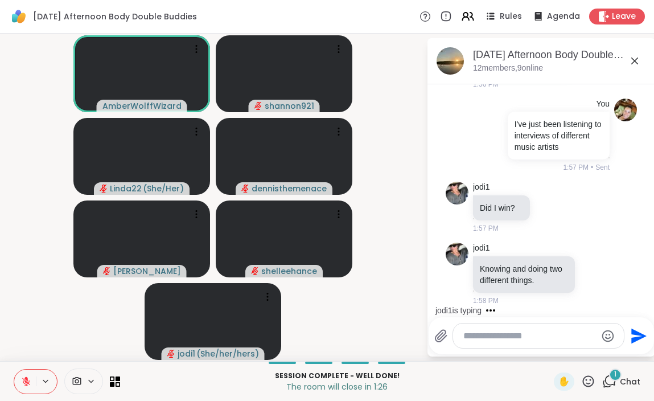
scroll to position [3189, 0]
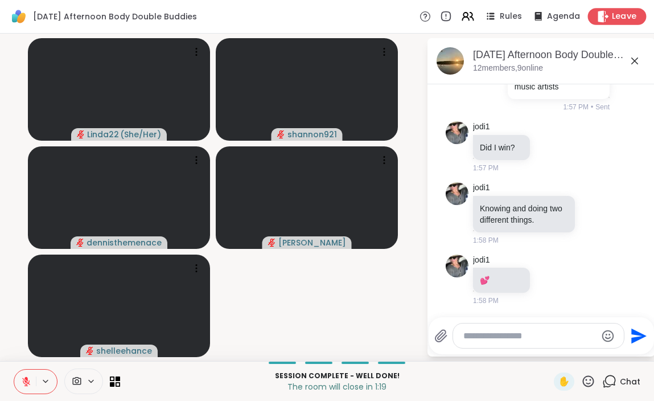
click at [619, 17] on span "Leave" at bounding box center [624, 17] width 25 height 12
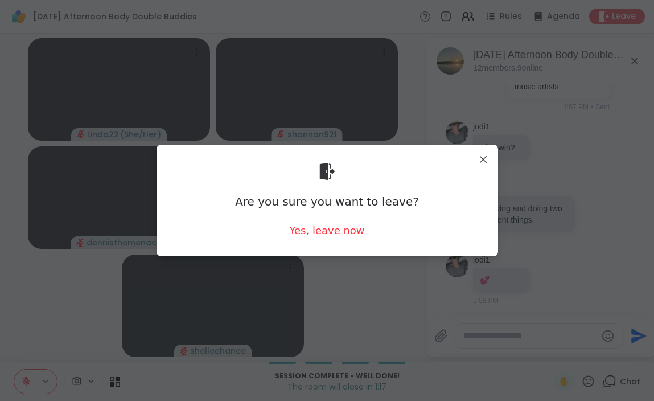
click at [346, 227] on div "Yes, leave now" at bounding box center [326, 230] width 75 height 14
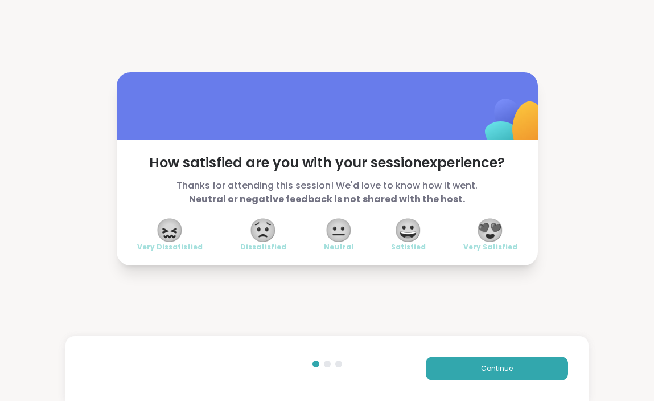
click at [509, 233] on div "😍 Very Satisfied" at bounding box center [490, 236] width 54 height 32
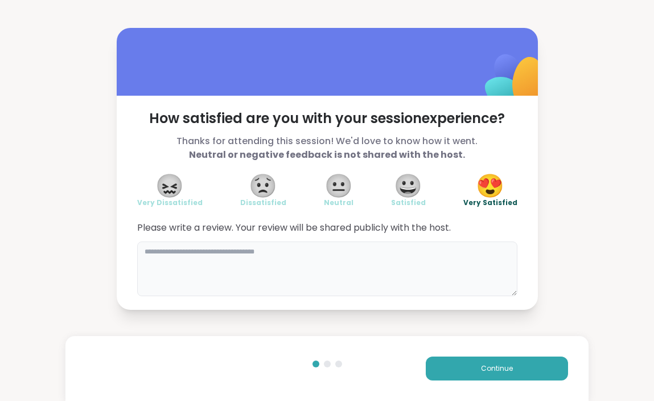
click at [404, 261] on textarea at bounding box center [327, 268] width 380 height 55
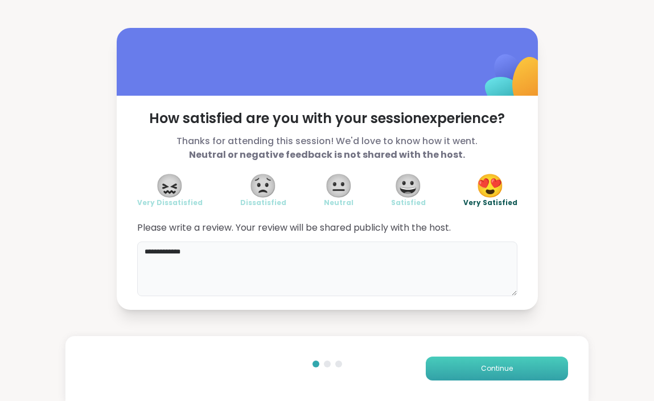
type textarea "**********"
click at [475, 374] on button "Continue" at bounding box center [497, 368] width 142 height 24
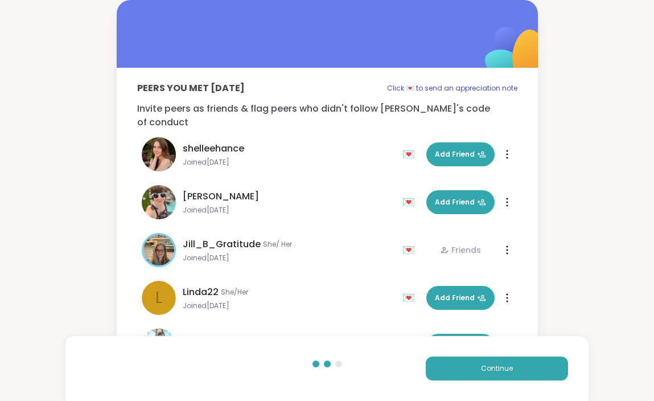
scroll to position [321, 0]
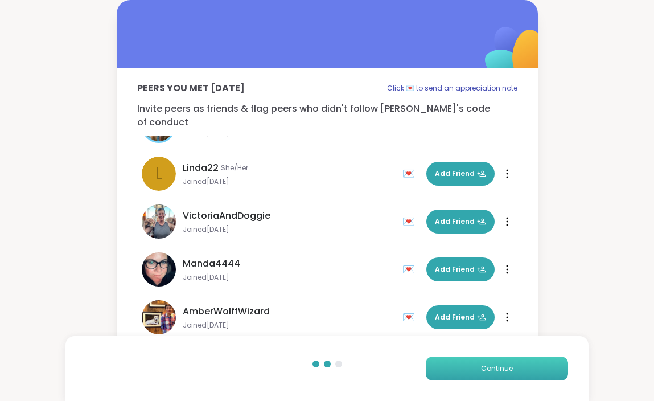
click at [485, 369] on span "Continue" at bounding box center [497, 368] width 32 height 10
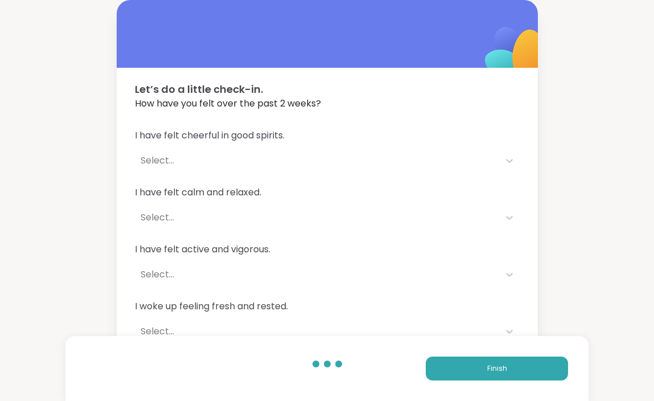
click at [398, 162] on div "Select..." at bounding box center [317, 161] width 353 height 14
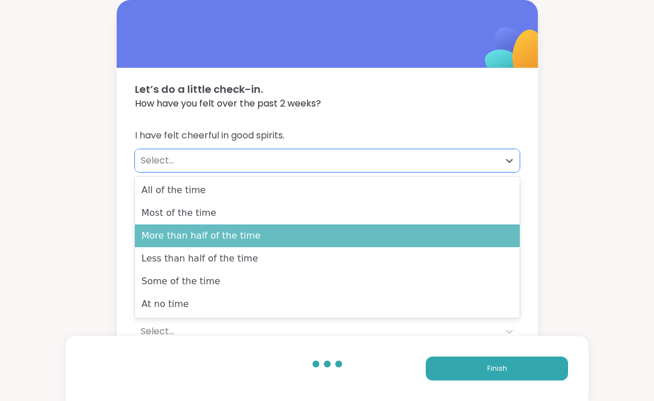
click at [388, 235] on div "More than half of the time" at bounding box center [327, 235] width 385 height 23
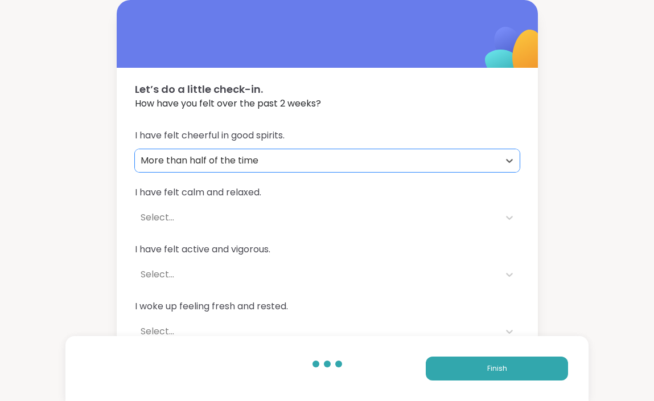
click at [371, 208] on div "Select..." at bounding box center [317, 217] width 364 height 23
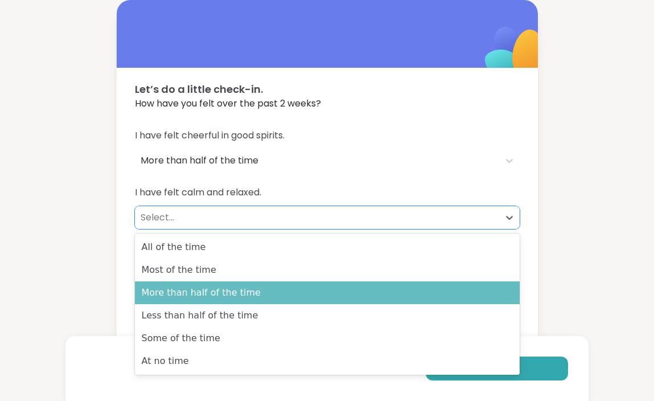
click at [375, 286] on div "More than half of the time" at bounding box center [327, 292] width 385 height 23
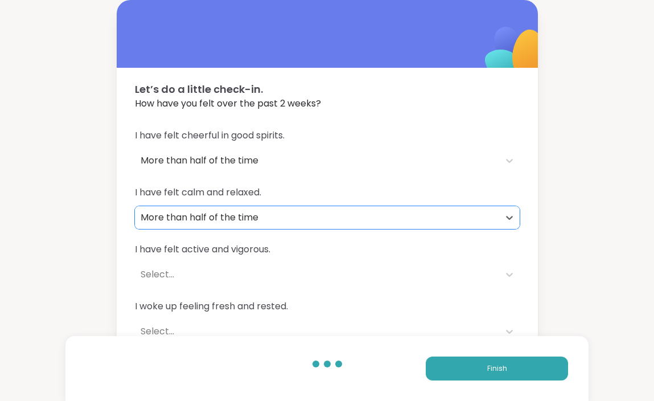
click at [358, 265] on div "Select..." at bounding box center [317, 274] width 364 height 23
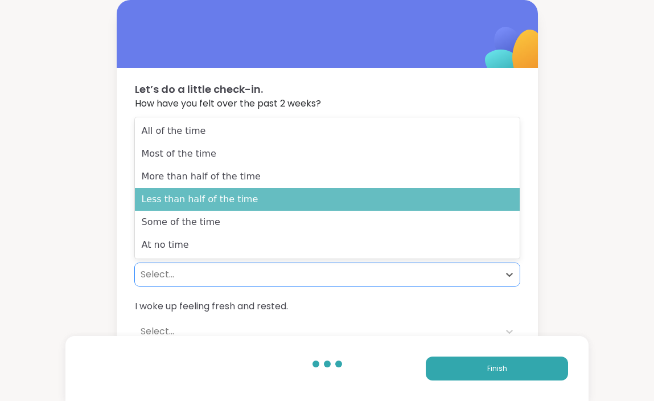
click at [361, 191] on div "Less than half of the time" at bounding box center [327, 199] width 385 height 23
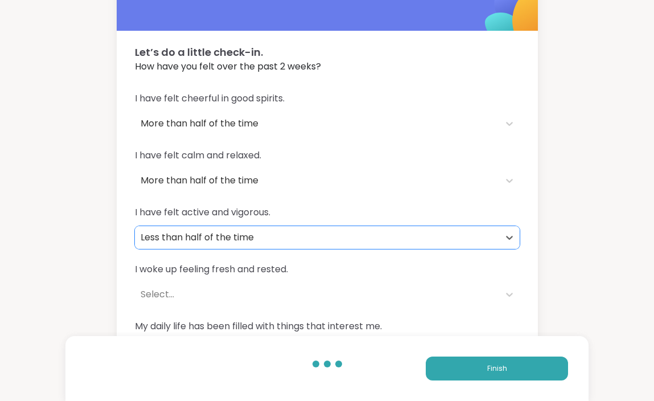
scroll to position [76, 0]
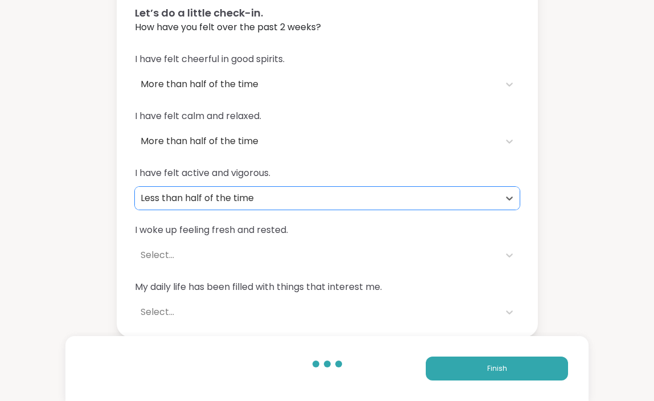
click at [334, 242] on div "I woke up feeling fresh and rested. Select..." at bounding box center [327, 244] width 385 height 43
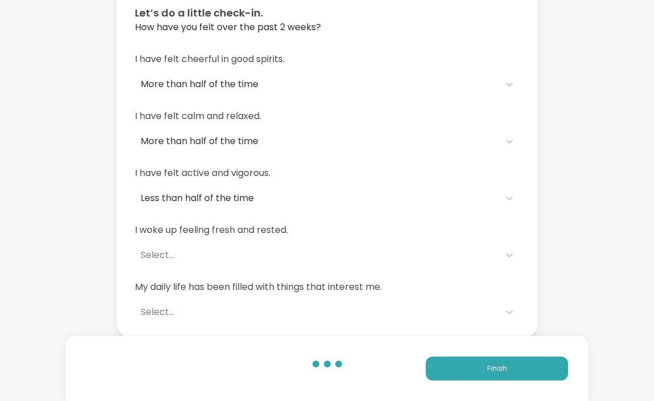
click at [335, 253] on div "Select..." at bounding box center [317, 255] width 353 height 14
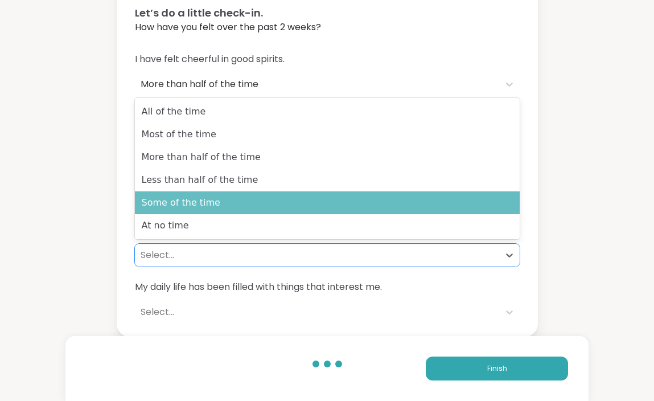
click at [311, 196] on div "Some of the time" at bounding box center [327, 202] width 385 height 23
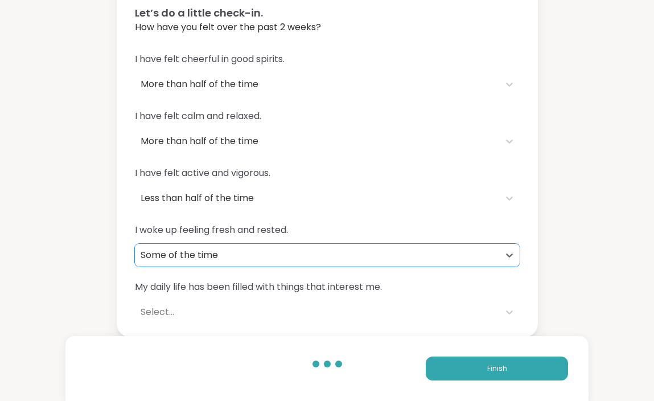
click at [296, 305] on div "Select..." at bounding box center [317, 312] width 364 height 23
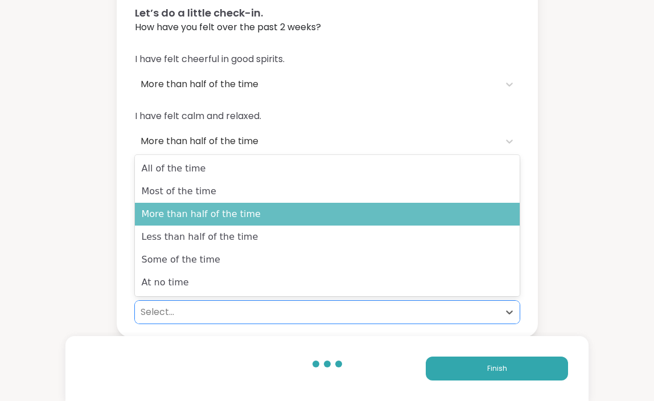
click at [297, 207] on div "More than half of the time" at bounding box center [327, 214] width 385 height 23
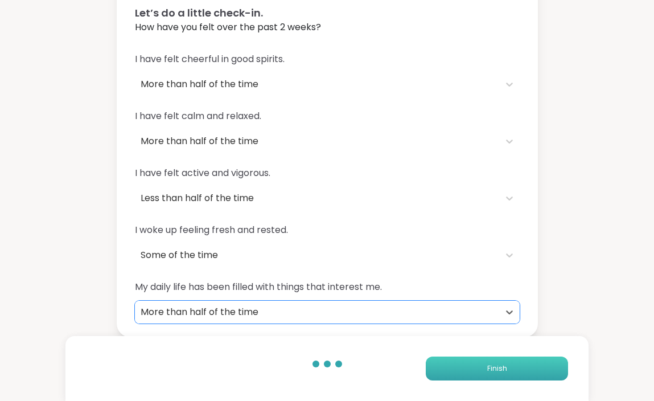
click at [443, 360] on button "Finish" at bounding box center [497, 368] width 142 height 24
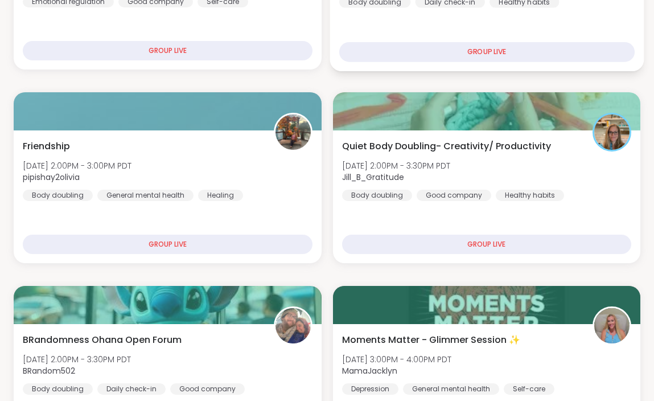
scroll to position [384, 0]
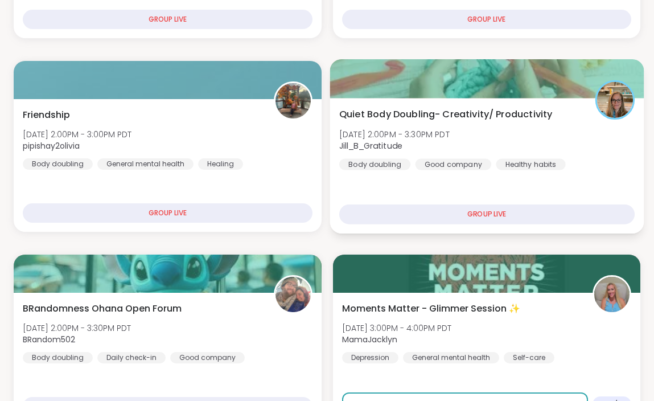
click at [543, 134] on div "Quiet Body Doubling- Creativity/ Productivity Wed, Oct 08 | 2:00PM - 3:30PM PDT…" at bounding box center [486, 138] width 295 height 63
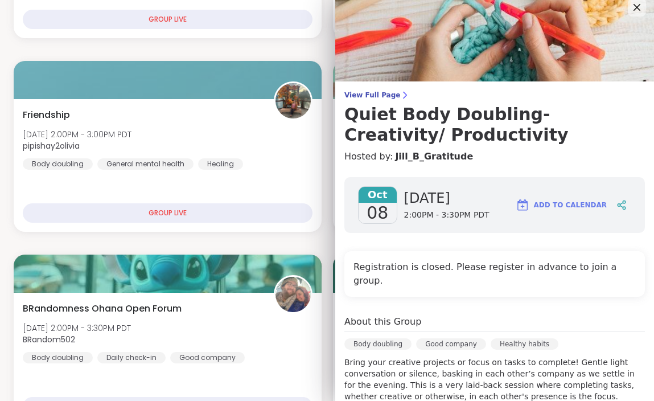
scroll to position [0, 0]
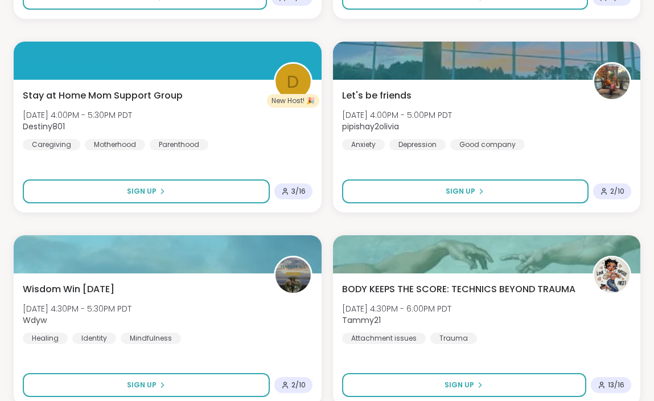
scroll to position [986, 0]
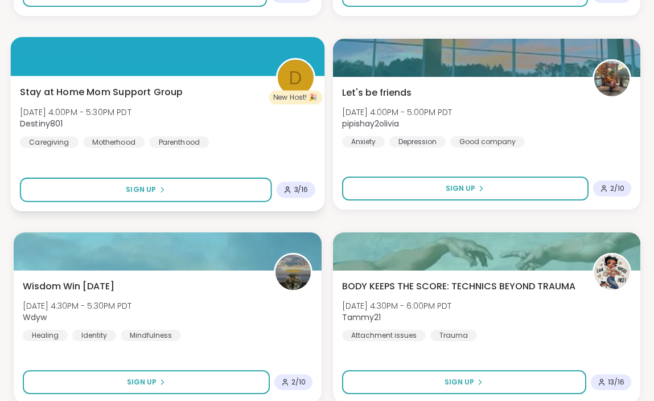
click at [306, 152] on div "Stay at Home Mom Support Group Wed, Oct 08 | 4:00PM - 5:30PM PDT Destiny801 Car…" at bounding box center [168, 143] width 314 height 135
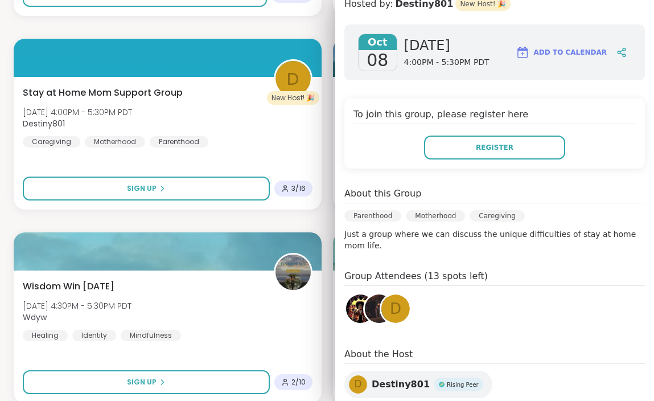
scroll to position [171, 0]
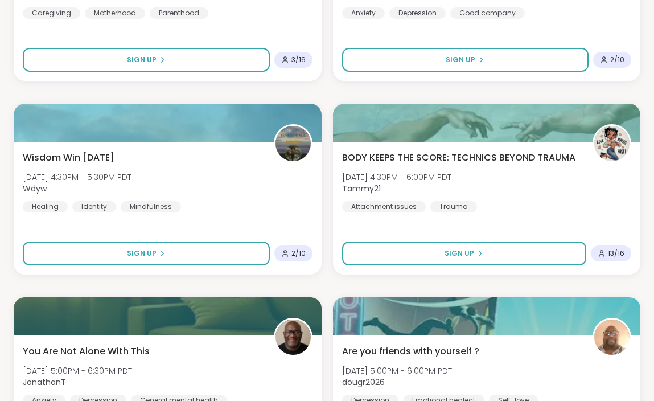
scroll to position [1116, 0]
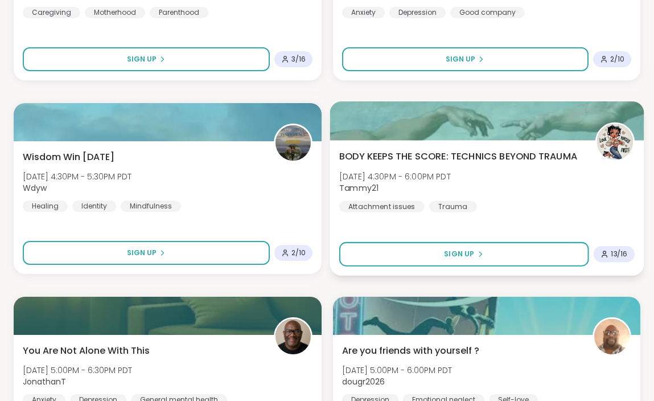
click at [546, 191] on div "BODY KEEPS THE SCORE: TECHNICS BEYOND TRAUMA Wed, Oct 08 | 4:30PM - 6:00PM PDT …" at bounding box center [486, 180] width 295 height 63
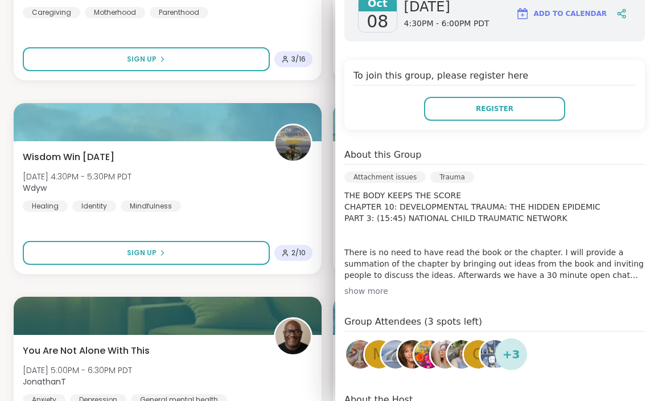
scroll to position [208, 0]
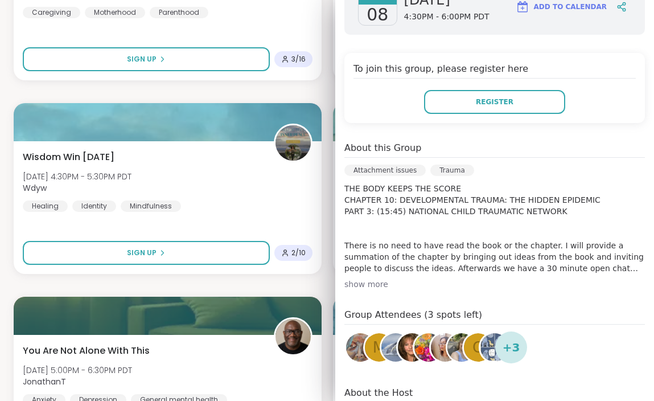
click at [379, 285] on div "show more" at bounding box center [494, 283] width 301 height 11
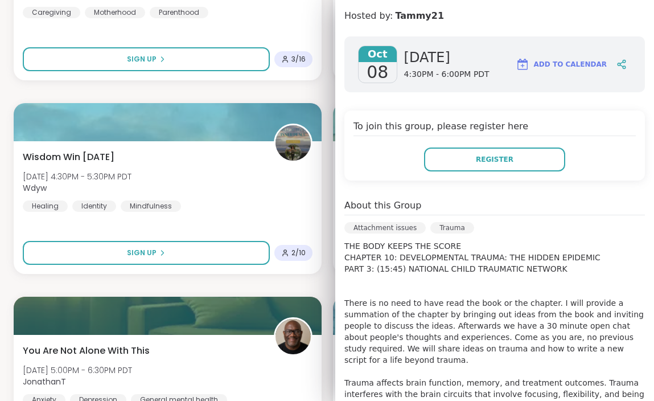
scroll to position [44, 0]
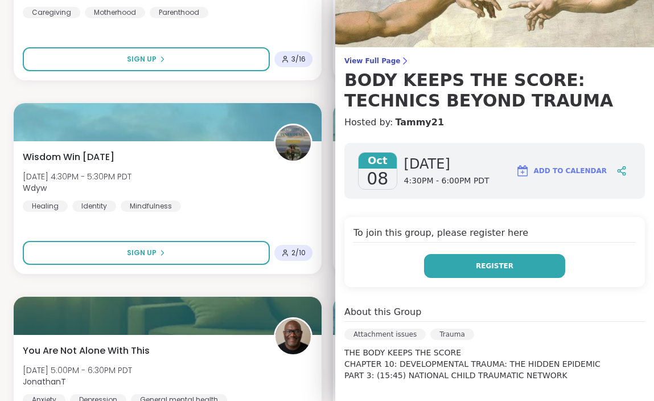
click at [482, 269] on span "Register" at bounding box center [495, 266] width 38 height 10
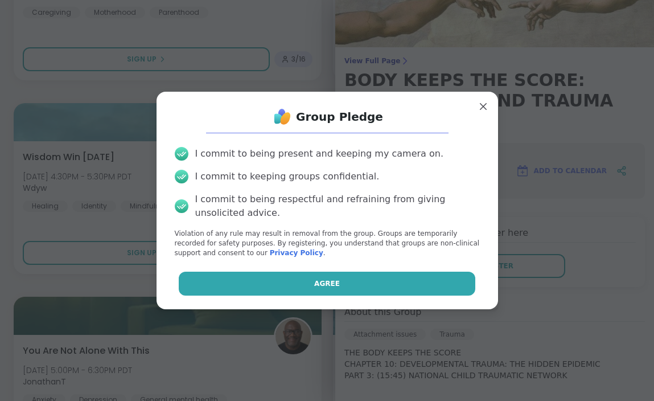
click at [439, 285] on button "Agree" at bounding box center [327, 284] width 297 height 24
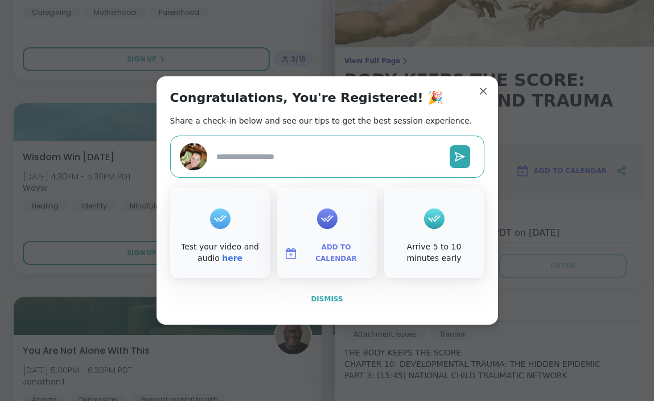
type textarea "*"
click at [335, 303] on span "Dismiss" at bounding box center [327, 299] width 32 height 10
